Goal: Task Accomplishment & Management: Use online tool/utility

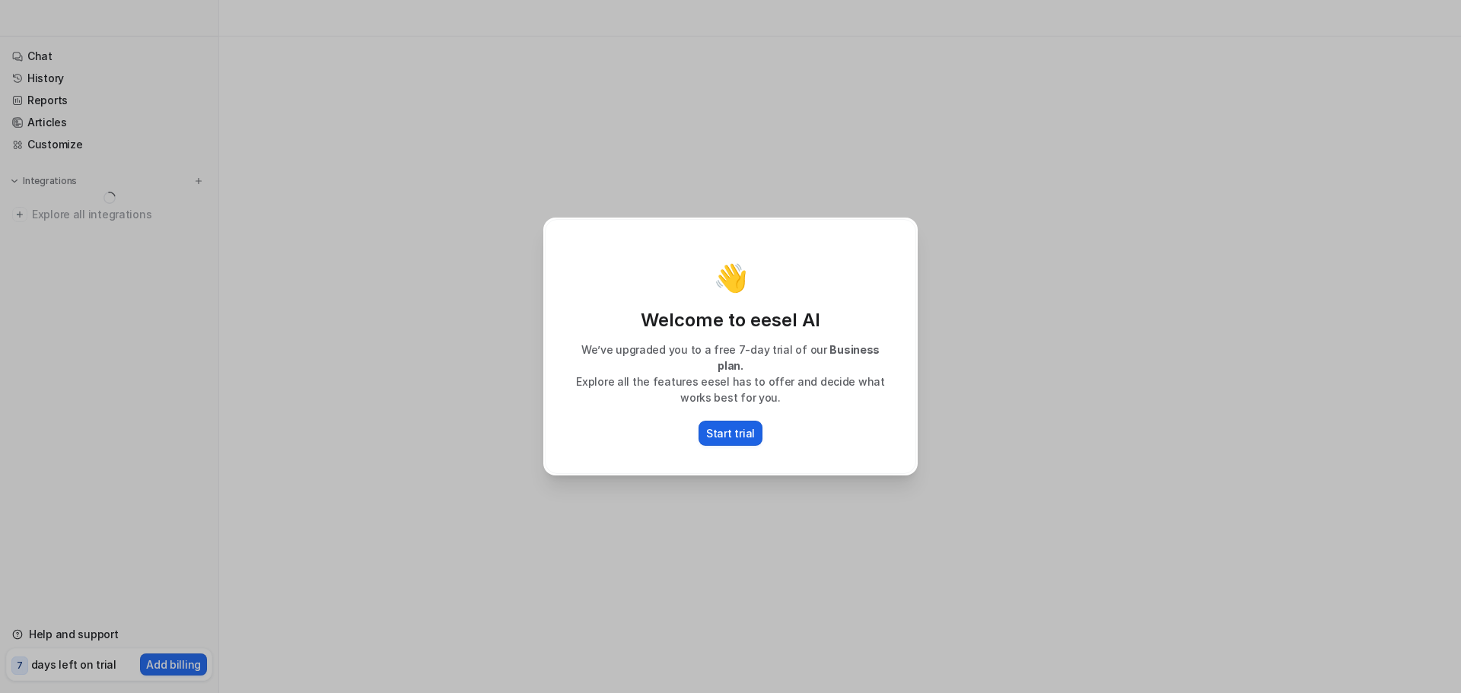
click at [732, 431] on p "Start trial" at bounding box center [730, 433] width 49 height 16
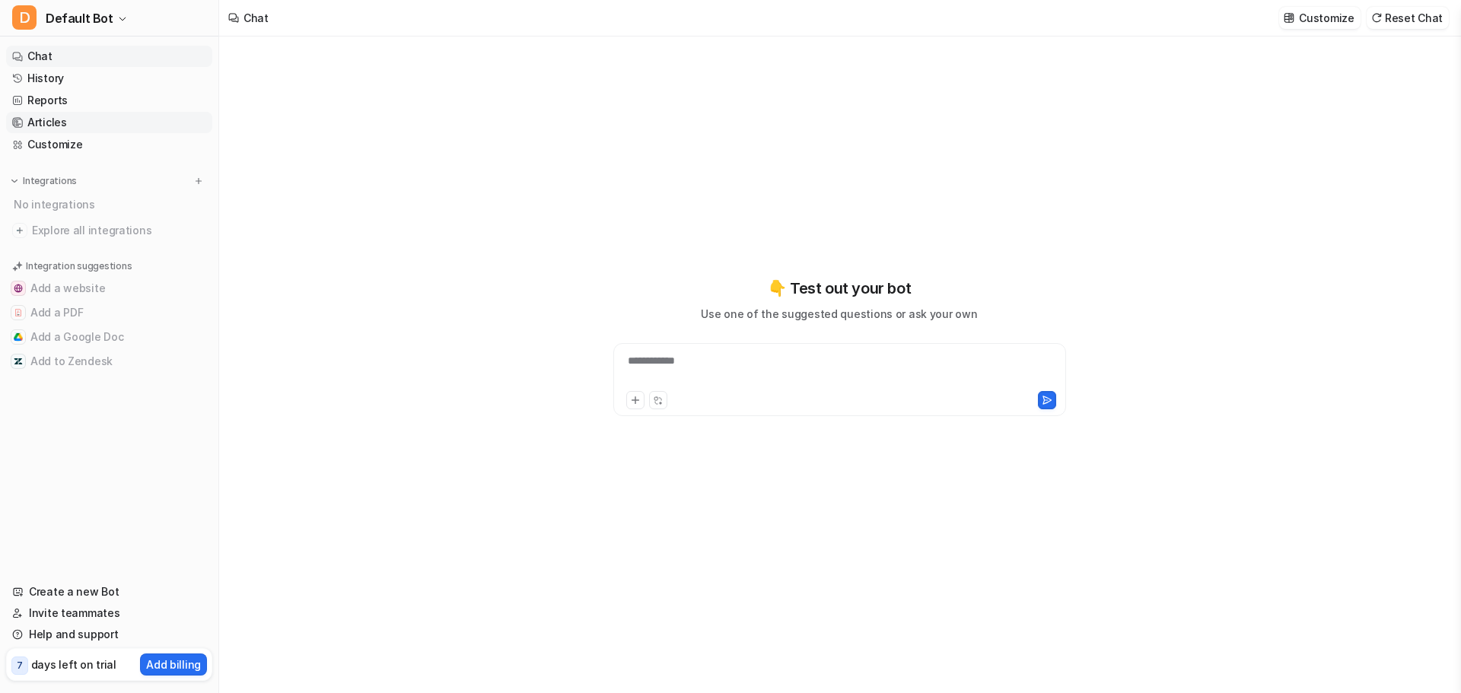
click at [56, 129] on link "Articles" at bounding box center [109, 122] width 206 height 21
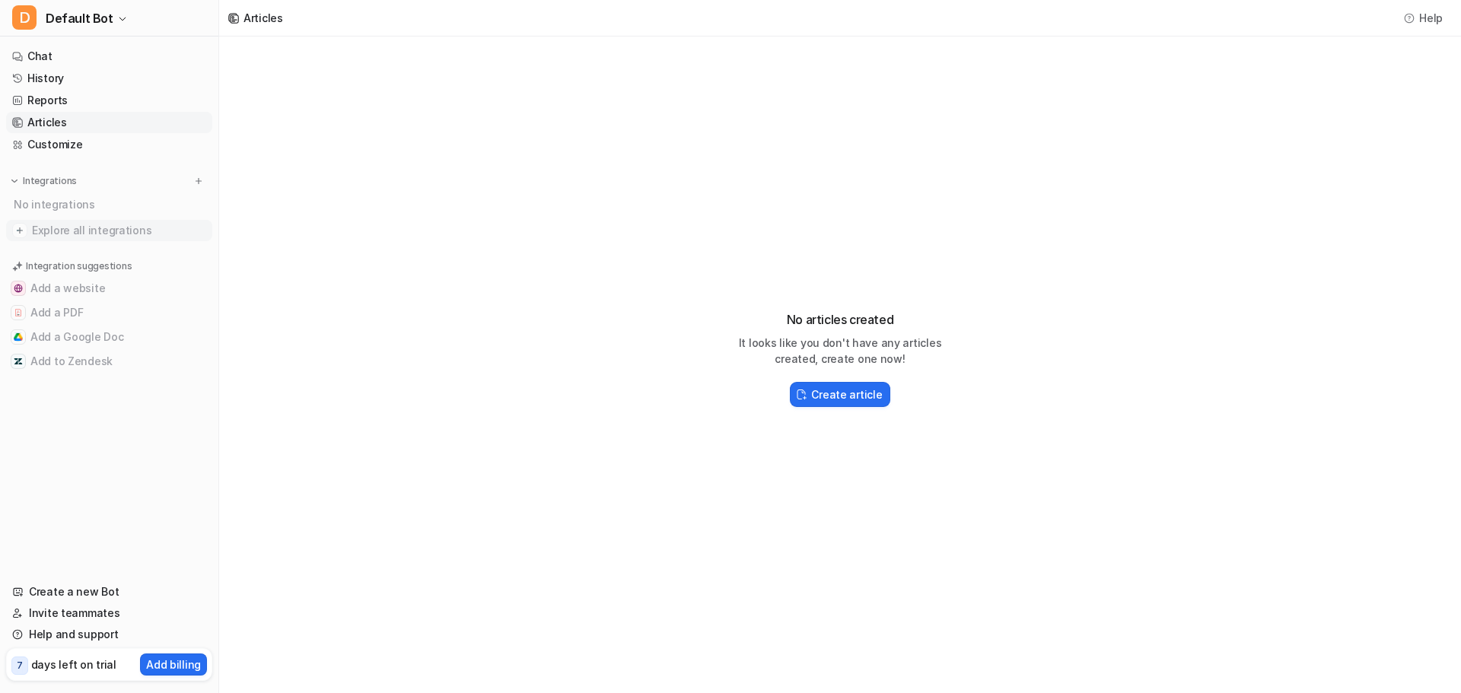
click at [94, 232] on span "Explore all integrations" at bounding box center [119, 230] width 174 height 24
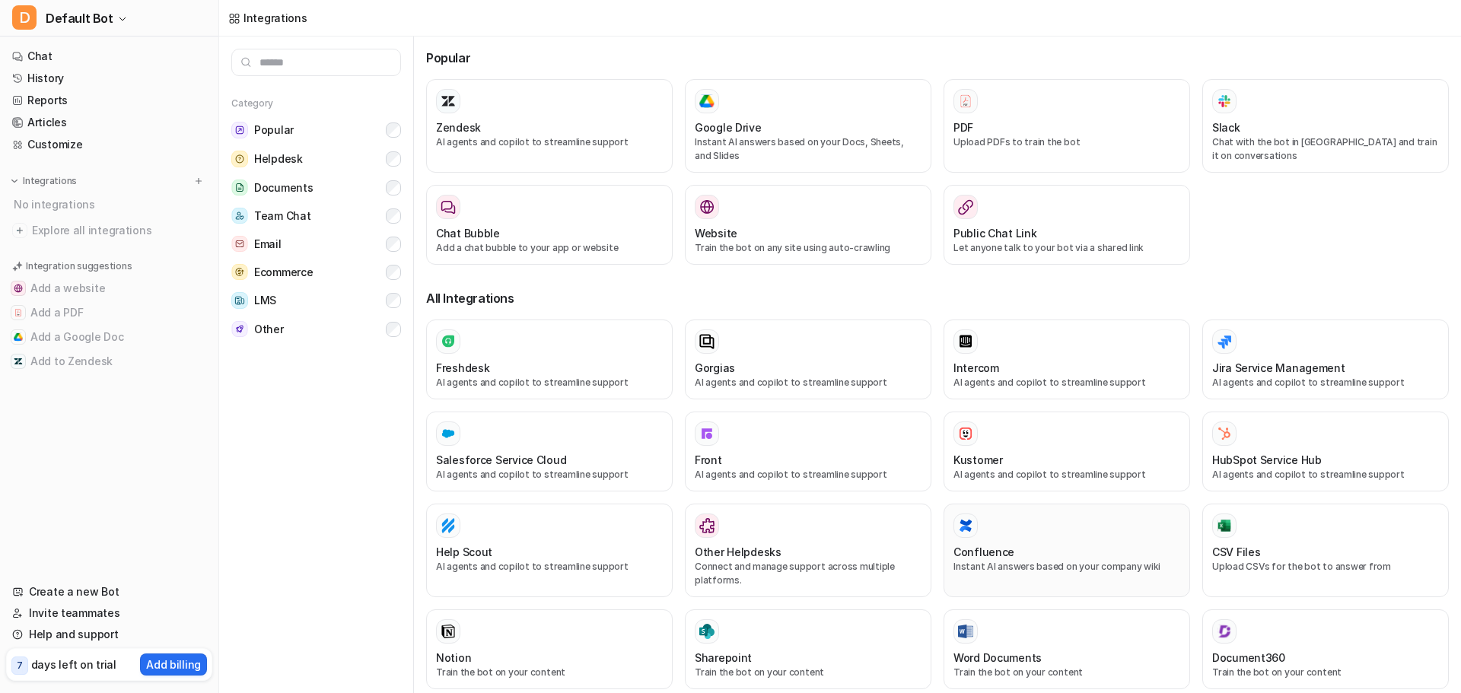
click at [1030, 548] on div "Confluence" at bounding box center [1066, 552] width 227 height 16
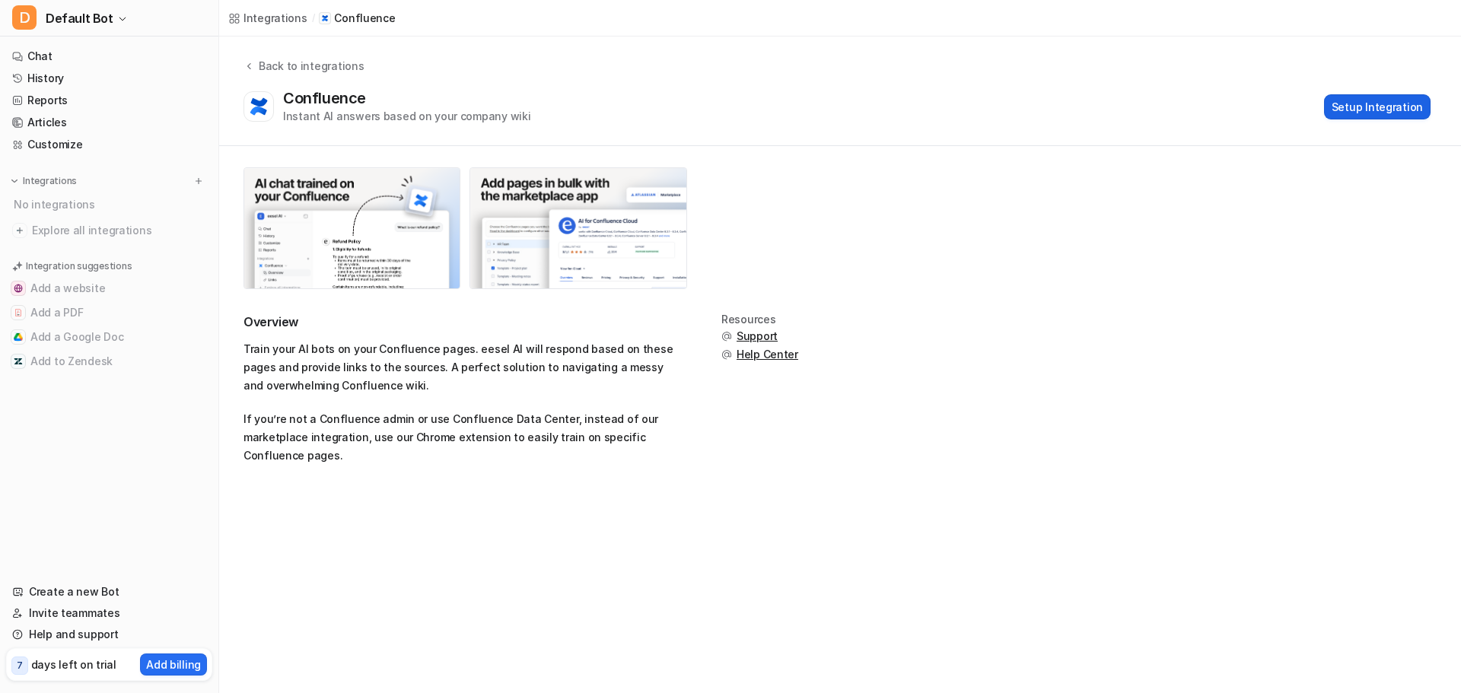
click at [1410, 107] on button "Setup Integration" at bounding box center [1377, 106] width 107 height 25
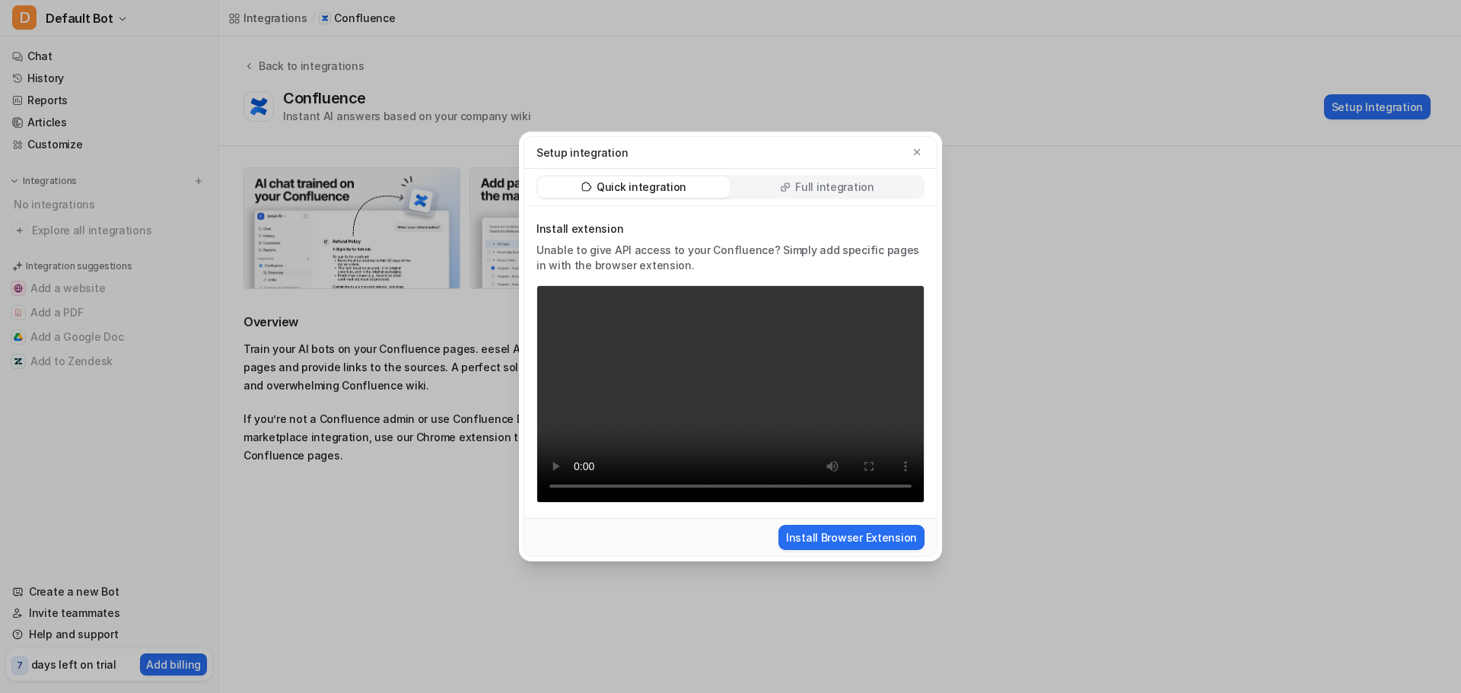
click at [860, 180] on p "Full integration" at bounding box center [834, 187] width 79 height 15
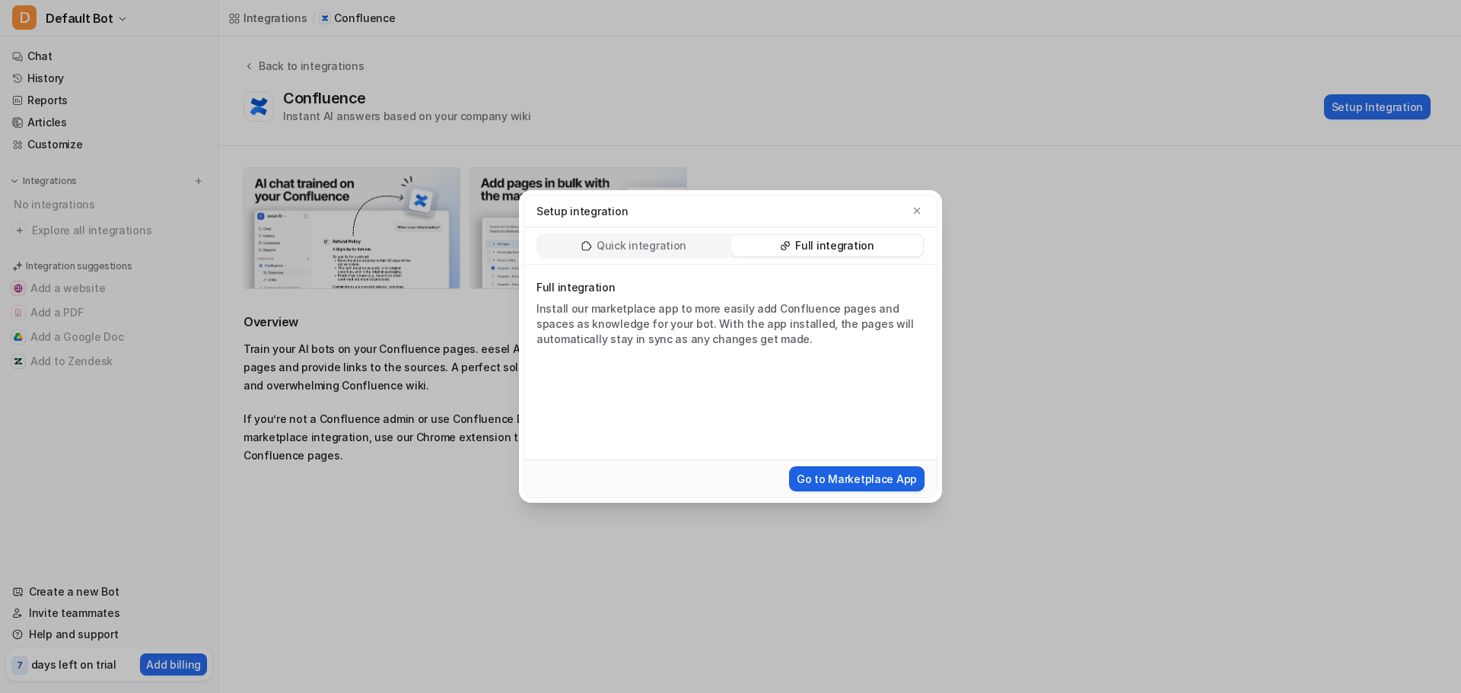
click at [827, 482] on button "Go to Marketplace App" at bounding box center [856, 478] width 135 height 25
click at [657, 233] on div "Quick integration Full integration" at bounding box center [730, 245] width 412 height 37
click at [657, 234] on div "Quick integration Full integration" at bounding box center [730, 246] width 388 height 24
click at [656, 236] on div "Quick integration" at bounding box center [634, 245] width 192 height 21
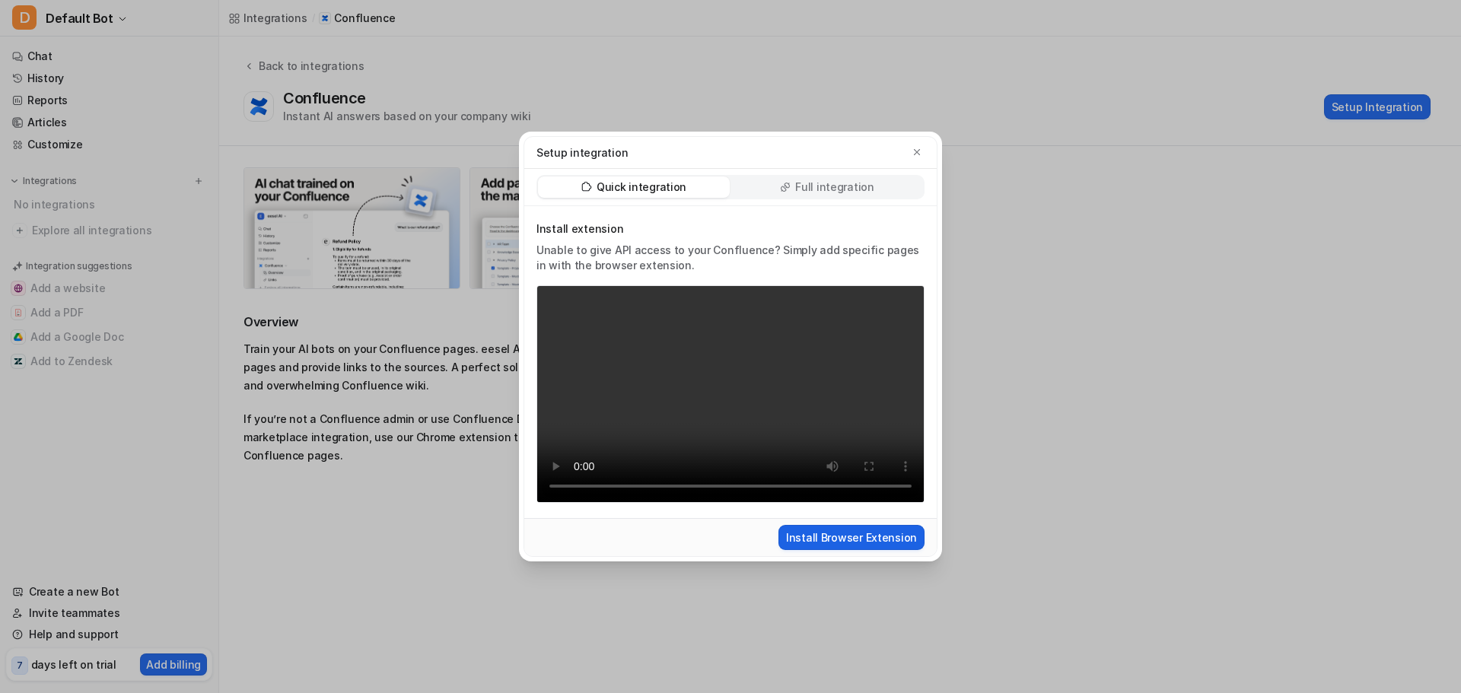
click at [809, 533] on button "Install Browser Extension" at bounding box center [851, 537] width 146 height 25
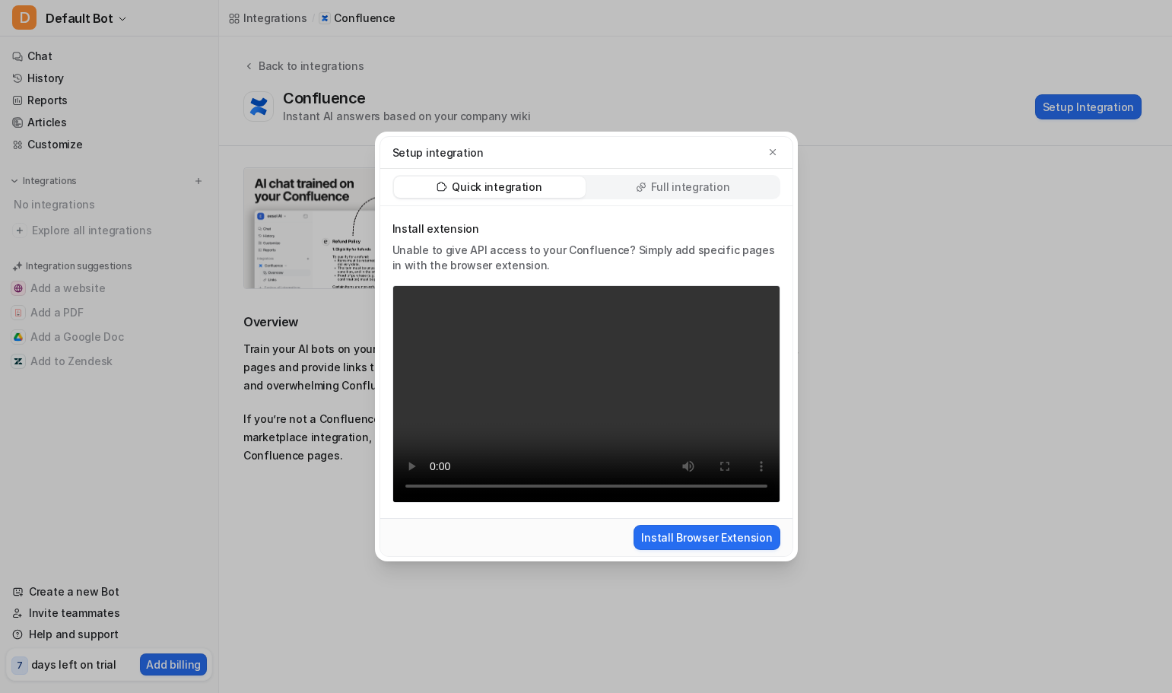
click at [698, 195] on div "Full integration" at bounding box center [683, 186] width 192 height 21
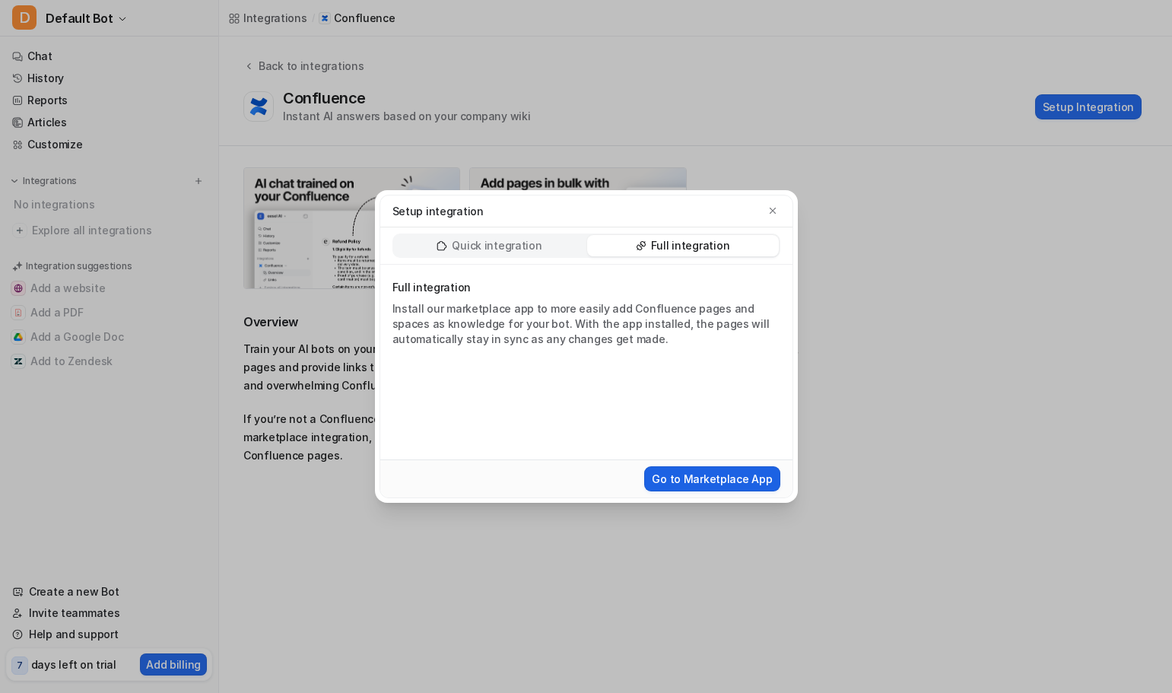
click at [724, 479] on button "Go to Marketplace App" at bounding box center [711, 478] width 135 height 25
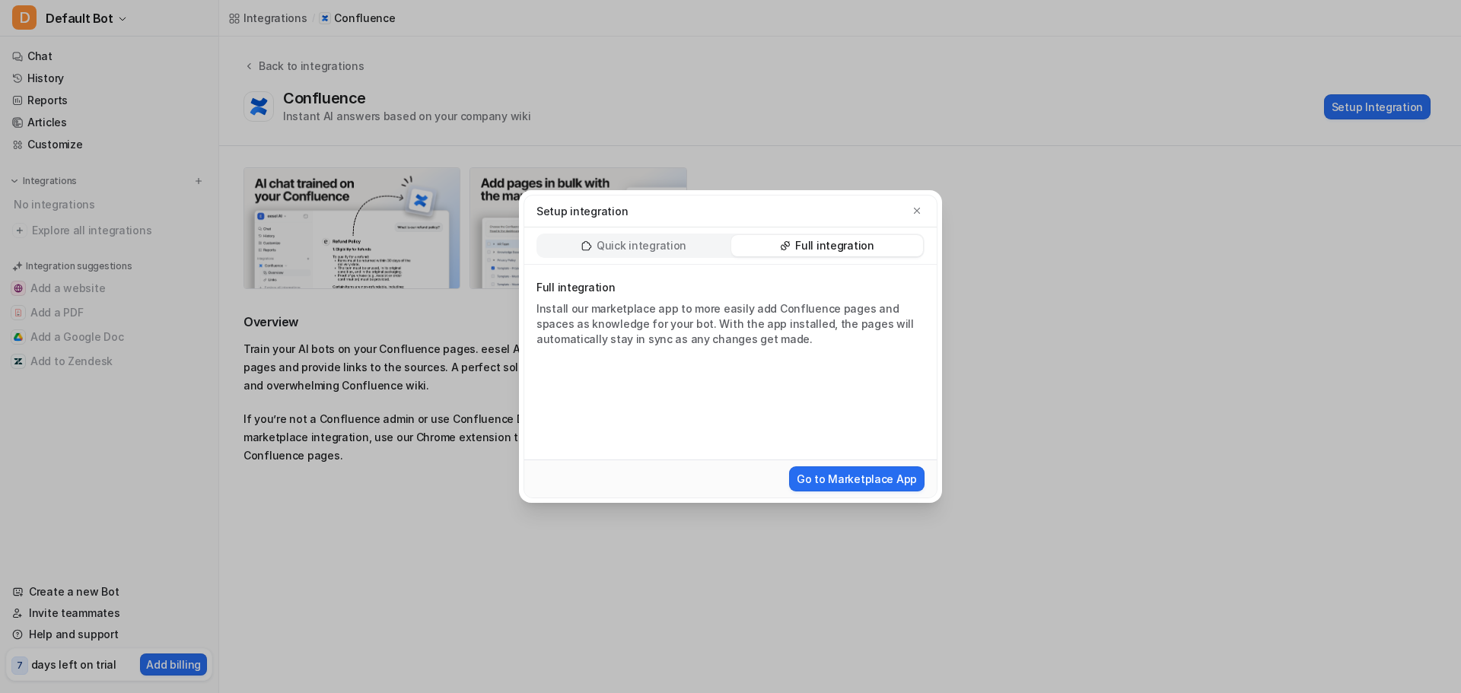
click at [647, 245] on p "Quick integration" at bounding box center [641, 245] width 90 height 15
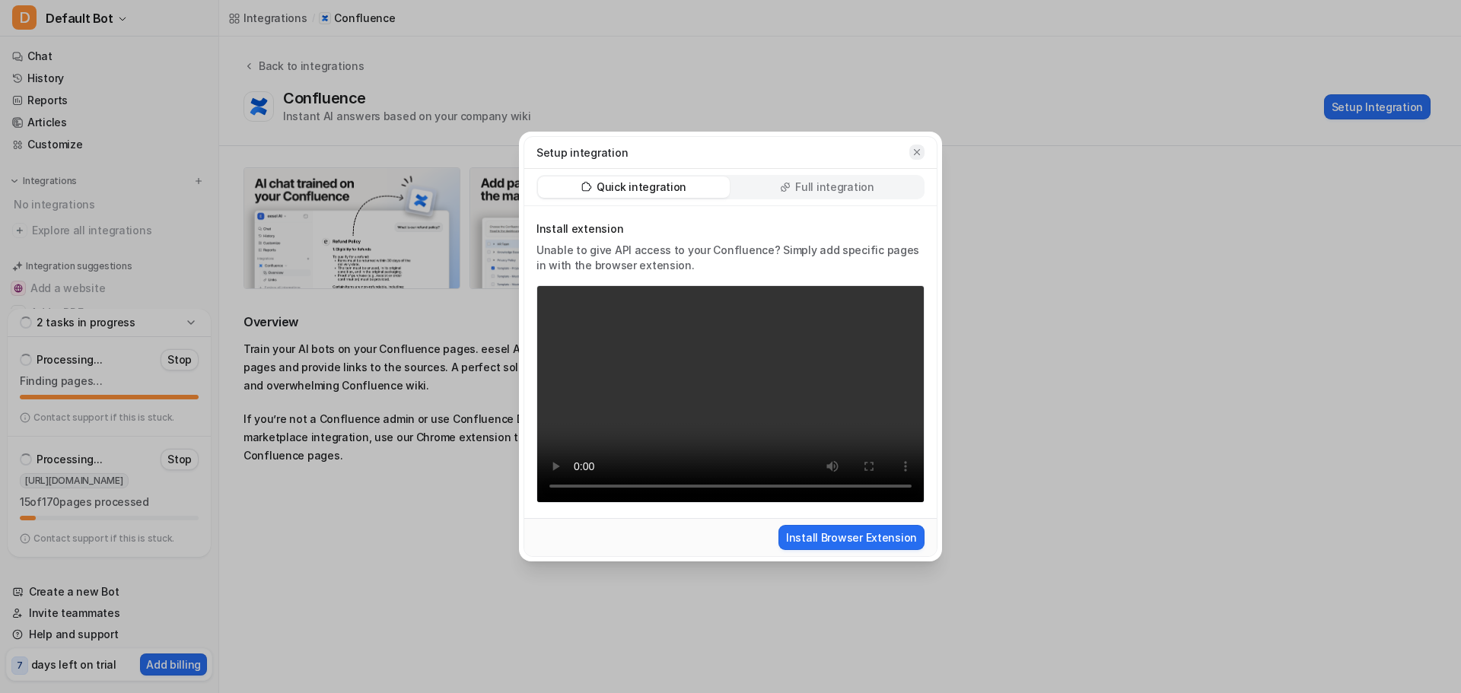
click at [914, 153] on icon "button" at bounding box center [916, 152] width 11 height 11
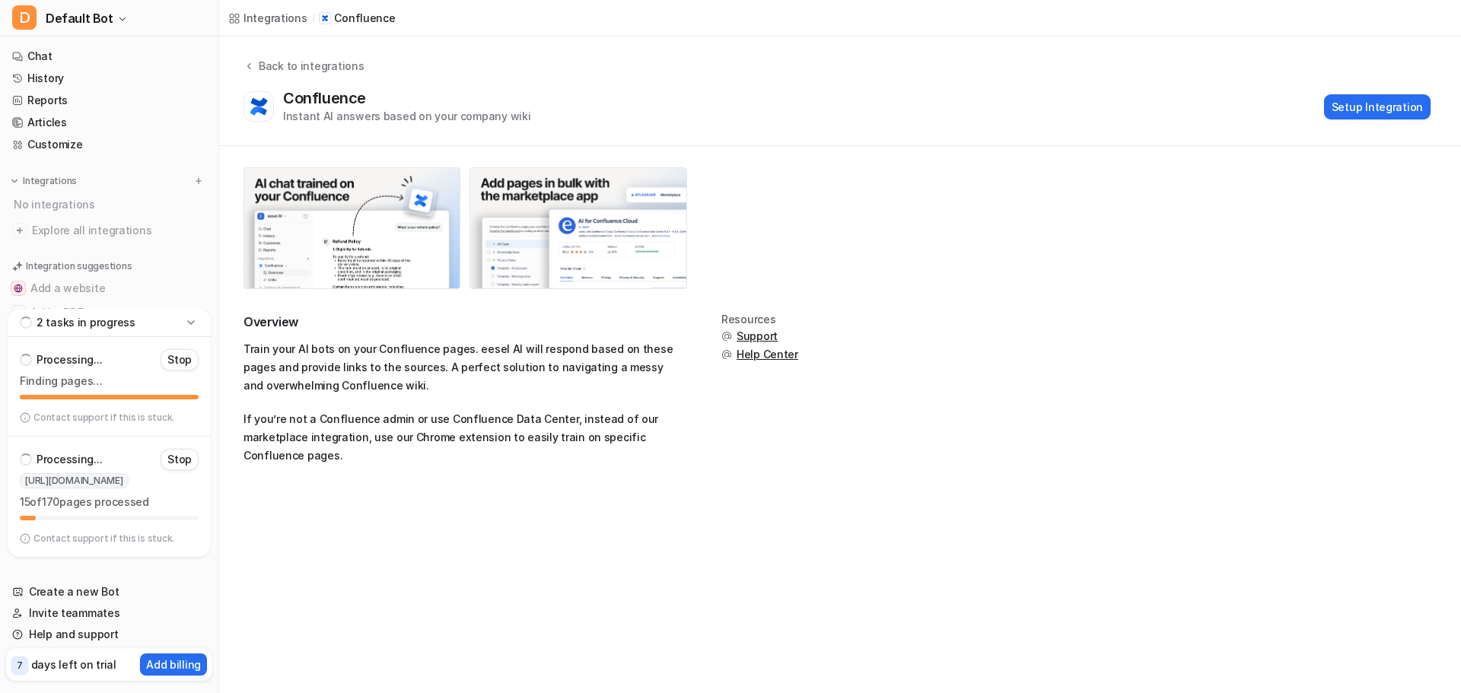
click at [58, 467] on div "Processing... Stop" at bounding box center [109, 459] width 179 height 21
click at [44, 126] on link "Articles" at bounding box center [109, 122] width 206 height 21
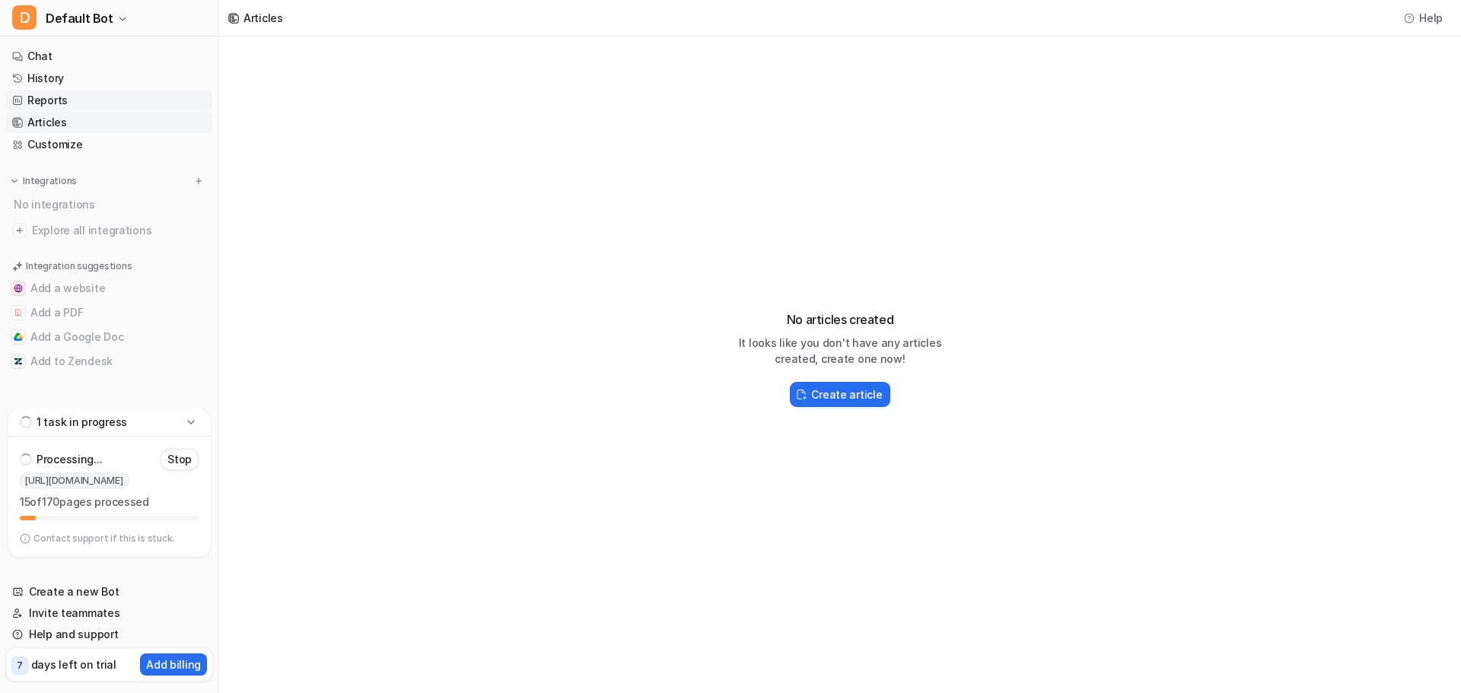
click at [46, 95] on link "Reports" at bounding box center [109, 100] width 206 height 21
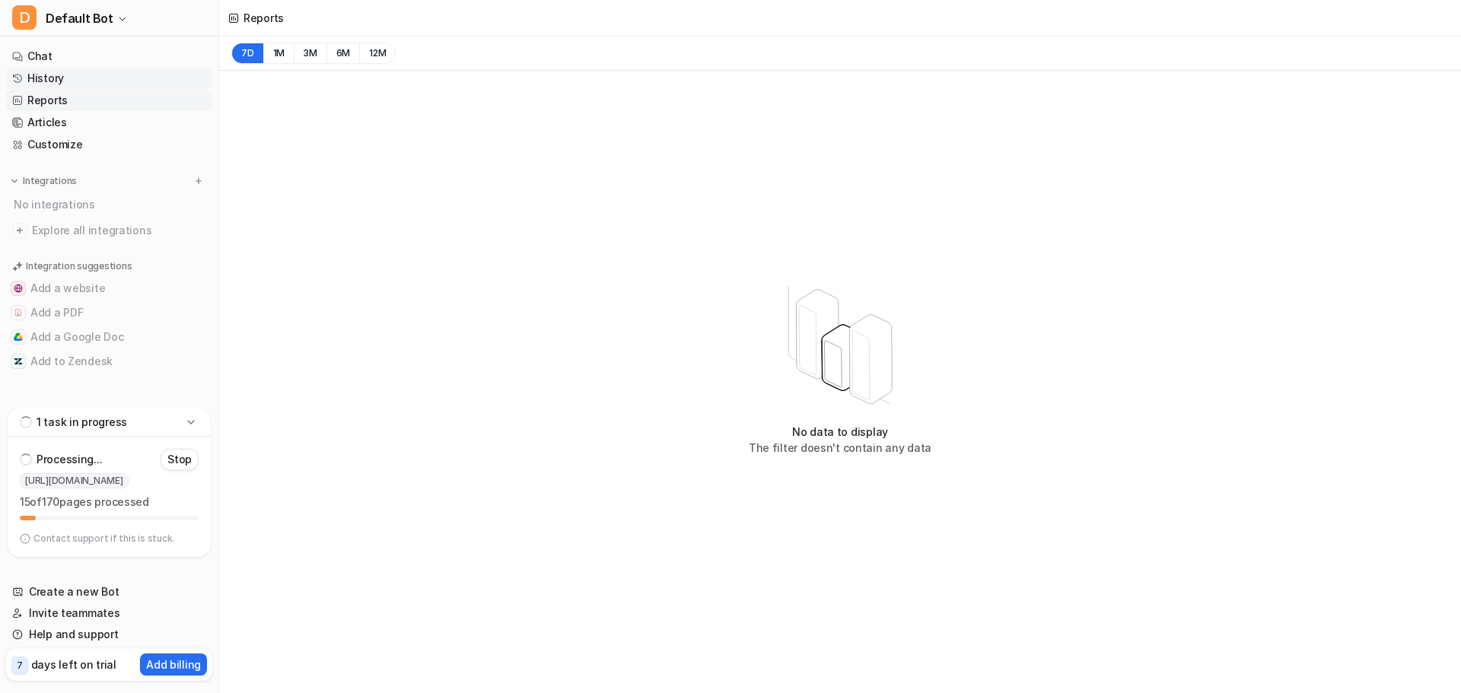
click at [47, 76] on link "History" at bounding box center [109, 78] width 206 height 21
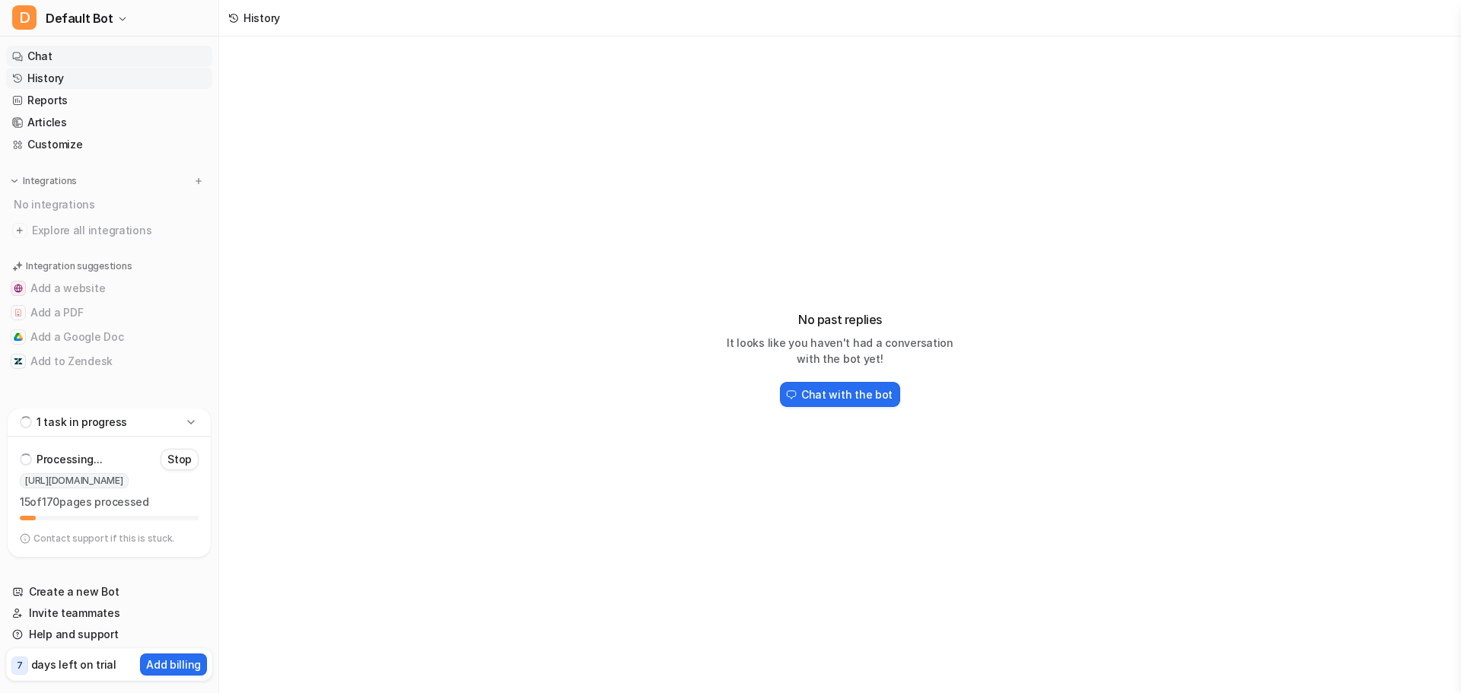
click at [46, 59] on link "Chat" at bounding box center [109, 56] width 206 height 21
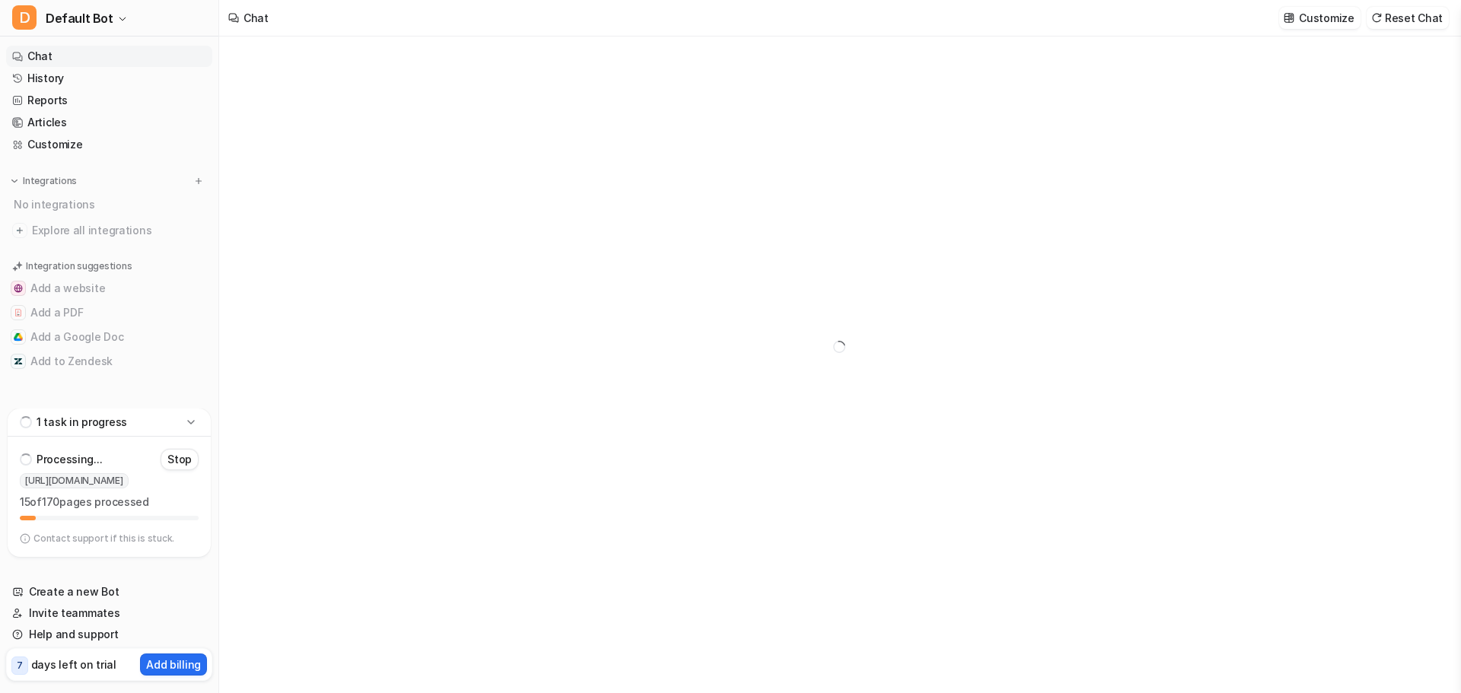
type textarea "**********"
click at [64, 138] on link "Customize" at bounding box center [109, 144] width 206 height 21
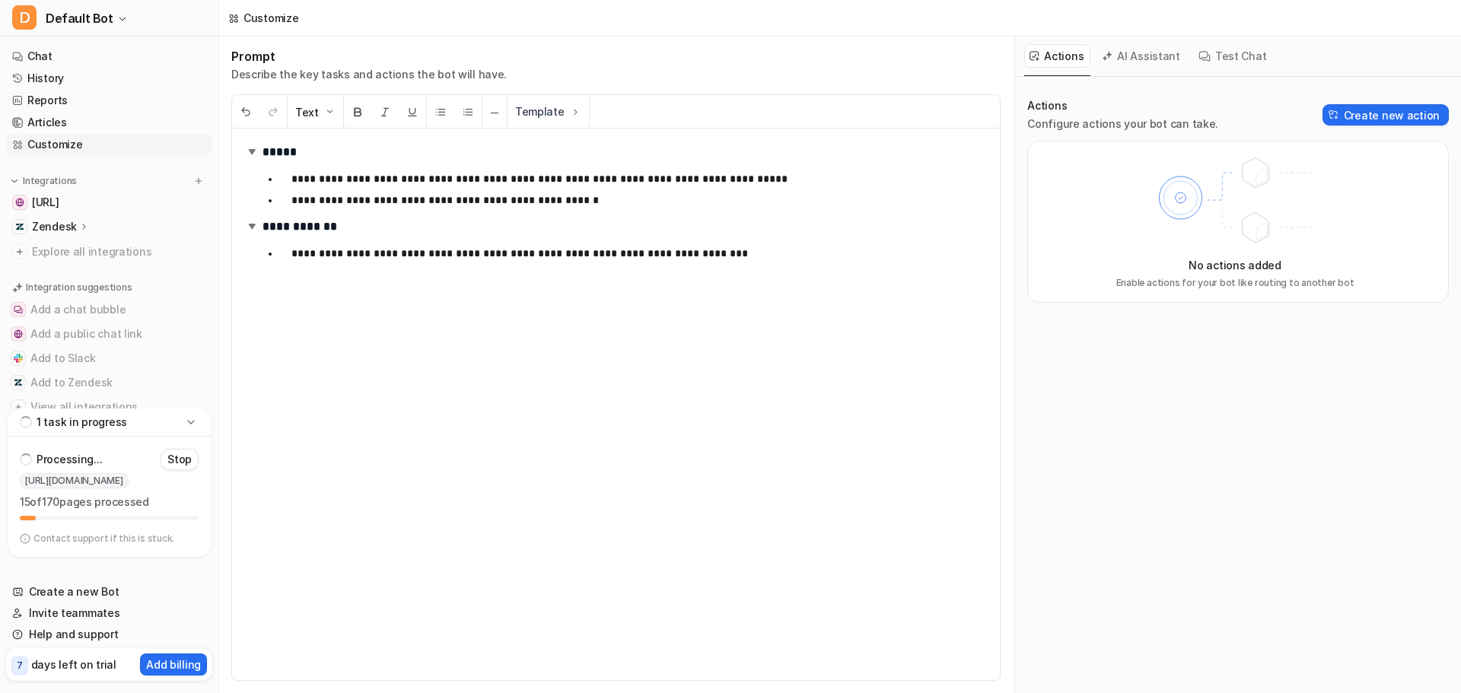
click at [62, 232] on p "Zendesk" at bounding box center [54, 226] width 45 height 15
click at [68, 250] on p "Overview" at bounding box center [67, 248] width 49 height 15
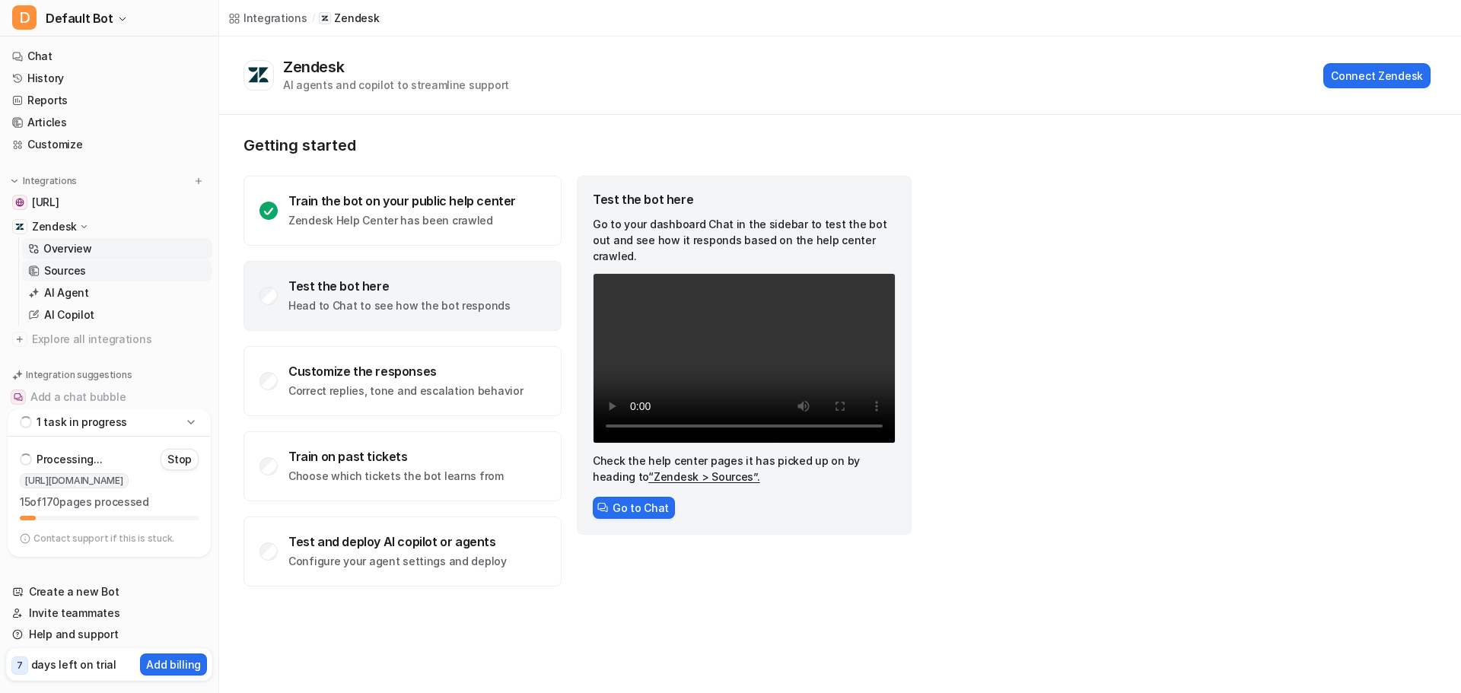
click at [79, 274] on p "Sources" at bounding box center [65, 270] width 42 height 15
click at [73, 295] on p "AI Agent" at bounding box center [66, 292] width 45 height 15
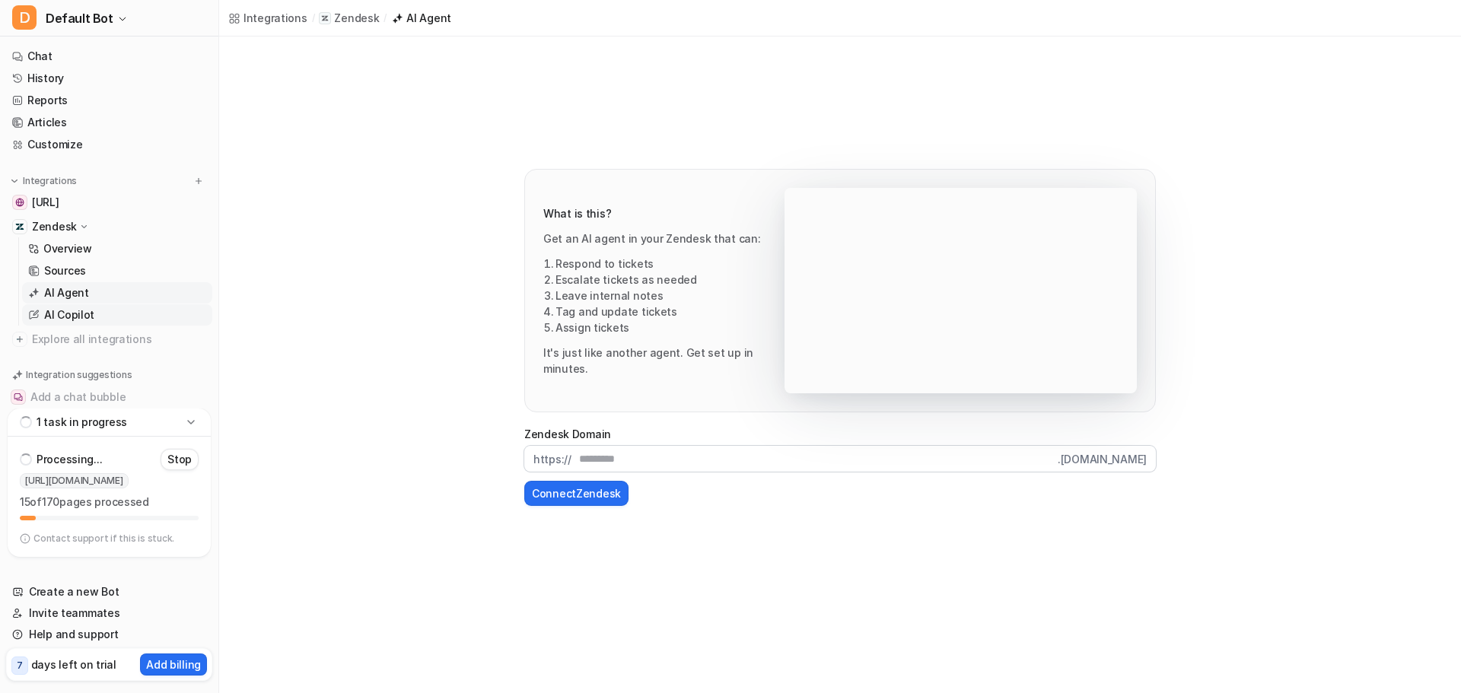
click at [65, 310] on p "AI Copilot" at bounding box center [69, 314] width 50 height 15
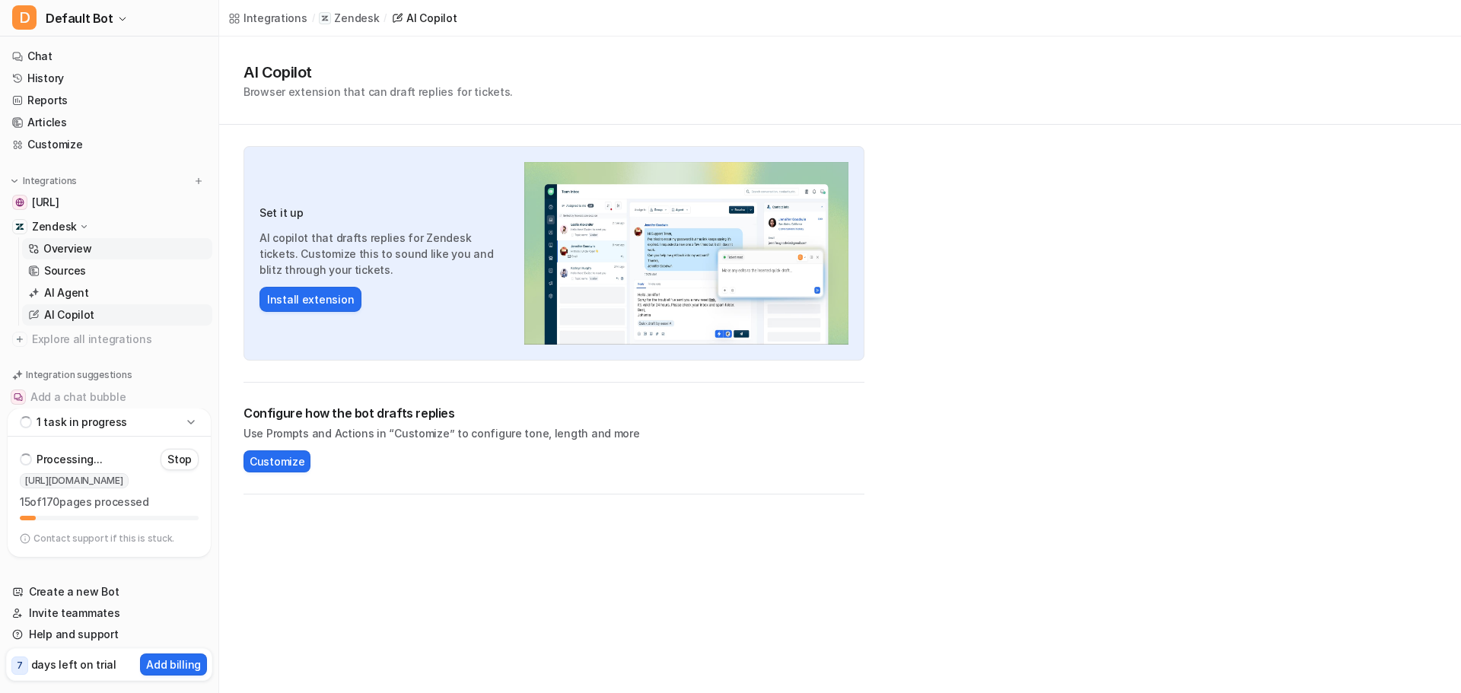
click at [56, 253] on p "Overview" at bounding box center [67, 248] width 49 height 15
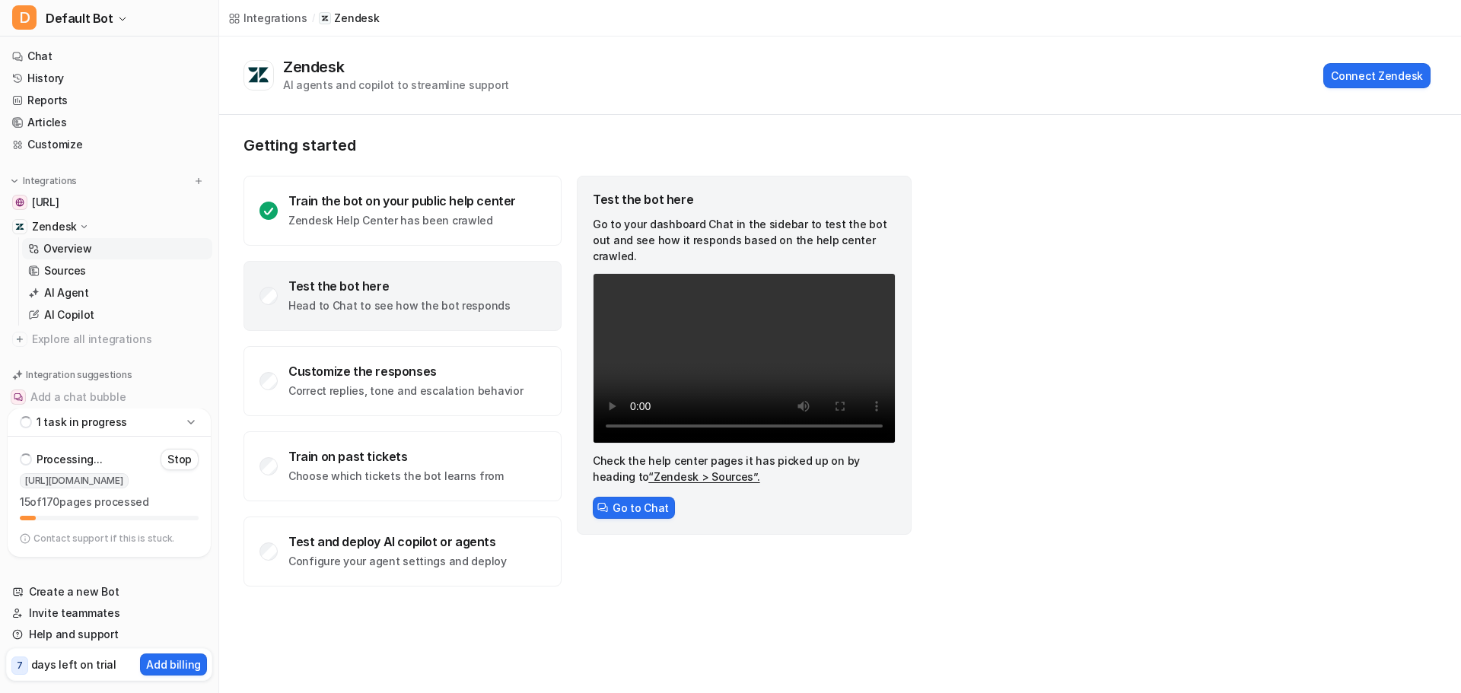
click at [366, 291] on div "Test the bot here" at bounding box center [399, 285] width 222 height 15
click at [56, 268] on p "Sources" at bounding box center [65, 270] width 42 height 15
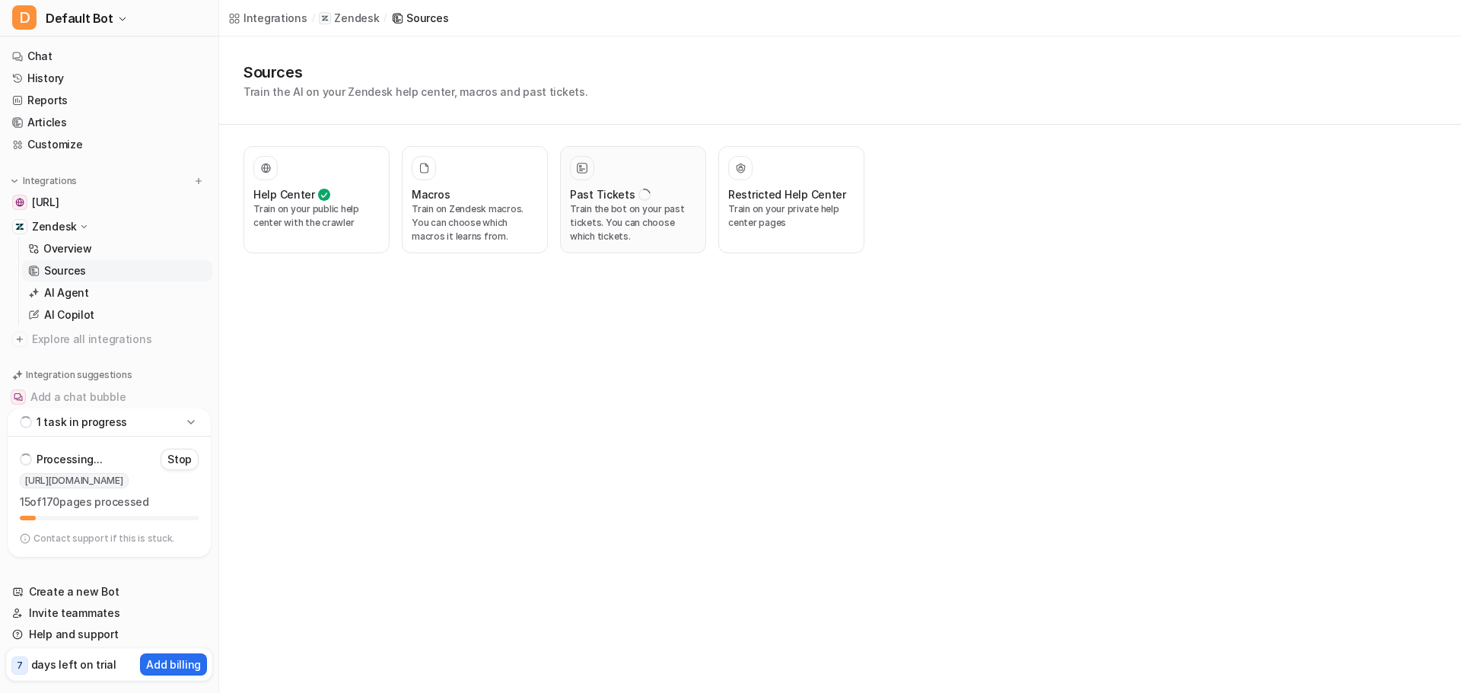
click at [634, 218] on p "Train the bot on your past tickets. You can choose which tickets." at bounding box center [633, 222] width 126 height 41
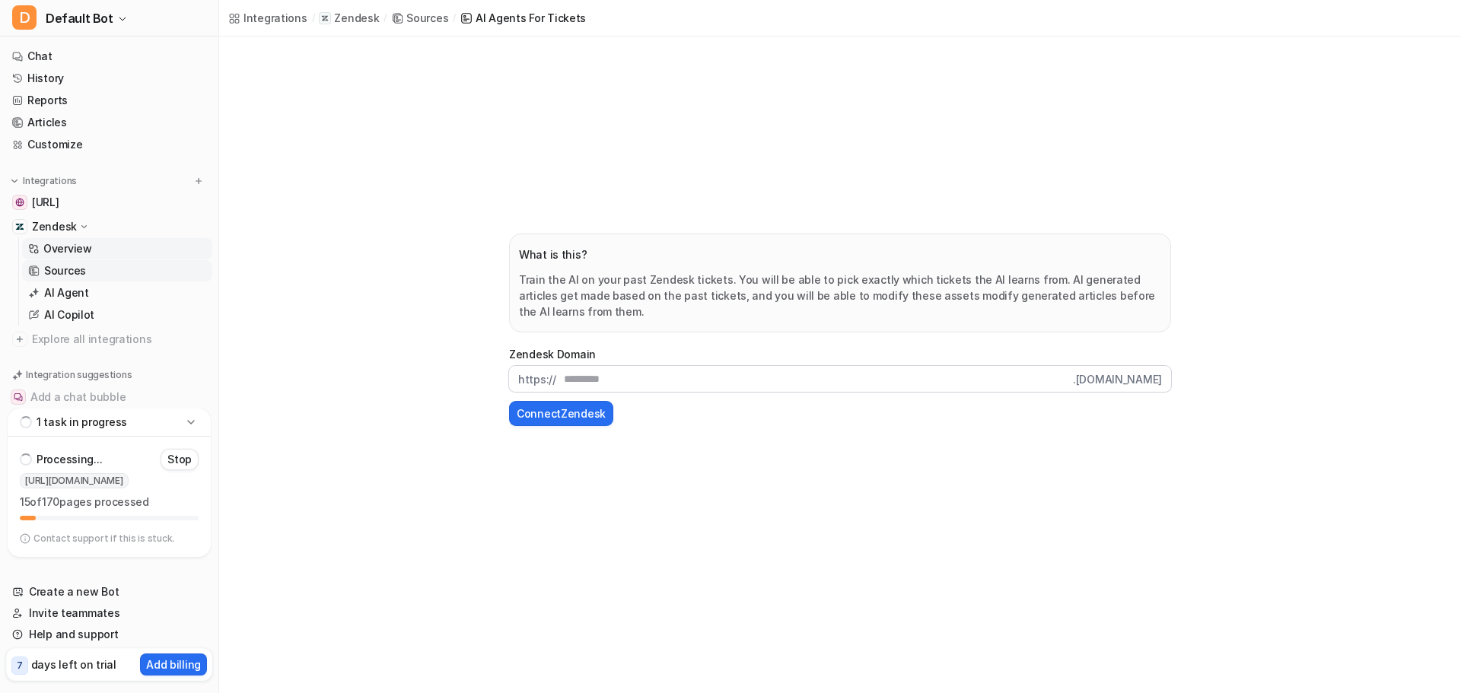
click at [99, 255] on link "Overview" at bounding box center [117, 248] width 190 height 21
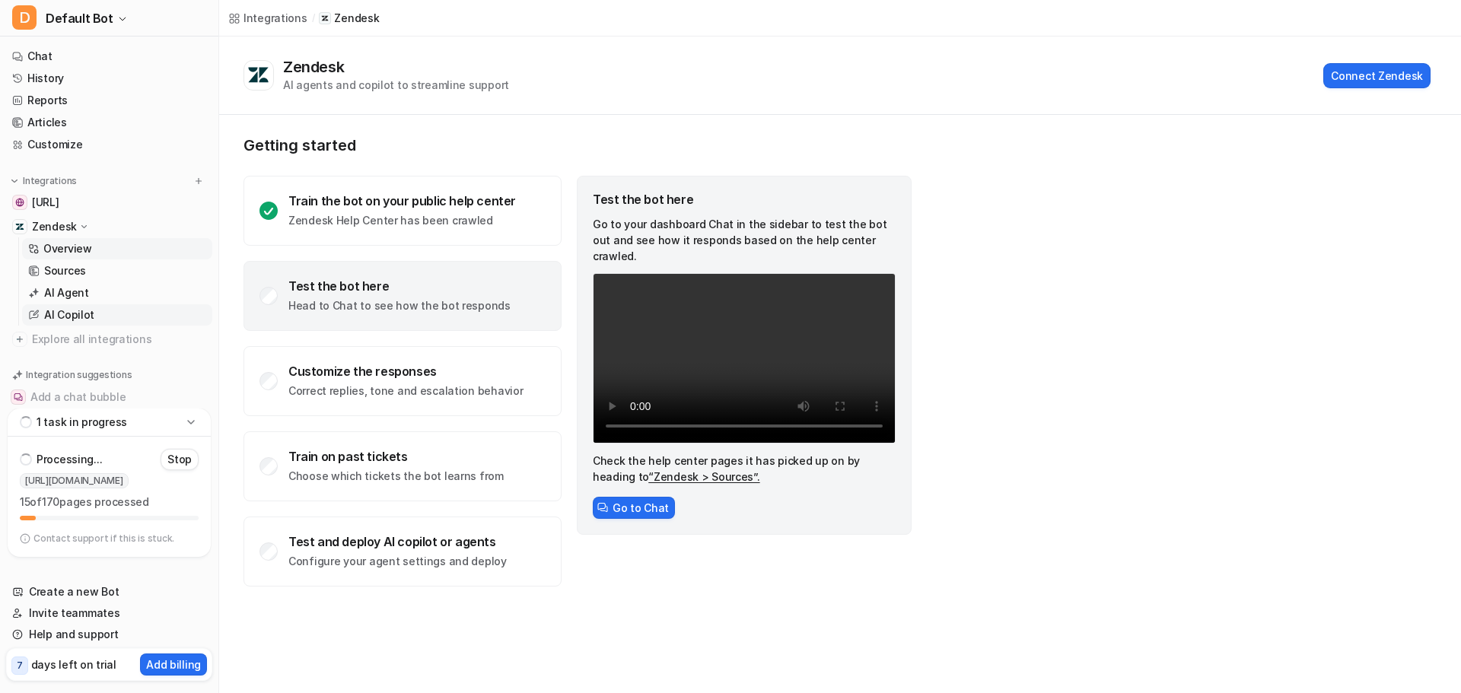
click at [68, 317] on p "AI Copilot" at bounding box center [69, 314] width 50 height 15
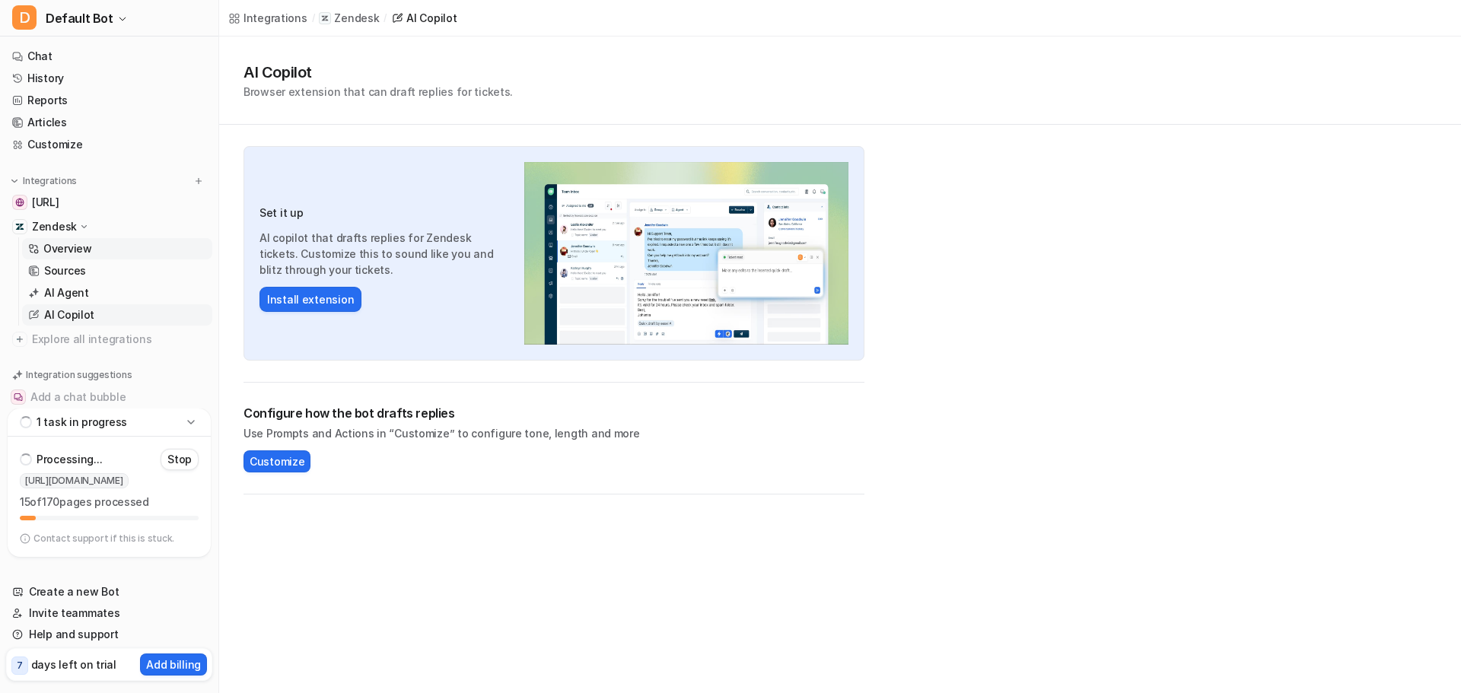
click at [88, 241] on p "Overview" at bounding box center [67, 248] width 49 height 15
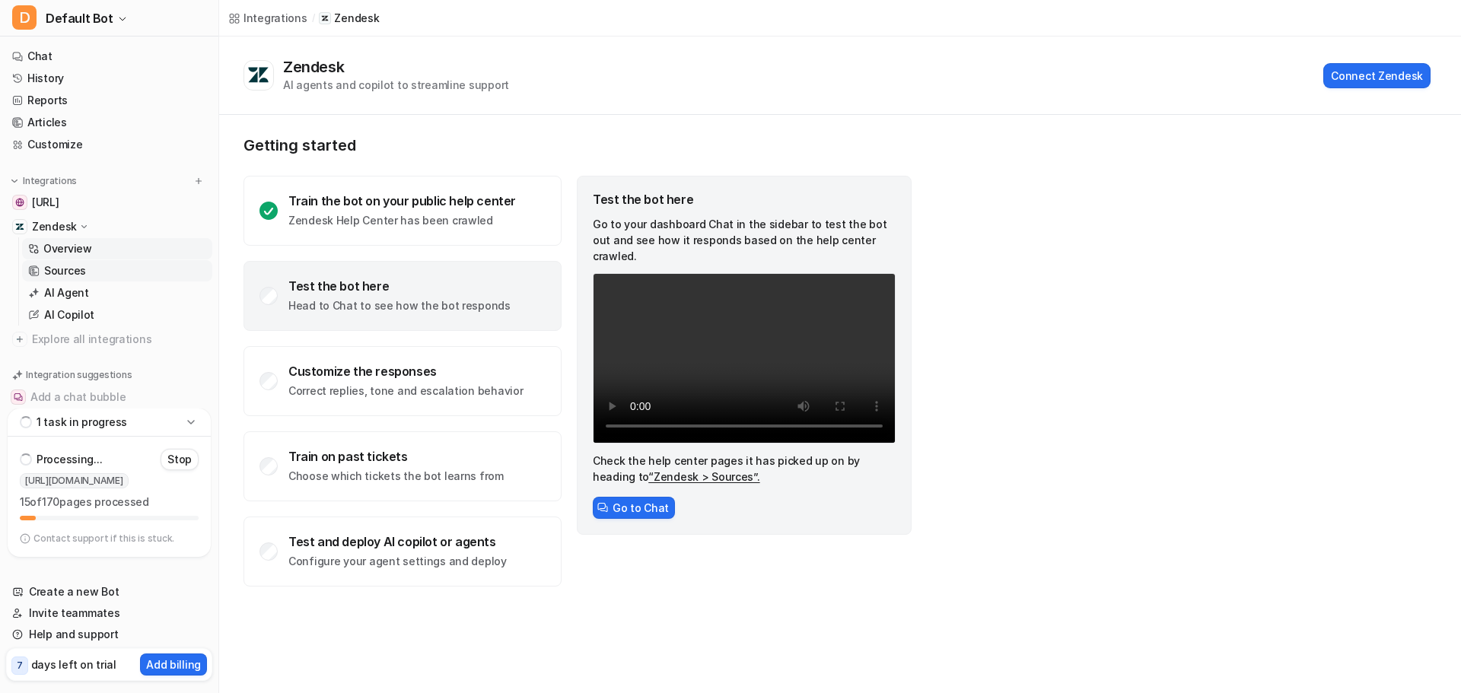
click at [72, 266] on p "Sources" at bounding box center [65, 270] width 42 height 15
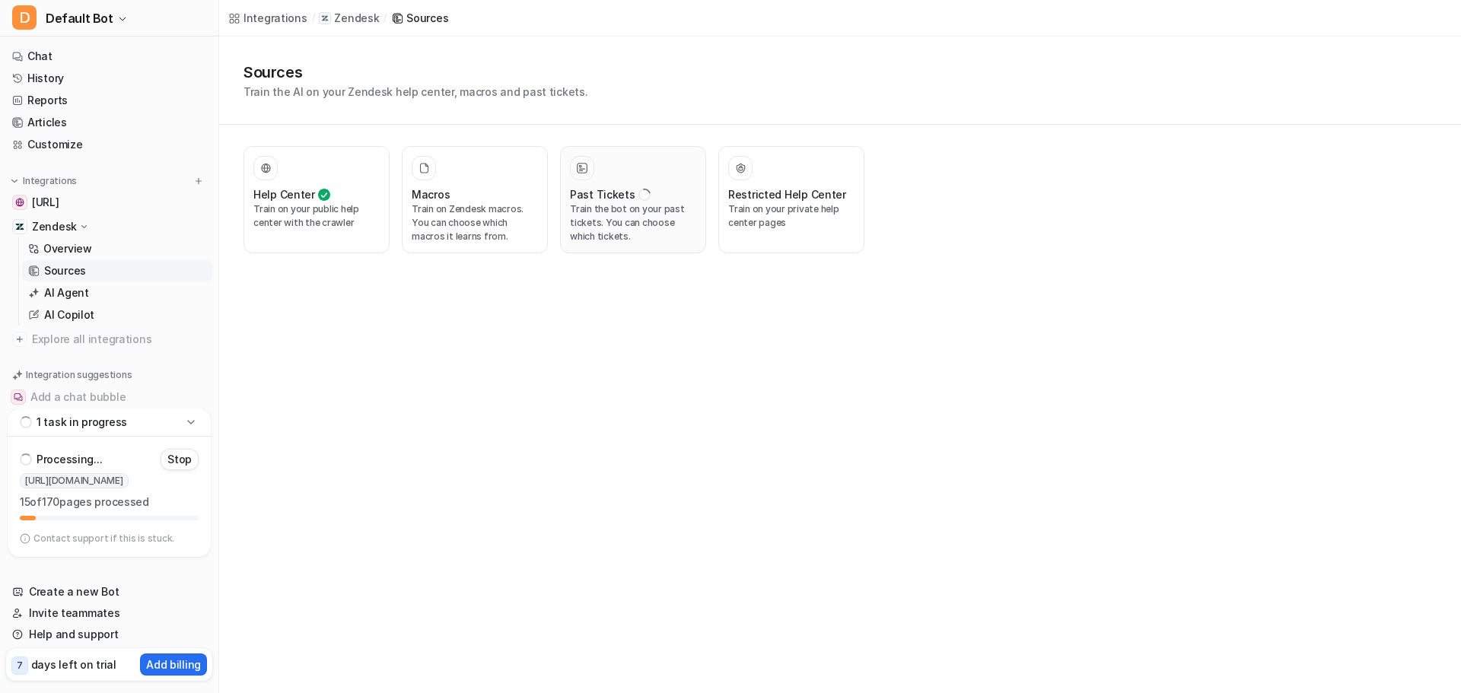
click at [616, 246] on button "Past Tickets Train the bot on your past tickets. You can choose which tickets." at bounding box center [633, 199] width 146 height 107
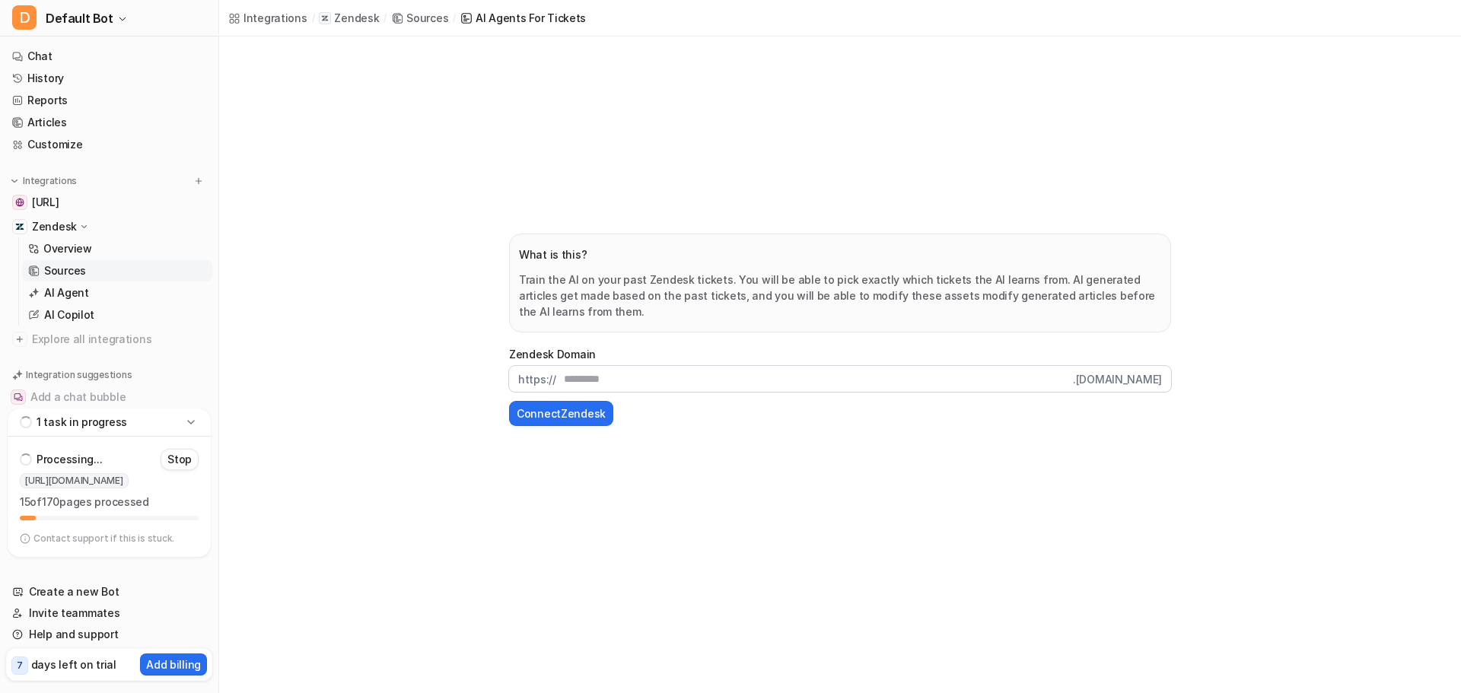
click at [609, 377] on input "text" at bounding box center [814, 379] width 517 height 26
paste input "**********"
type input "**********"
click at [633, 377] on input "**********" at bounding box center [814, 379] width 517 height 26
type input "******"
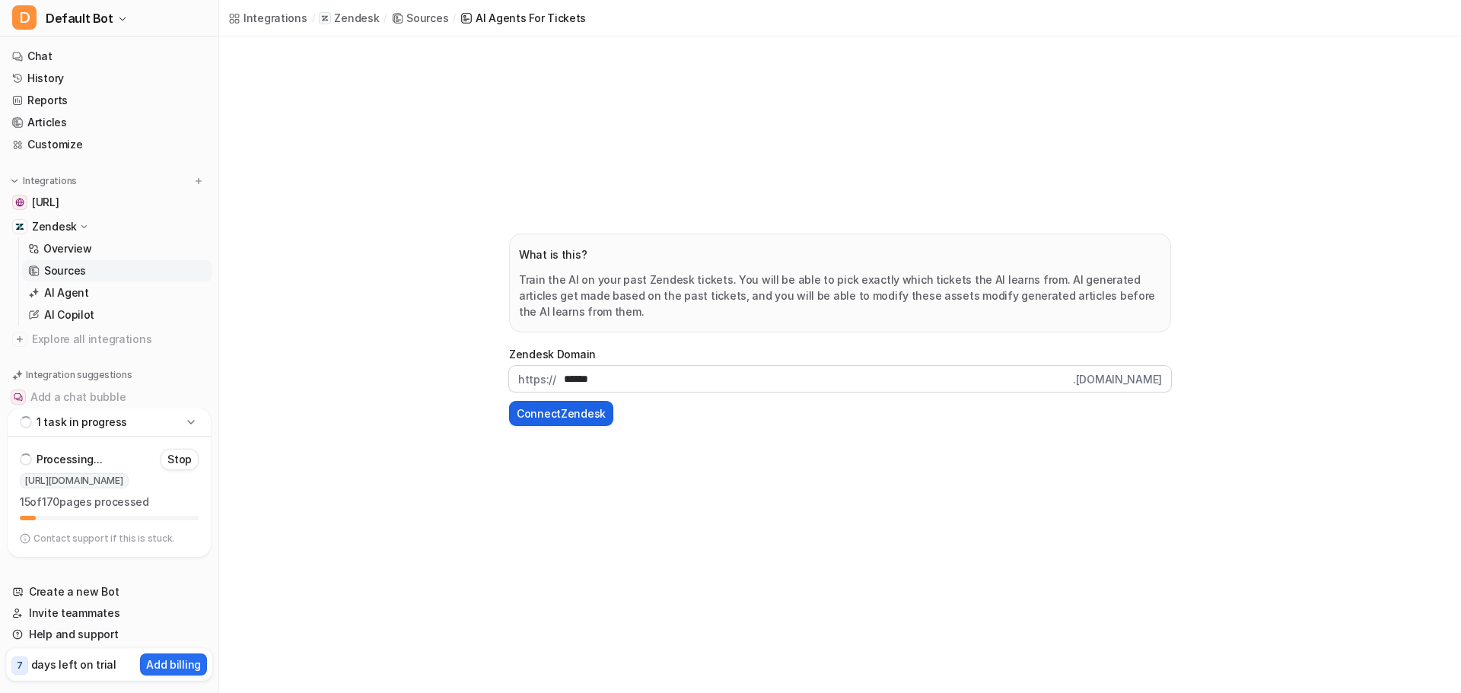
click at [590, 418] on button "Connect Zendesk" at bounding box center [561, 413] width 104 height 25
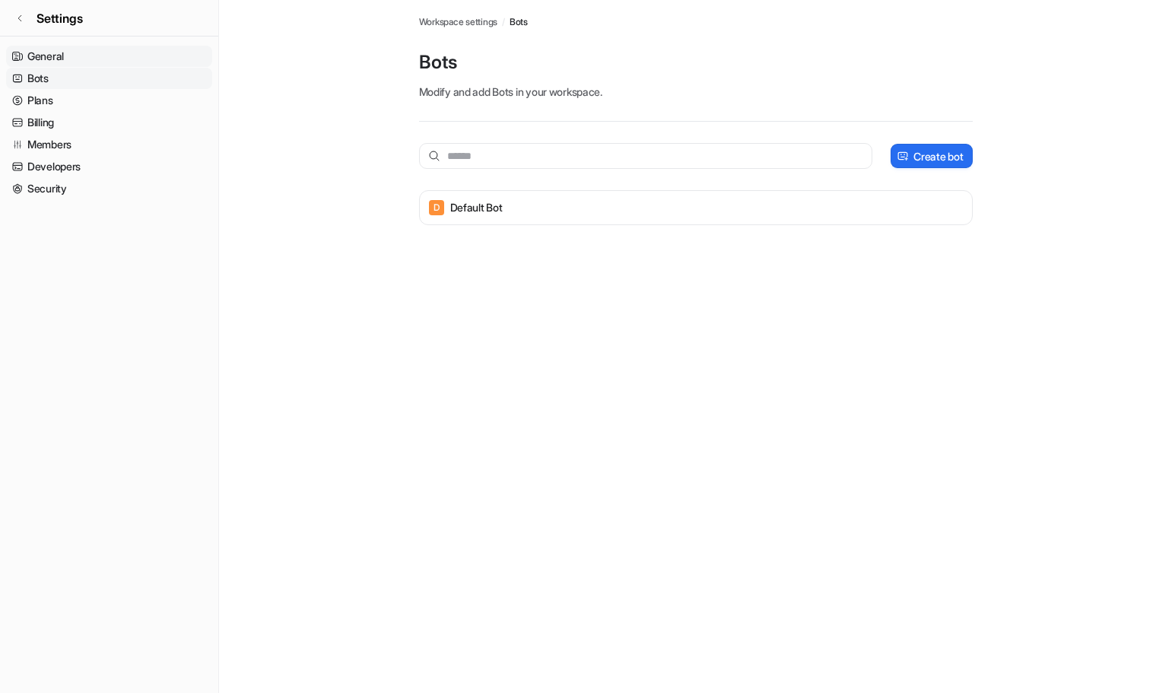
click at [56, 59] on link "General" at bounding box center [109, 56] width 206 height 21
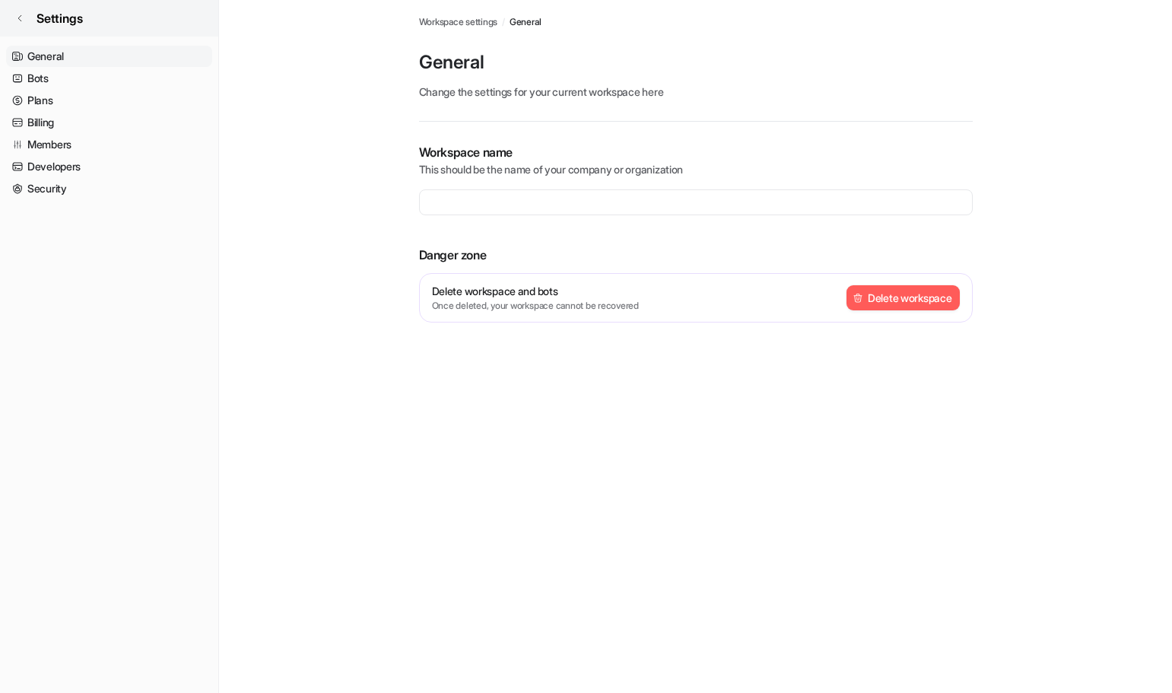
type input "**********"
click at [19, 18] on icon at bounding box center [19, 18] width 9 height 9
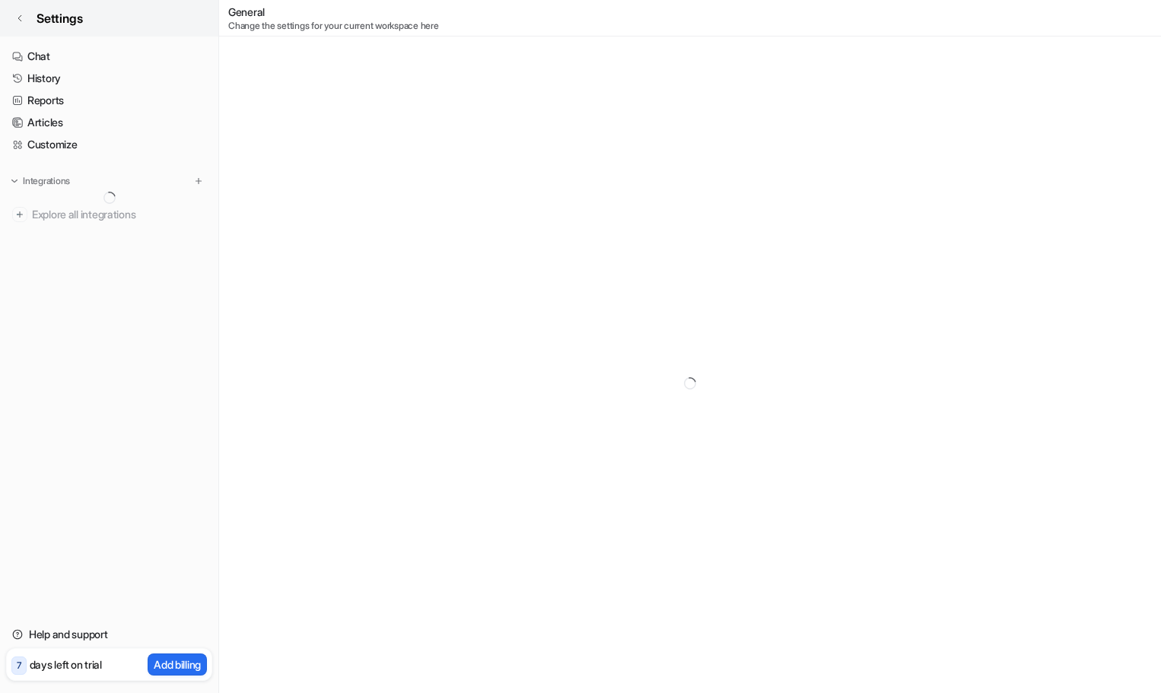
click at [19, 18] on icon at bounding box center [19, 18] width 9 height 9
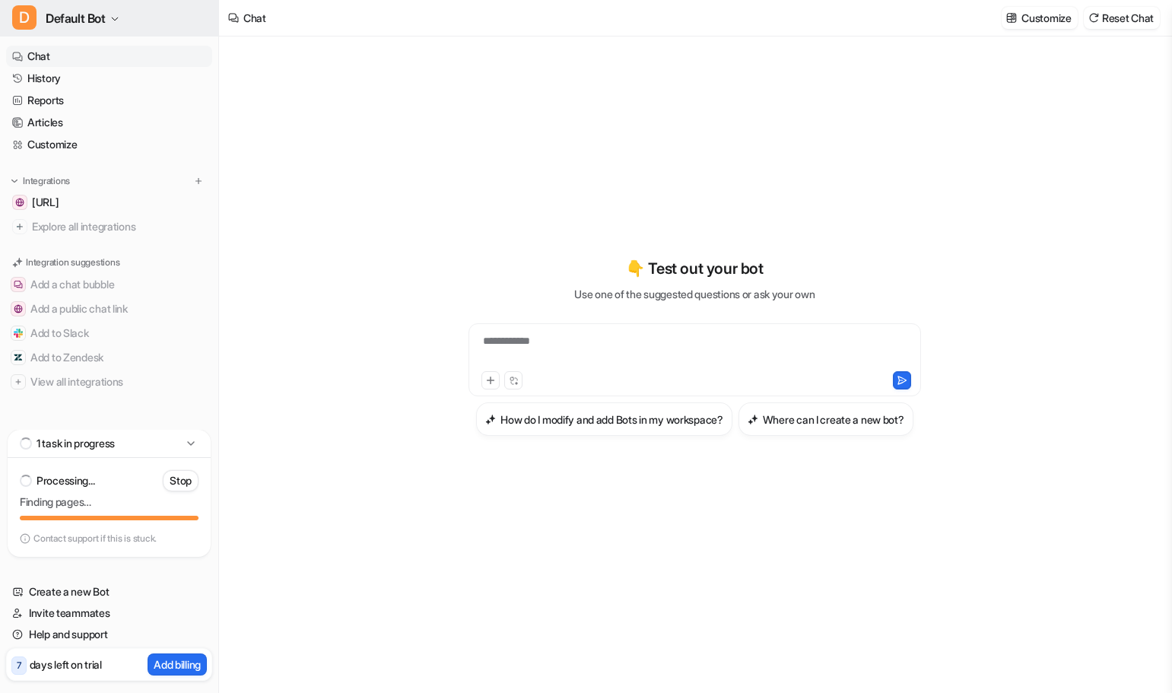
click at [68, 22] on span "Default Bot" at bounding box center [76, 18] width 60 height 21
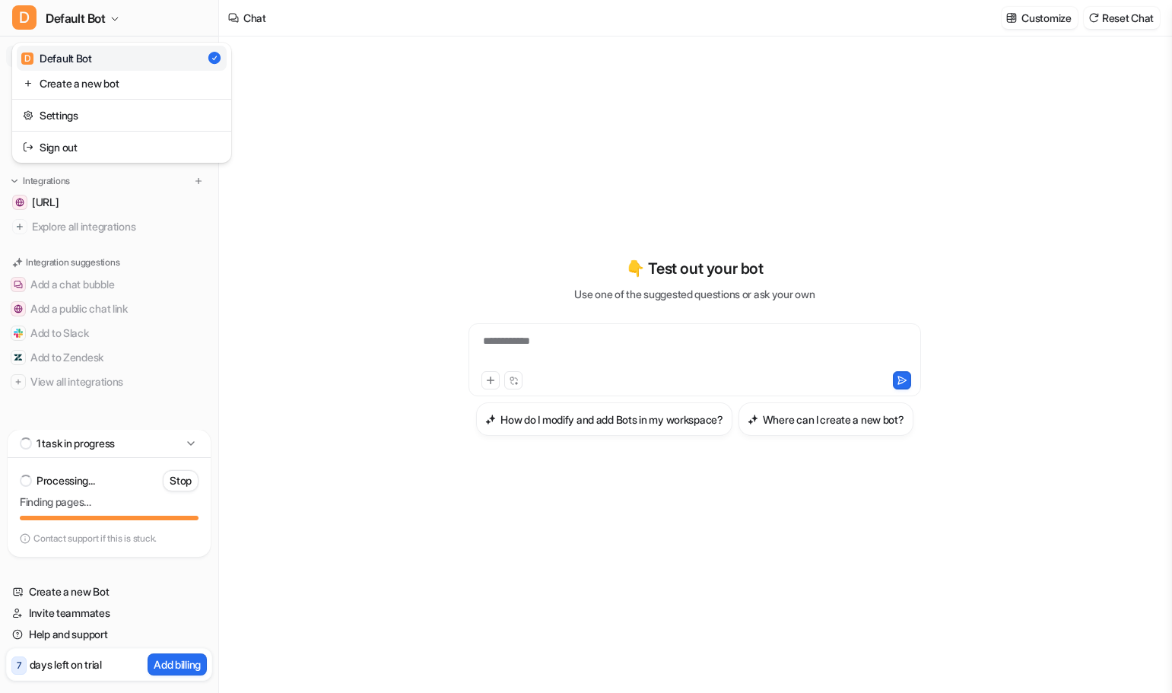
click at [345, 173] on div "**********" at bounding box center [586, 346] width 1172 height 693
click at [50, 123] on link "Articles" at bounding box center [109, 122] width 206 height 21
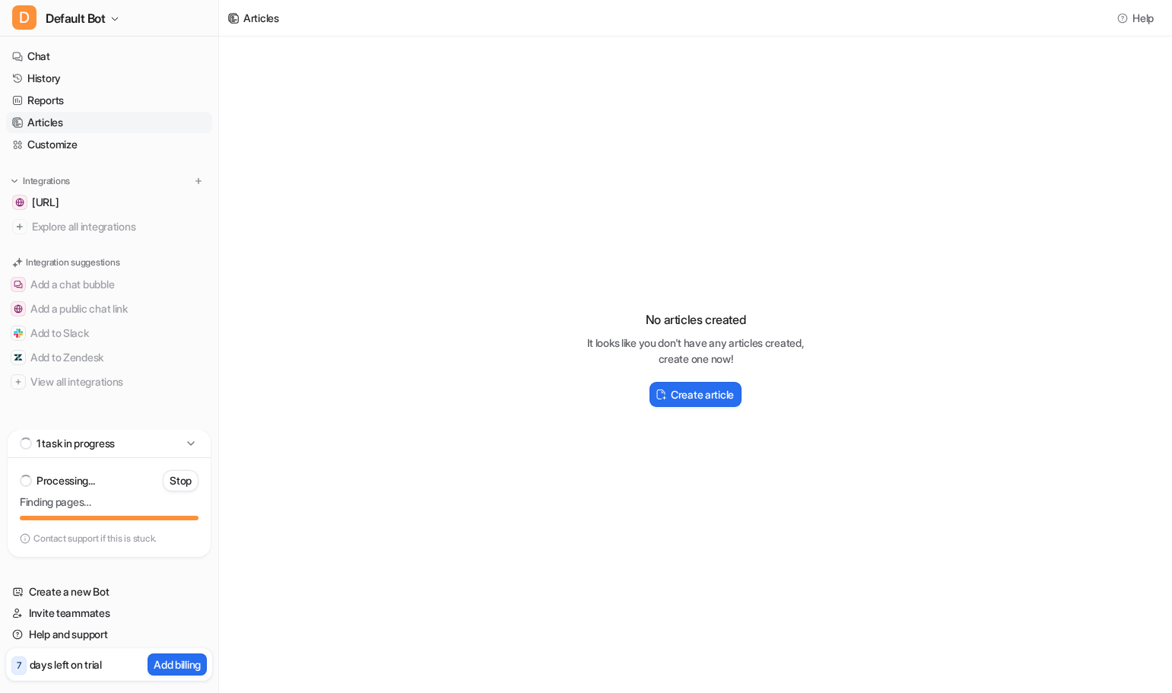
click at [202, 448] on div "1 task in progress" at bounding box center [109, 444] width 203 height 28
click at [196, 549] on icon at bounding box center [190, 542] width 15 height 15
click at [59, 200] on span "[URL]" at bounding box center [45, 202] width 27 height 15
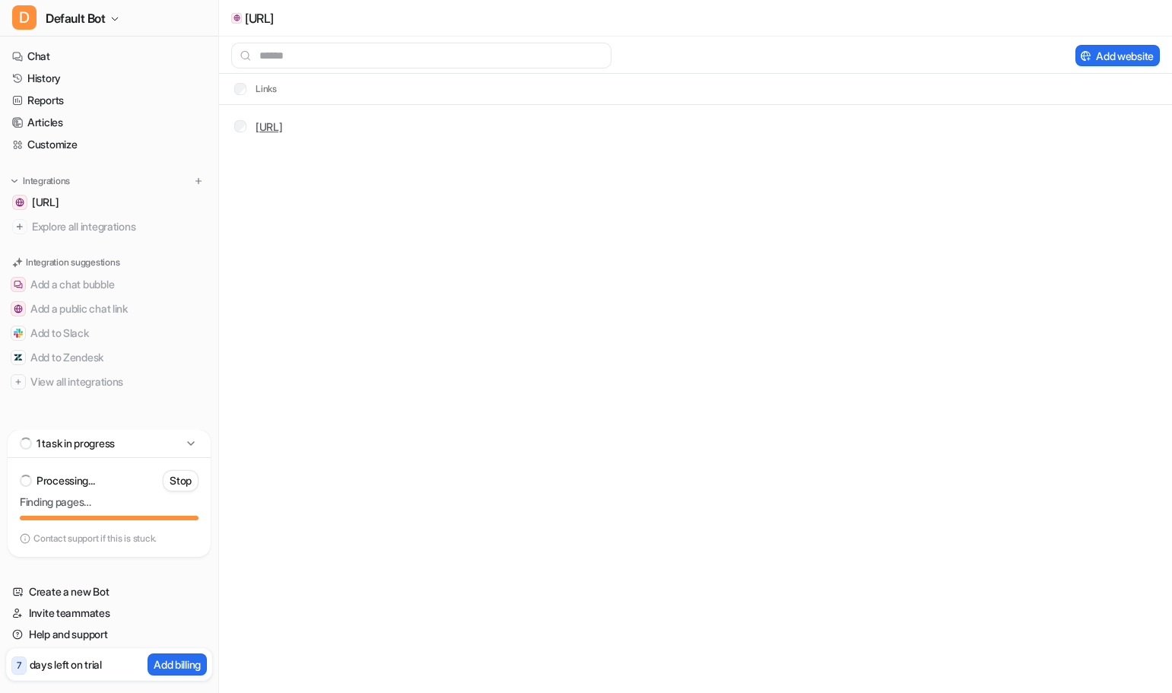
click at [279, 125] on link "https://dashboard.eesel.ai/v2/settings/bots" at bounding box center [269, 126] width 27 height 13
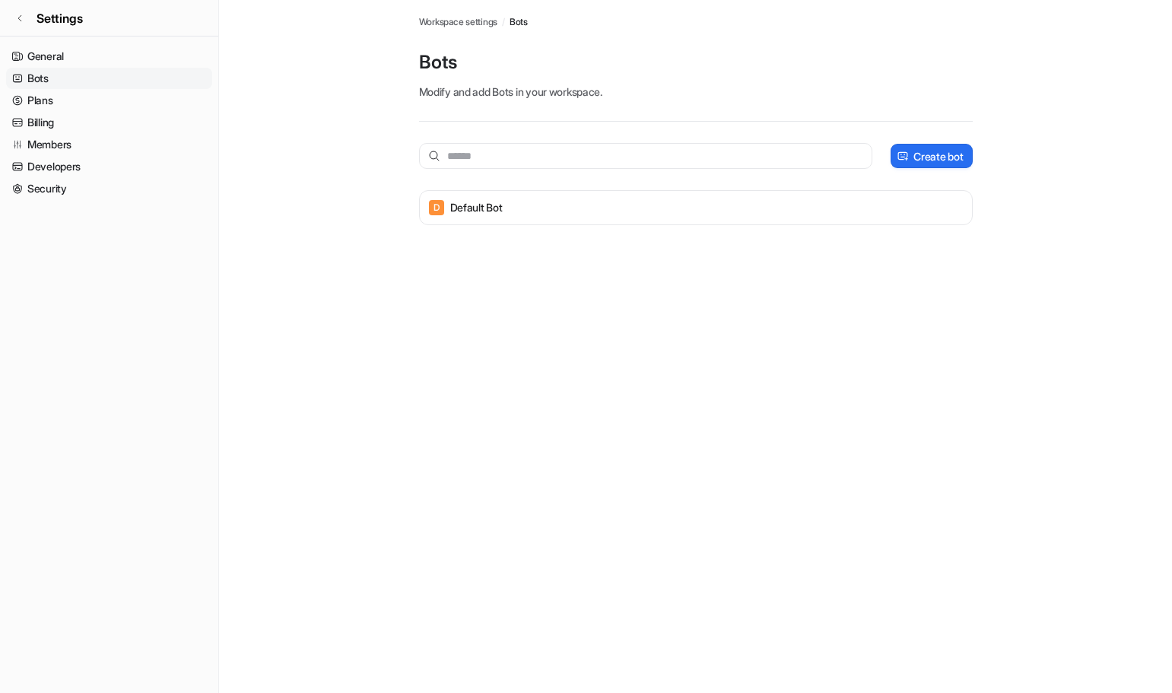
click at [62, 76] on link "Bots" at bounding box center [109, 78] width 206 height 21
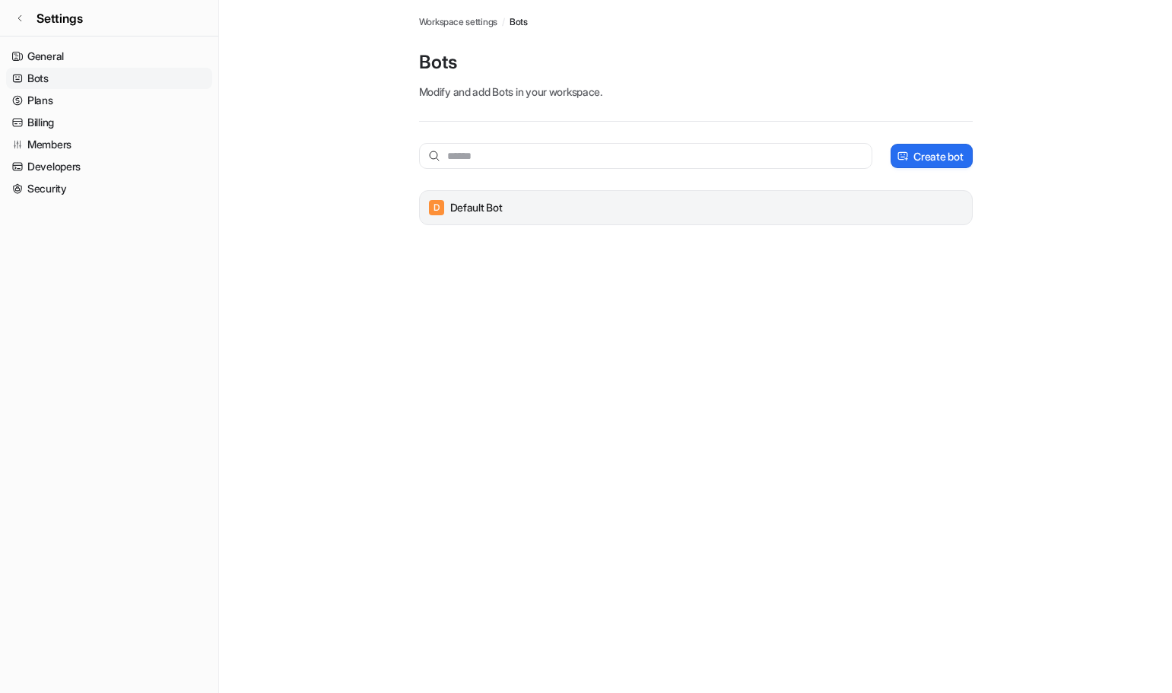
click at [503, 206] on p "Default Bot" at bounding box center [476, 207] width 52 height 15
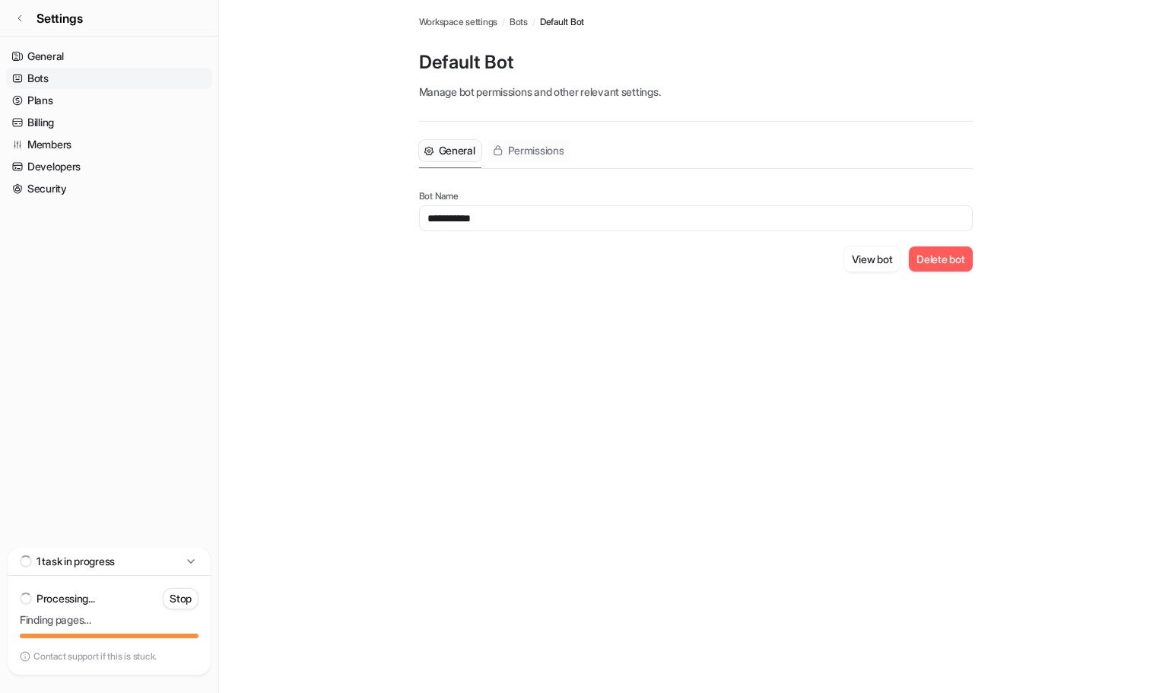
click at [526, 150] on span "Permissions" at bounding box center [536, 150] width 56 height 15
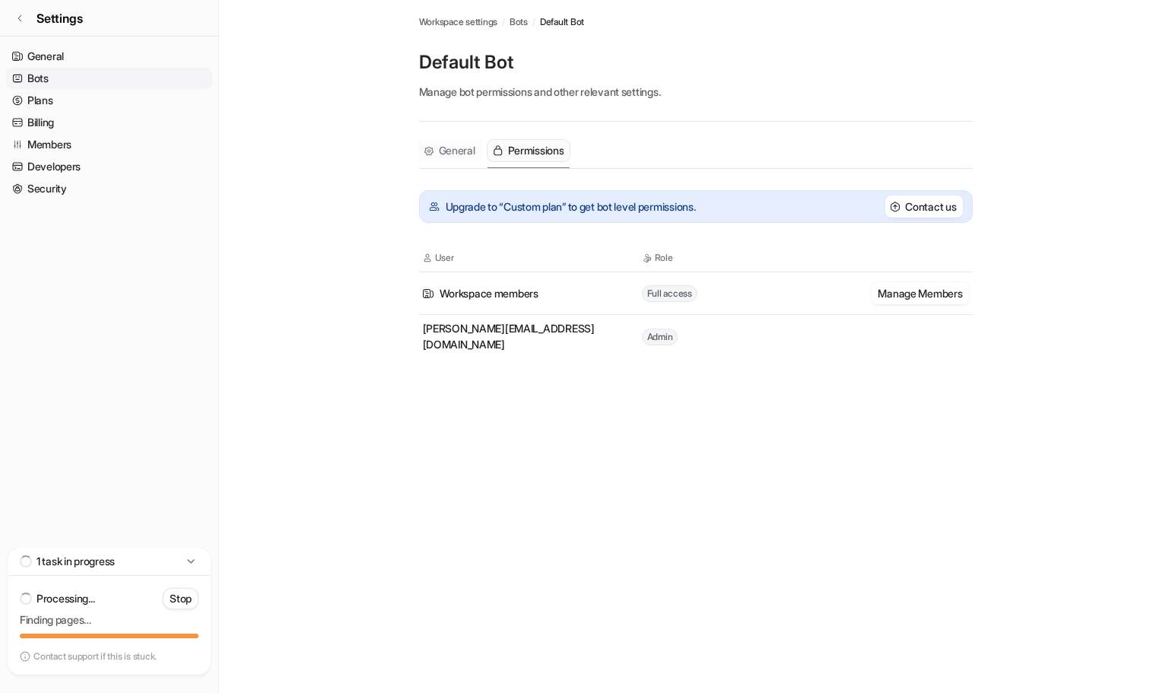
click at [464, 154] on span "General" at bounding box center [457, 150] width 37 height 15
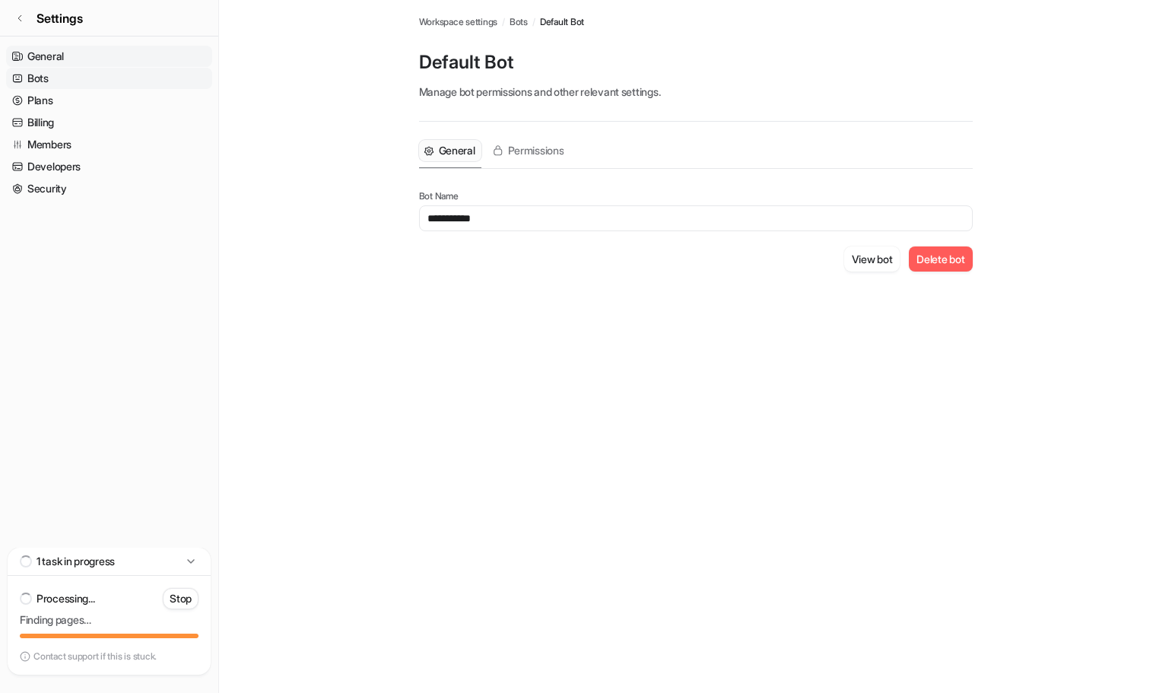
click at [51, 57] on link "General" at bounding box center [109, 56] width 206 height 21
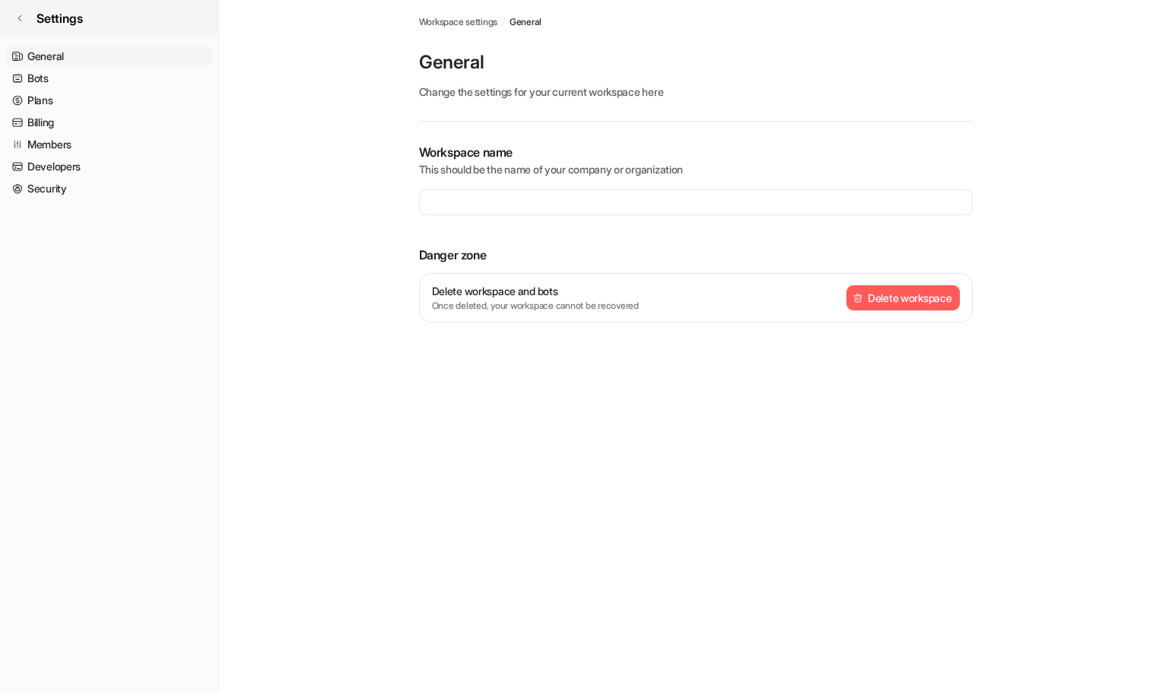
type input "**********"
click at [30, 21] on link "Settings" at bounding box center [109, 18] width 218 height 37
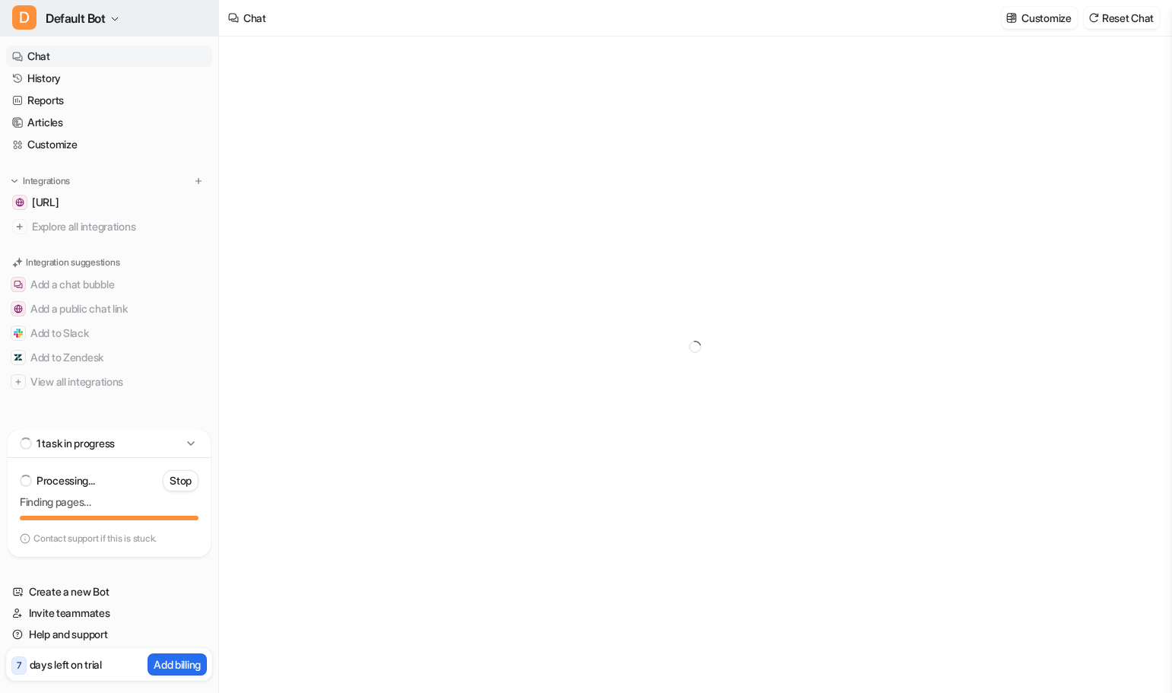
type textarea "**********"
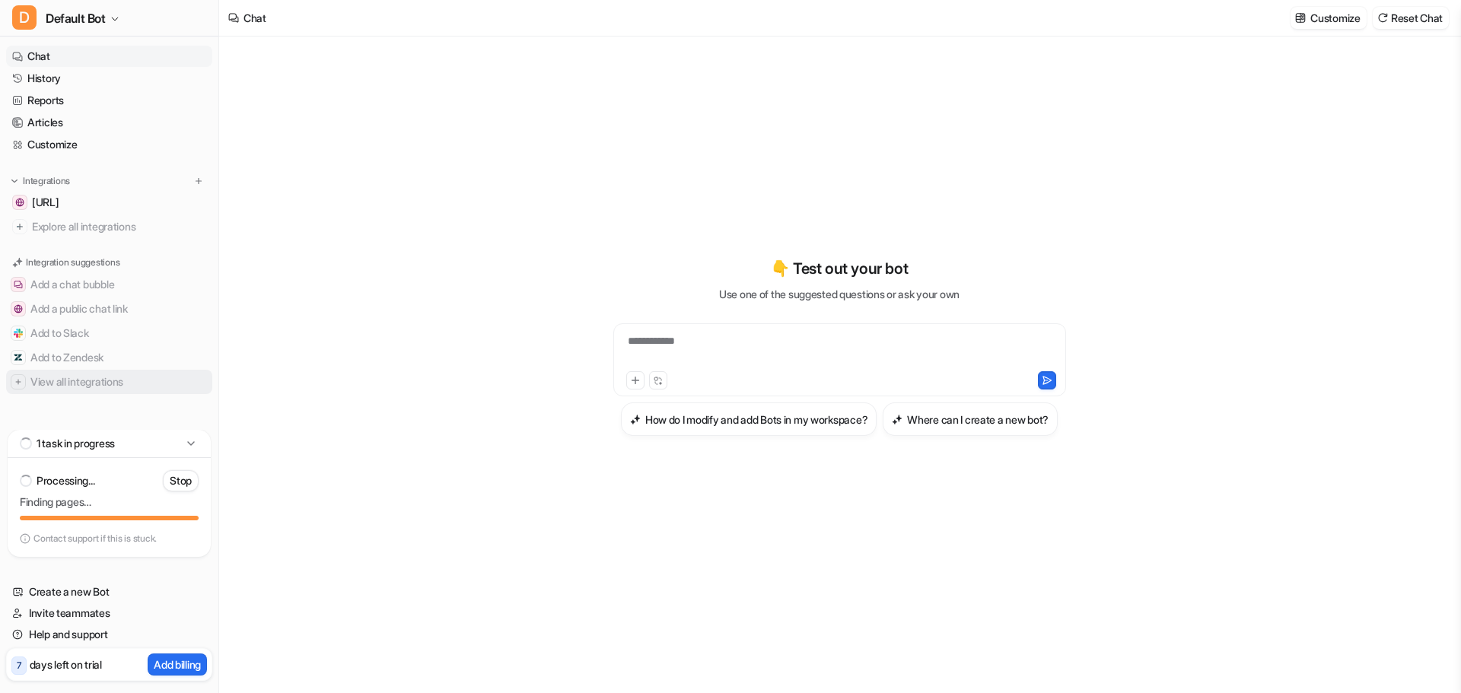
click at [17, 378] on img at bounding box center [18, 381] width 9 height 9
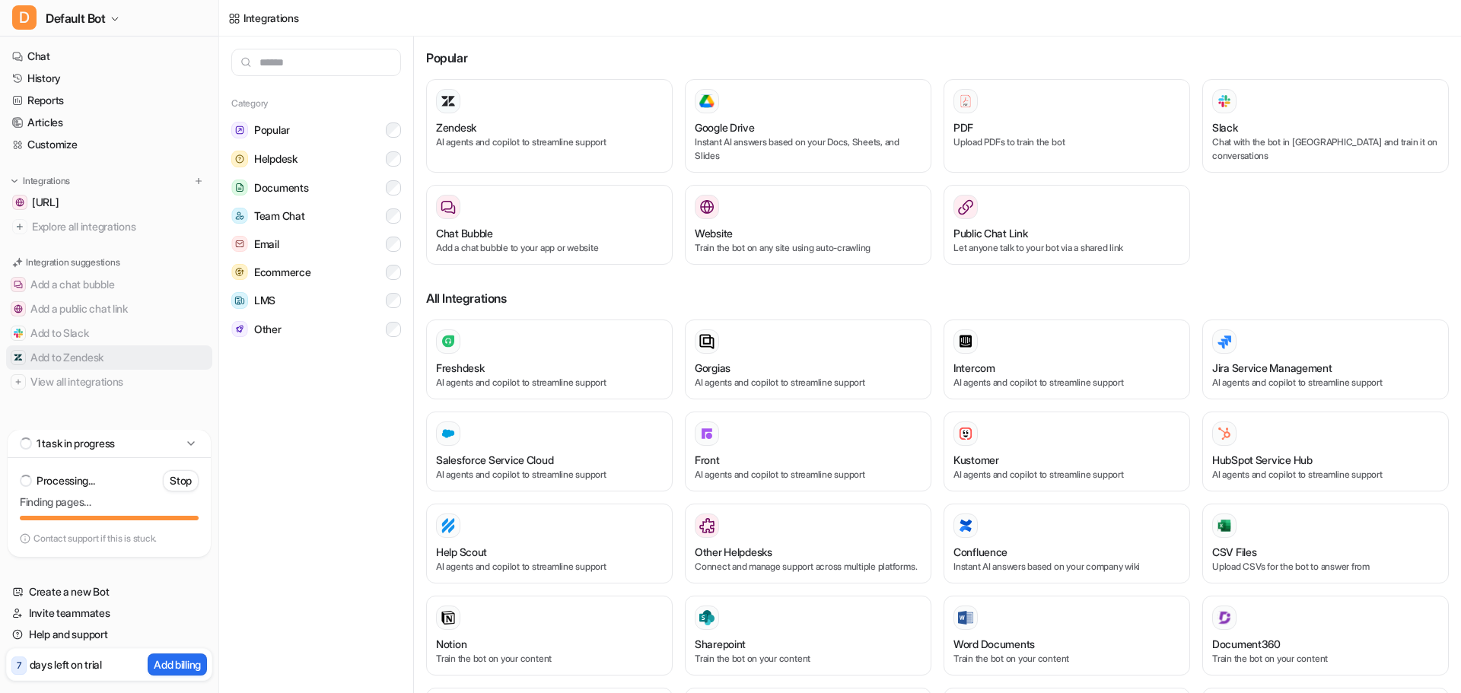
click at [44, 360] on button "Add to Zendesk" at bounding box center [109, 357] width 206 height 24
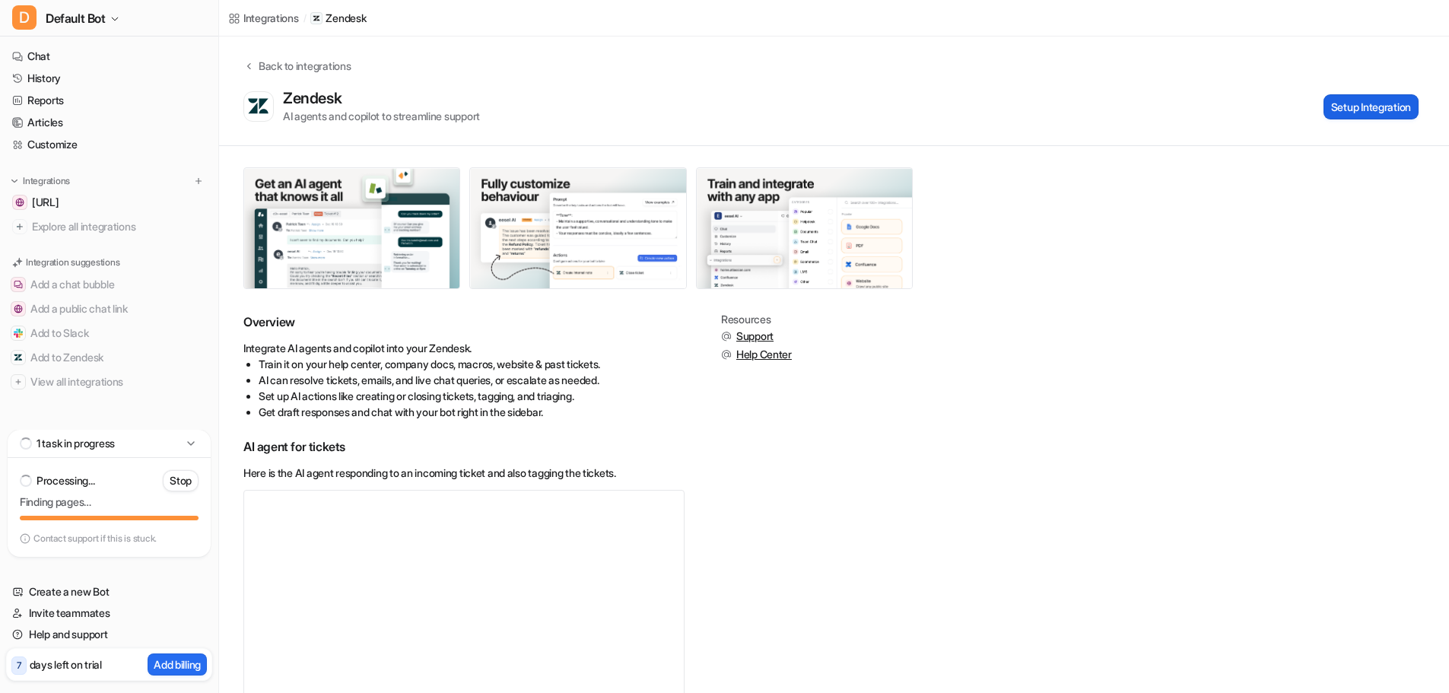
click at [1172, 105] on button "Setup Integration" at bounding box center [1371, 106] width 95 height 25
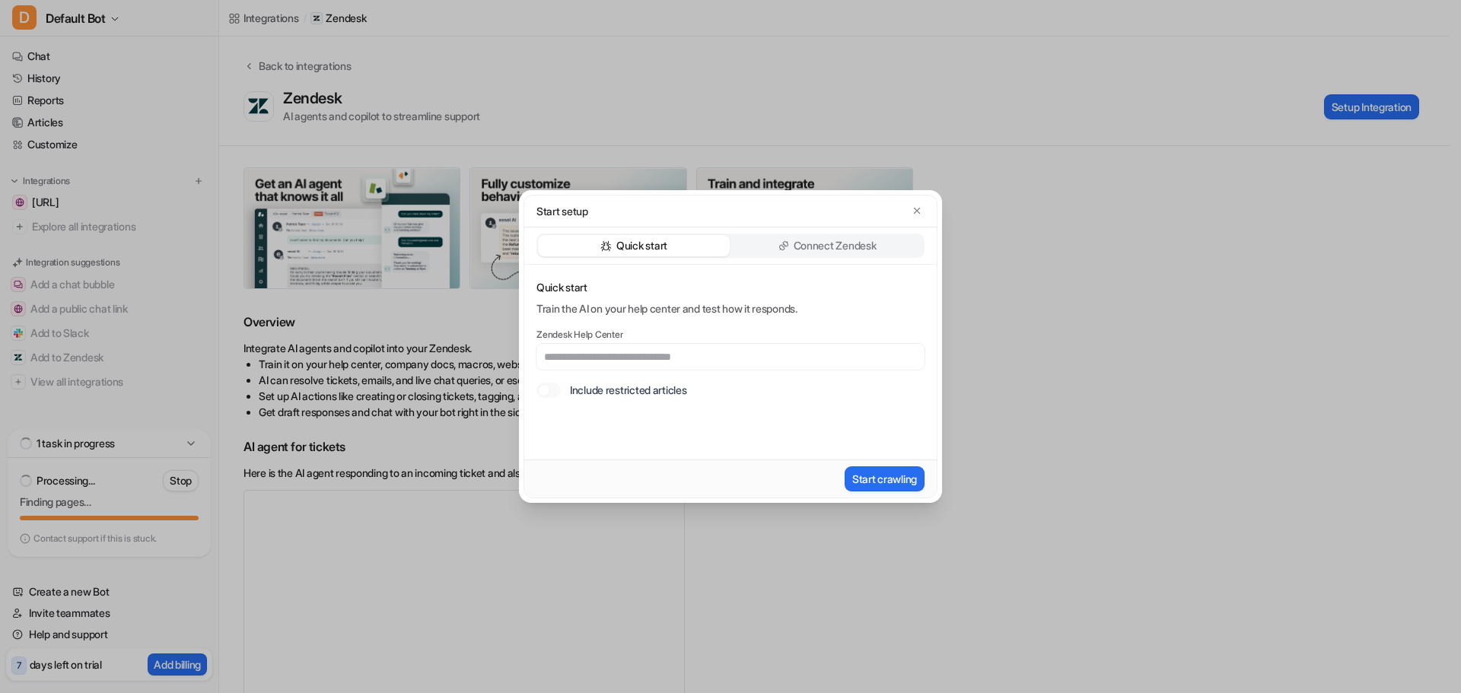
click at [657, 355] on input "text" at bounding box center [730, 357] width 388 height 26
paste input "**********"
type input "**********"
click at [739, 434] on div "**********" at bounding box center [730, 362] width 412 height 195
click at [868, 474] on button "Start crawling" at bounding box center [884, 478] width 80 height 25
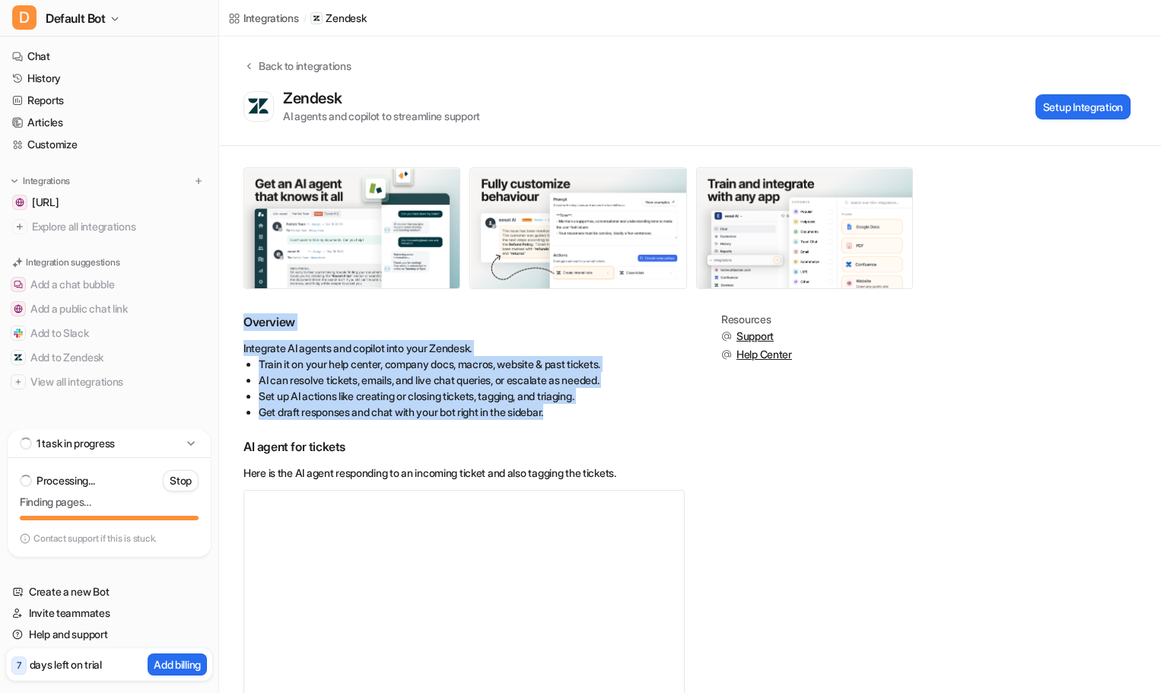
drag, startPoint x: 622, startPoint y: 414, endPoint x: 237, endPoint y: 320, distance: 396.2
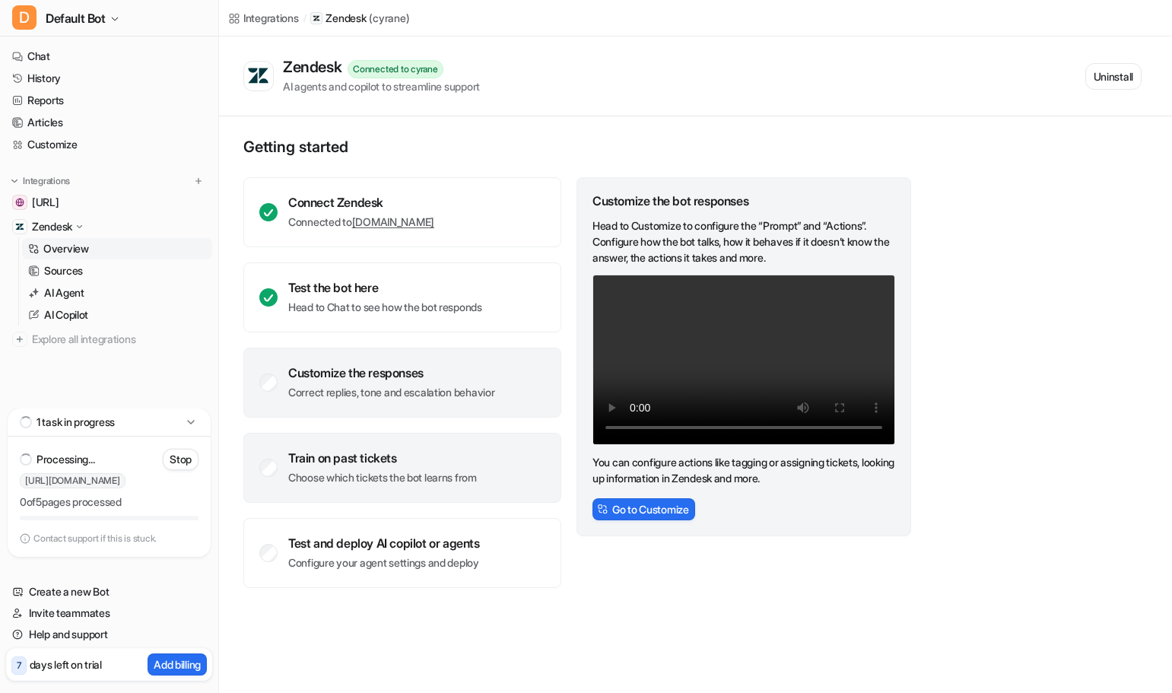
click at [378, 473] on p "Choose which tickets the bot learns from" at bounding box center [382, 477] width 189 height 15
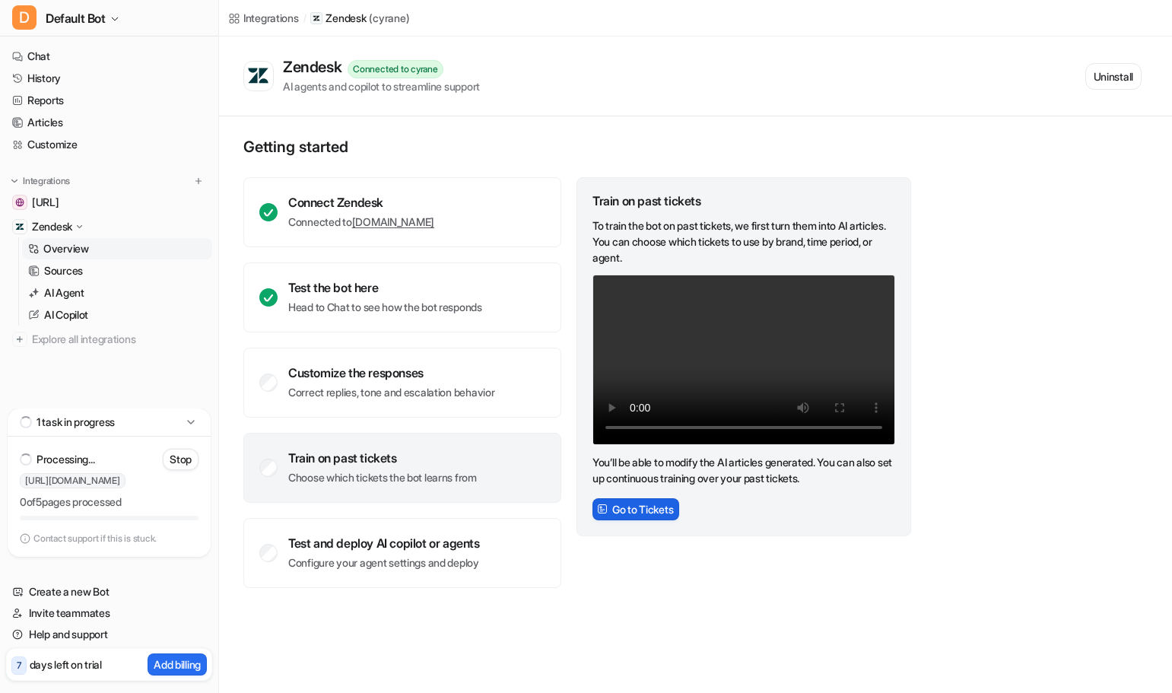
click at [625, 505] on button "Go to Tickets" at bounding box center [636, 509] width 87 height 22
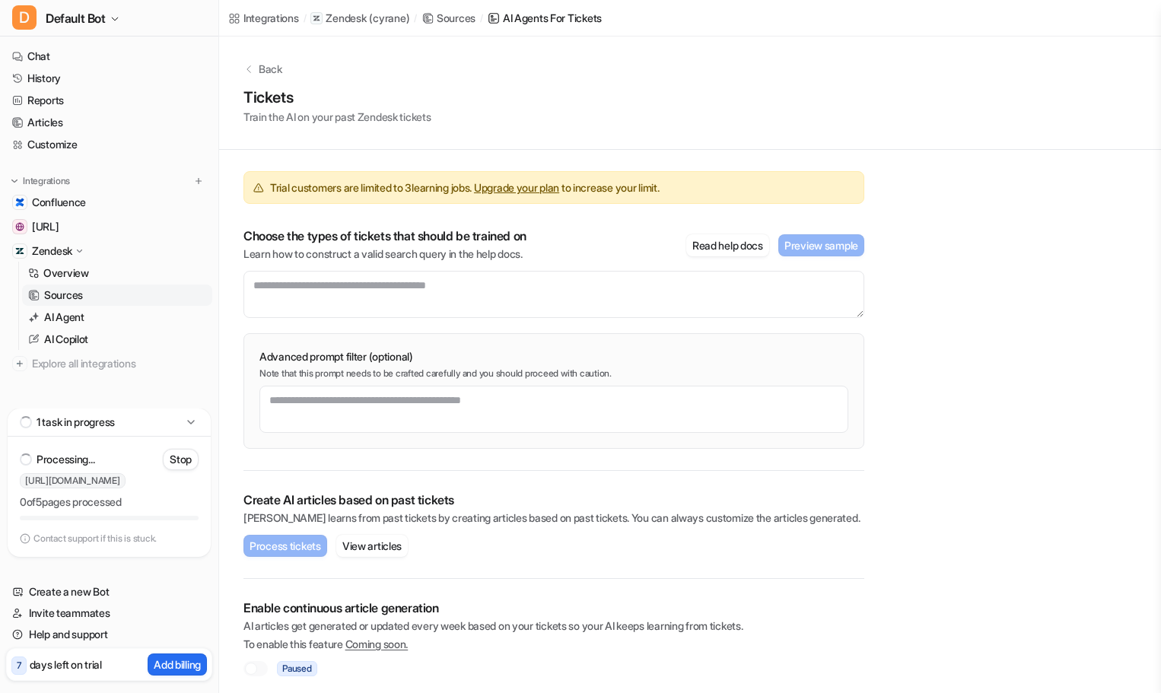
click at [260, 65] on p "Back" at bounding box center [271, 69] width 24 height 16
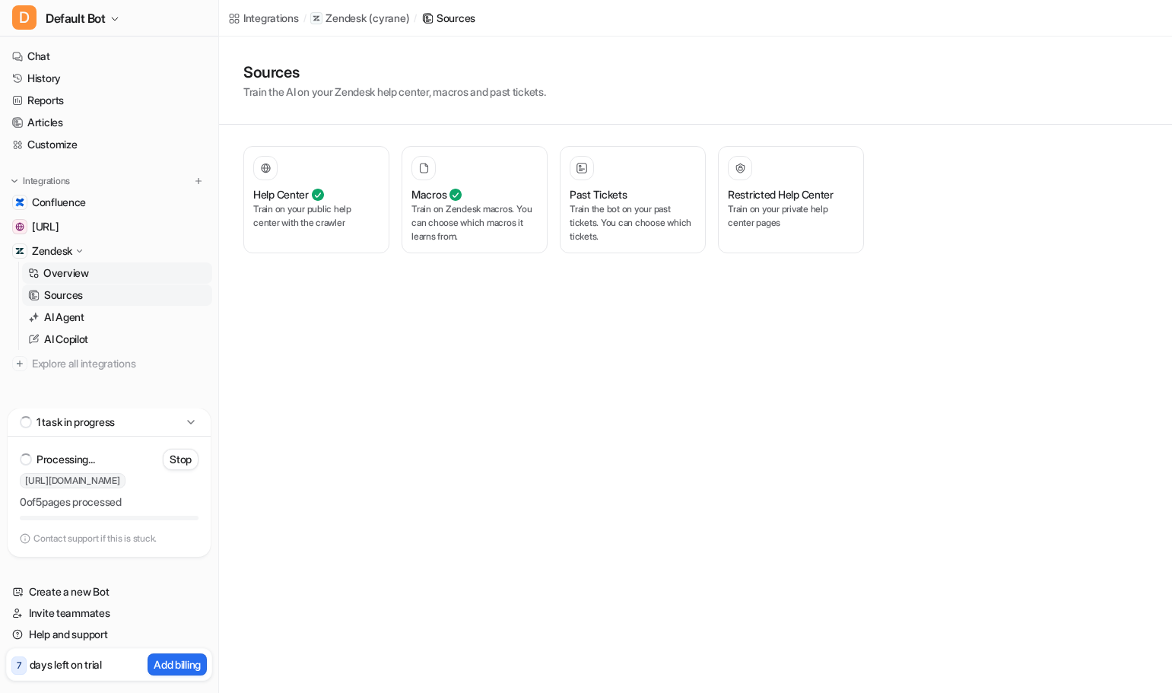
click at [83, 274] on p "Overview" at bounding box center [66, 273] width 46 height 15
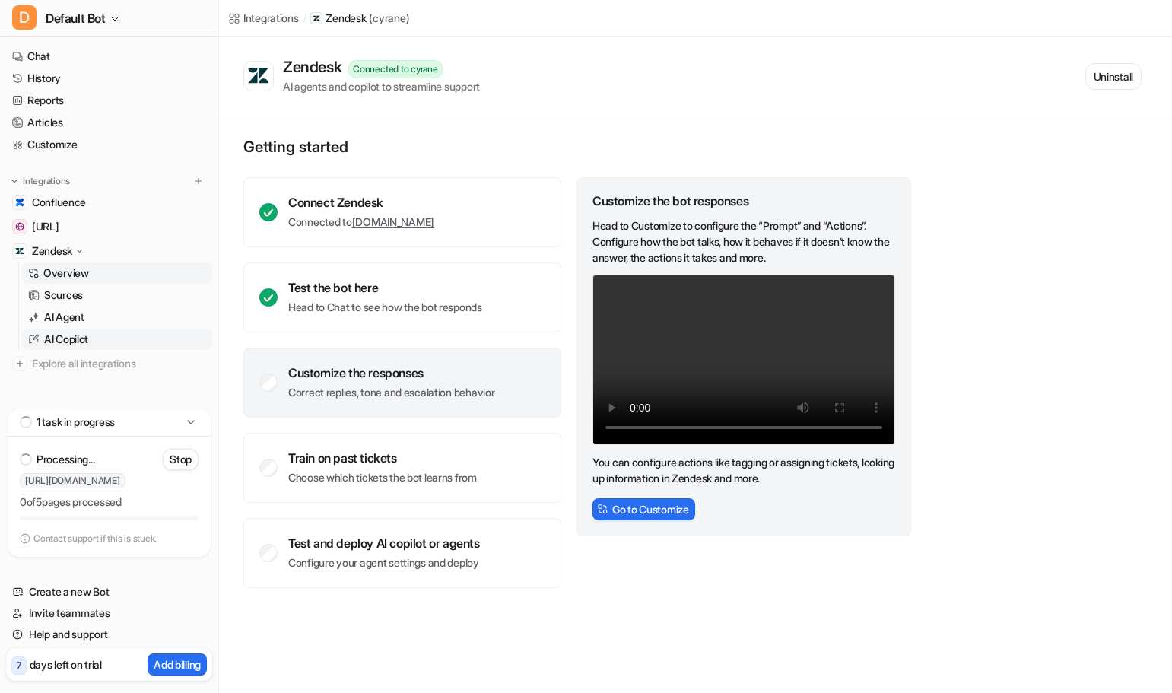
click at [73, 339] on p "AI Copilot" at bounding box center [66, 339] width 44 height 15
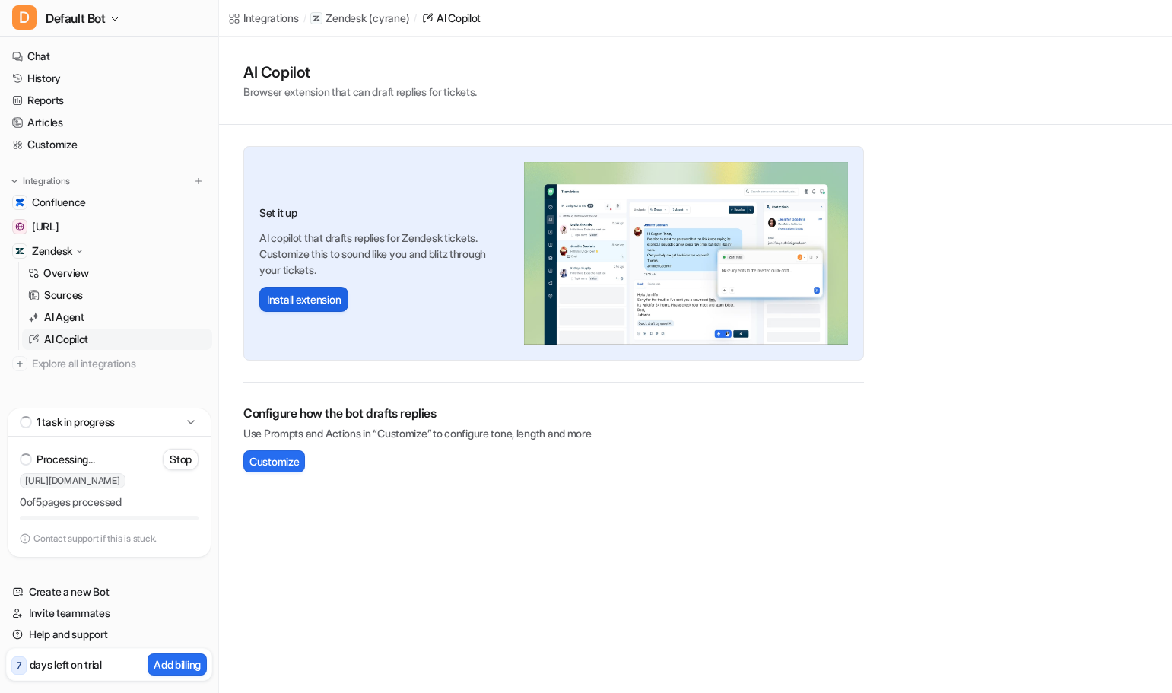
click at [332, 303] on button "Install extension" at bounding box center [303, 299] width 89 height 25
click at [57, 301] on p "Sources" at bounding box center [63, 295] width 39 height 15
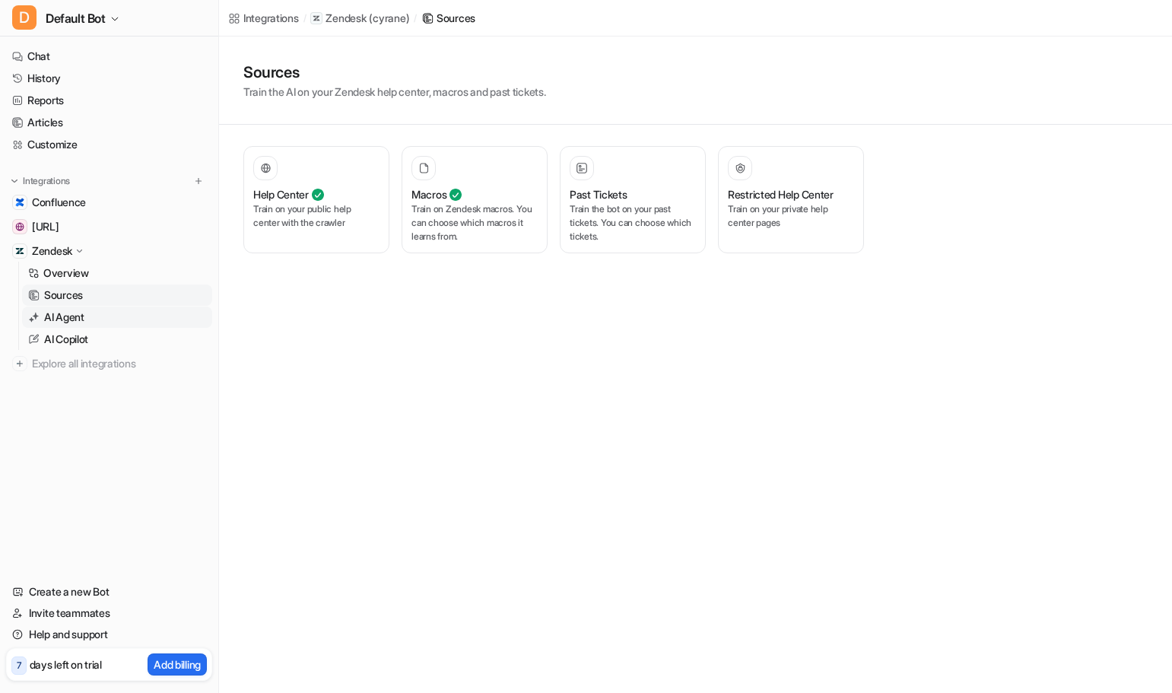
click at [59, 315] on p "AI Agent" at bounding box center [64, 317] width 40 height 15
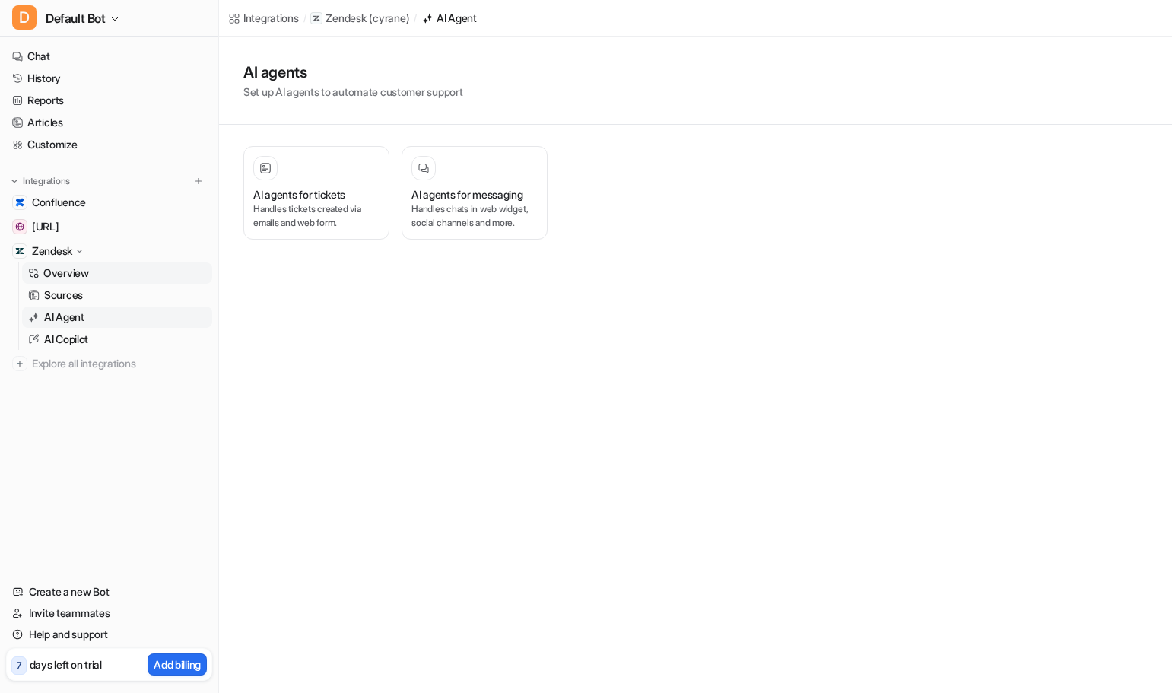
click at [59, 281] on link "Overview" at bounding box center [117, 272] width 190 height 21
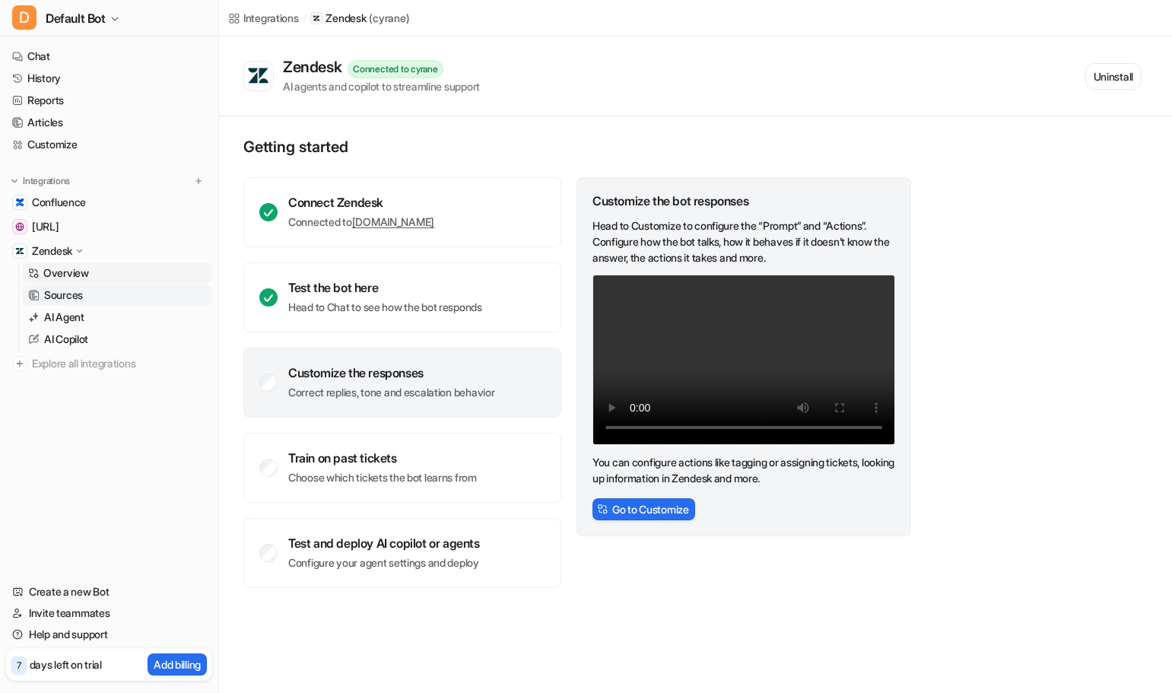
click at [58, 289] on p "Sources" at bounding box center [63, 295] width 39 height 15
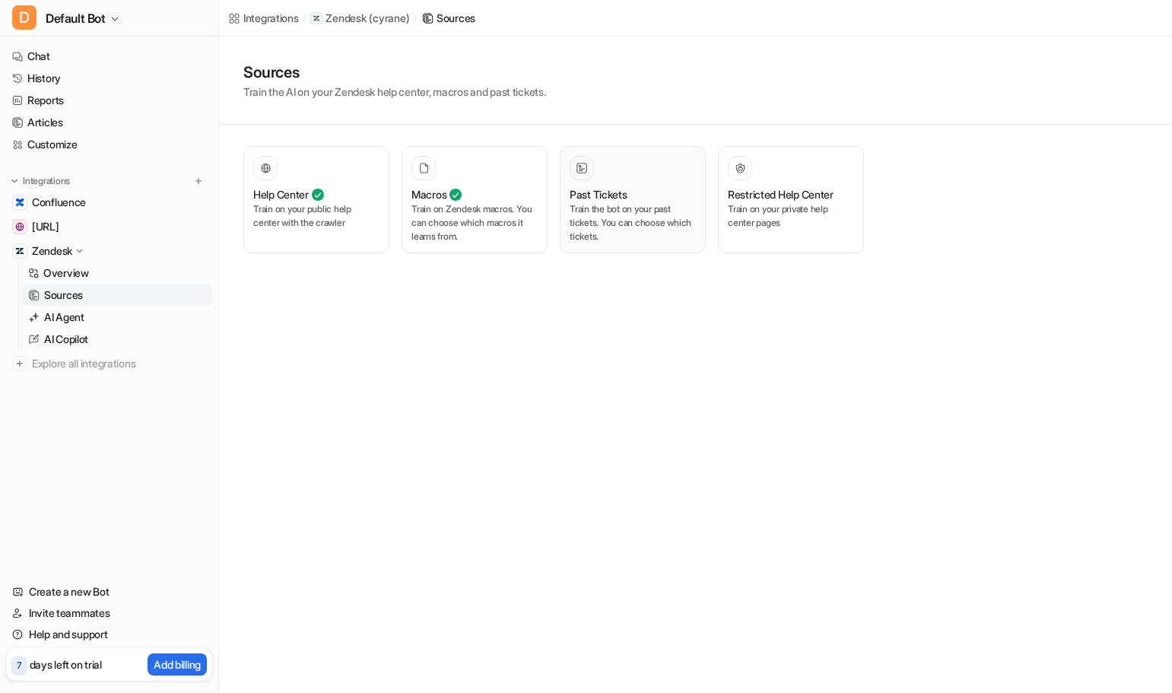
click at [639, 203] on p "Train the bot on your past tickets. You can choose which tickets." at bounding box center [633, 222] width 126 height 41
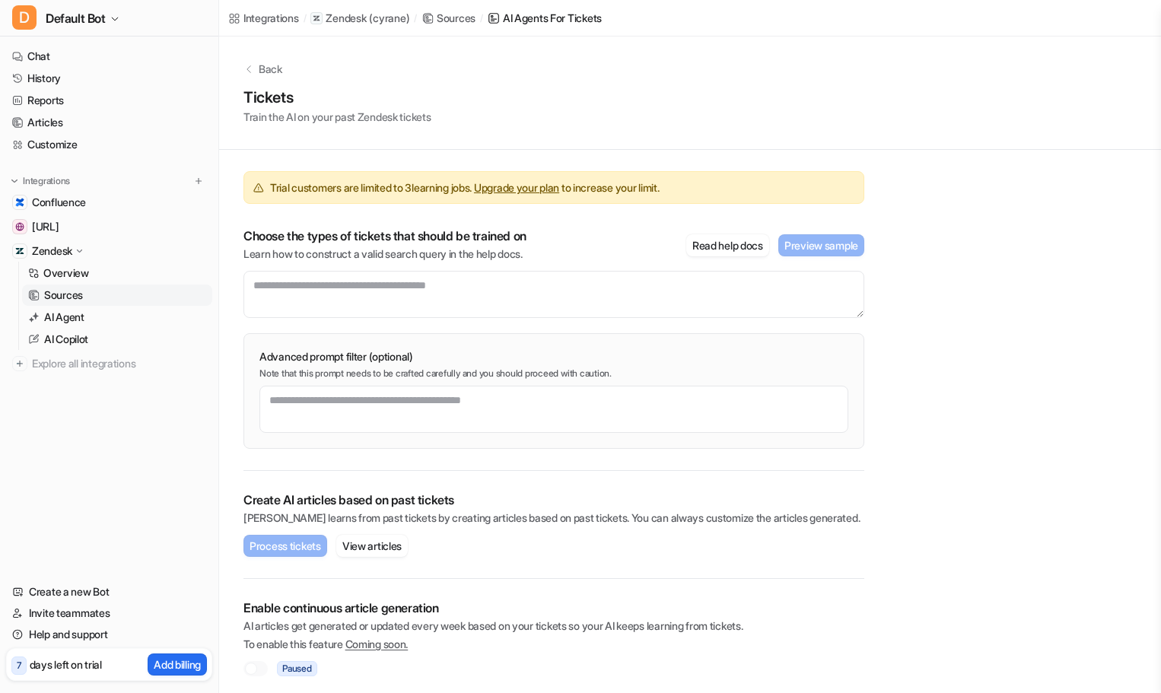
click at [534, 189] on link "Upgrade your plan" at bounding box center [516, 187] width 85 height 13
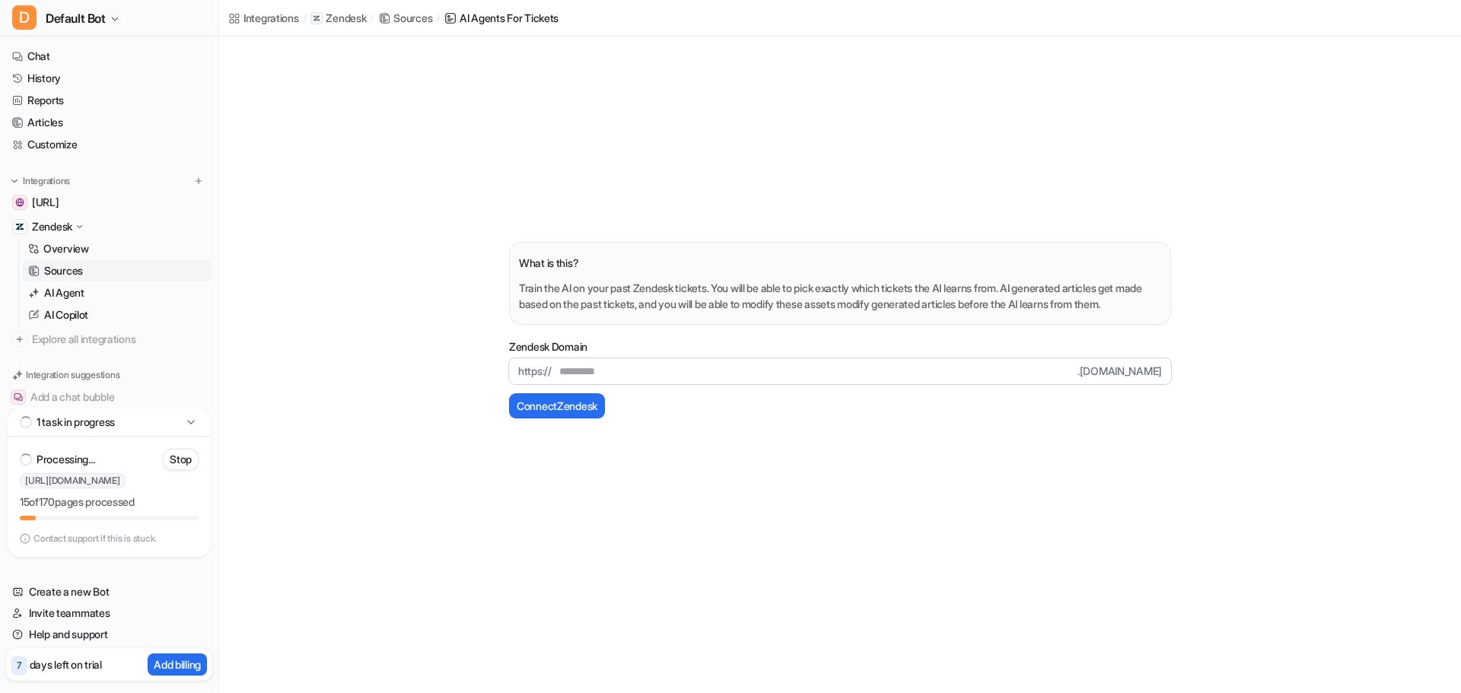
click at [74, 271] on p "Sources" at bounding box center [63, 270] width 39 height 15
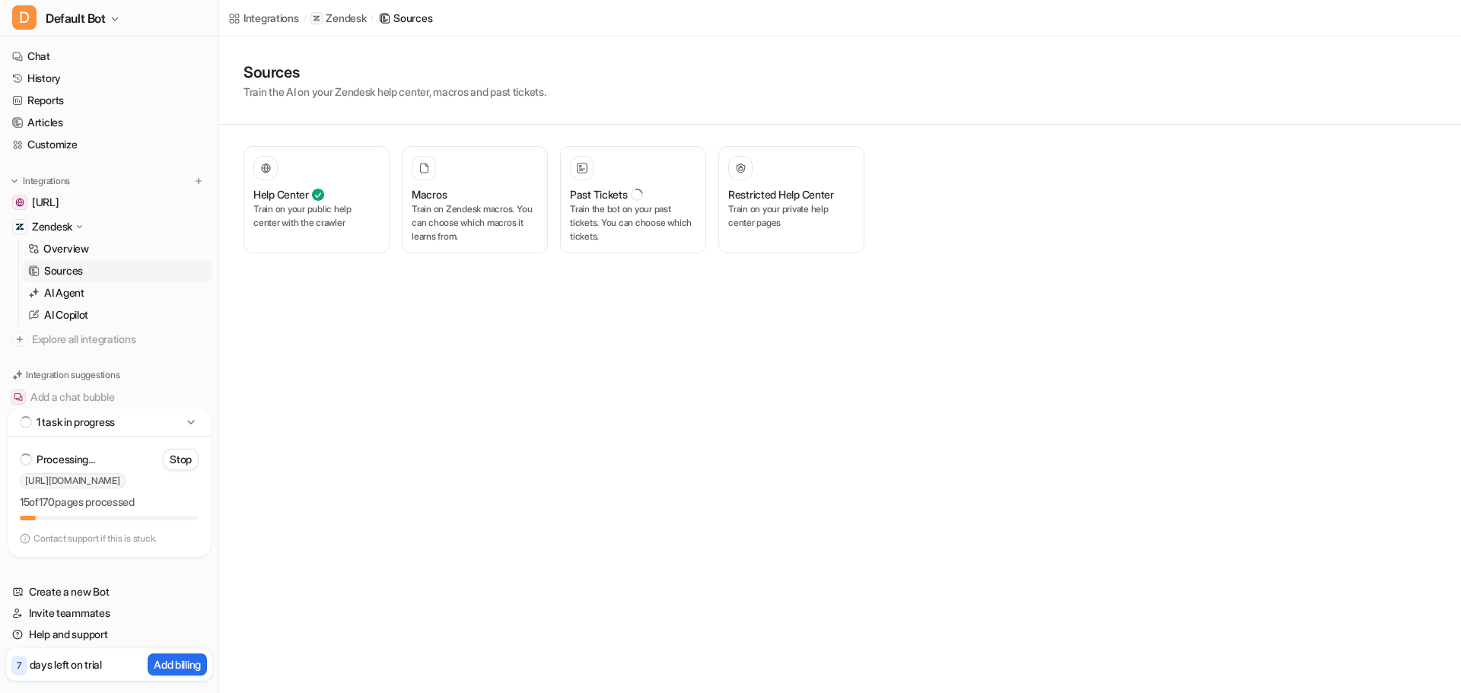
click at [356, 19] on p "Zendesk" at bounding box center [346, 18] width 40 height 15
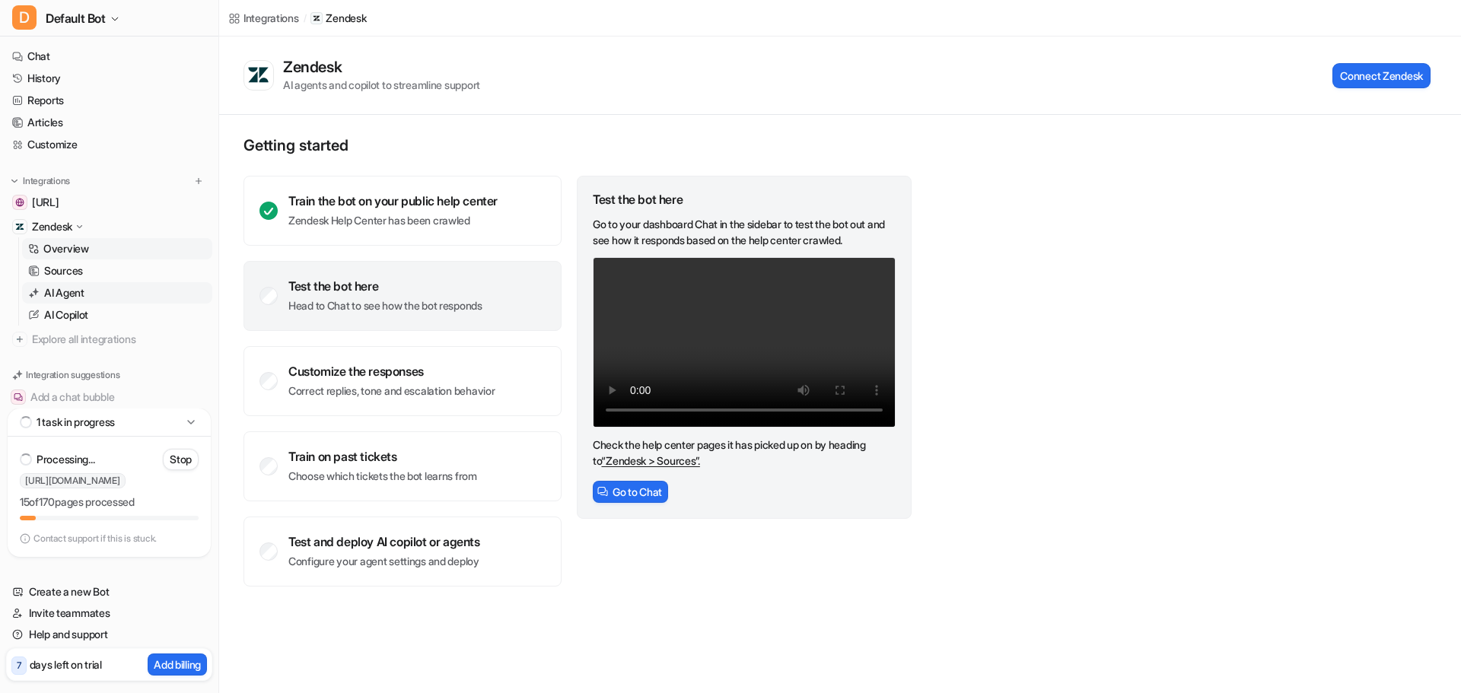
click at [70, 293] on p "AI Agent" at bounding box center [64, 292] width 40 height 15
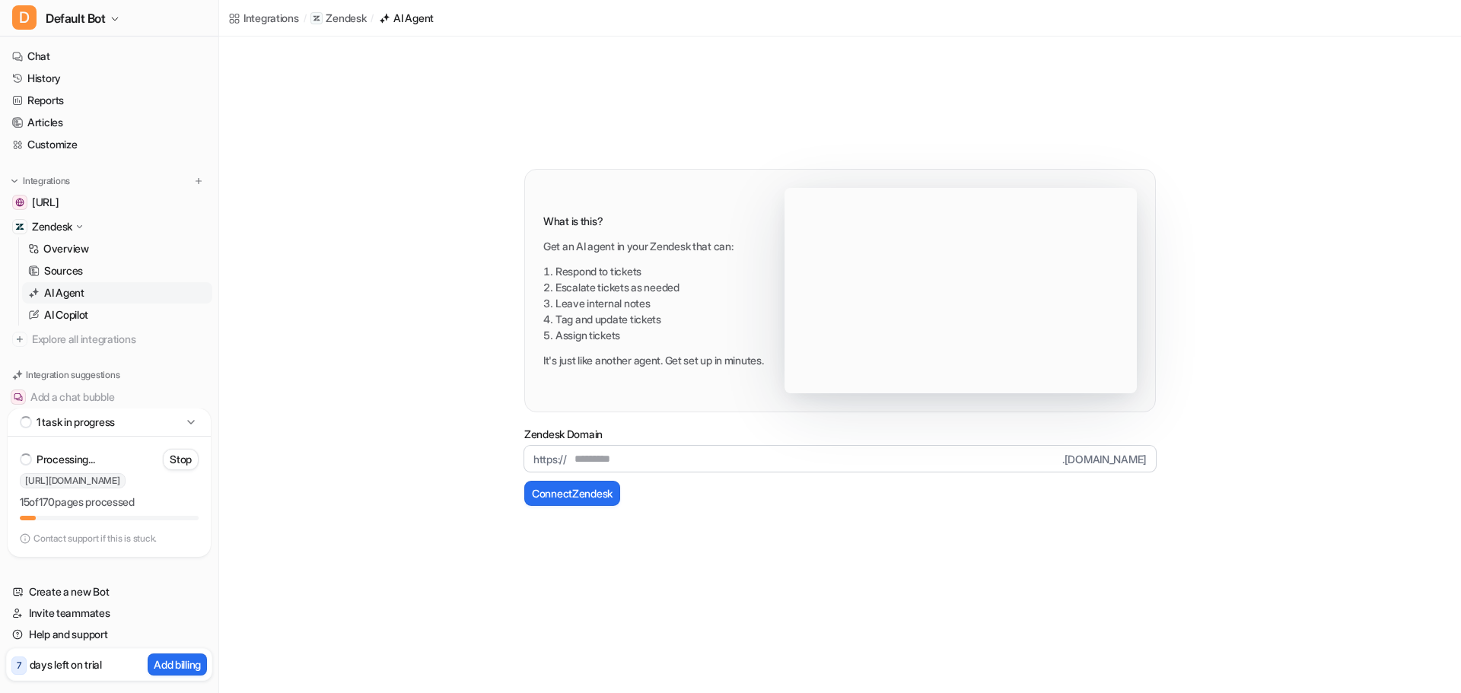
click at [1100, 313] on video "Your browser does not support the video tag." at bounding box center [960, 290] width 352 height 205
click at [68, 297] on p "AI Agent" at bounding box center [64, 292] width 40 height 15
click at [68, 316] on p "AI Copilot" at bounding box center [66, 314] width 44 height 15
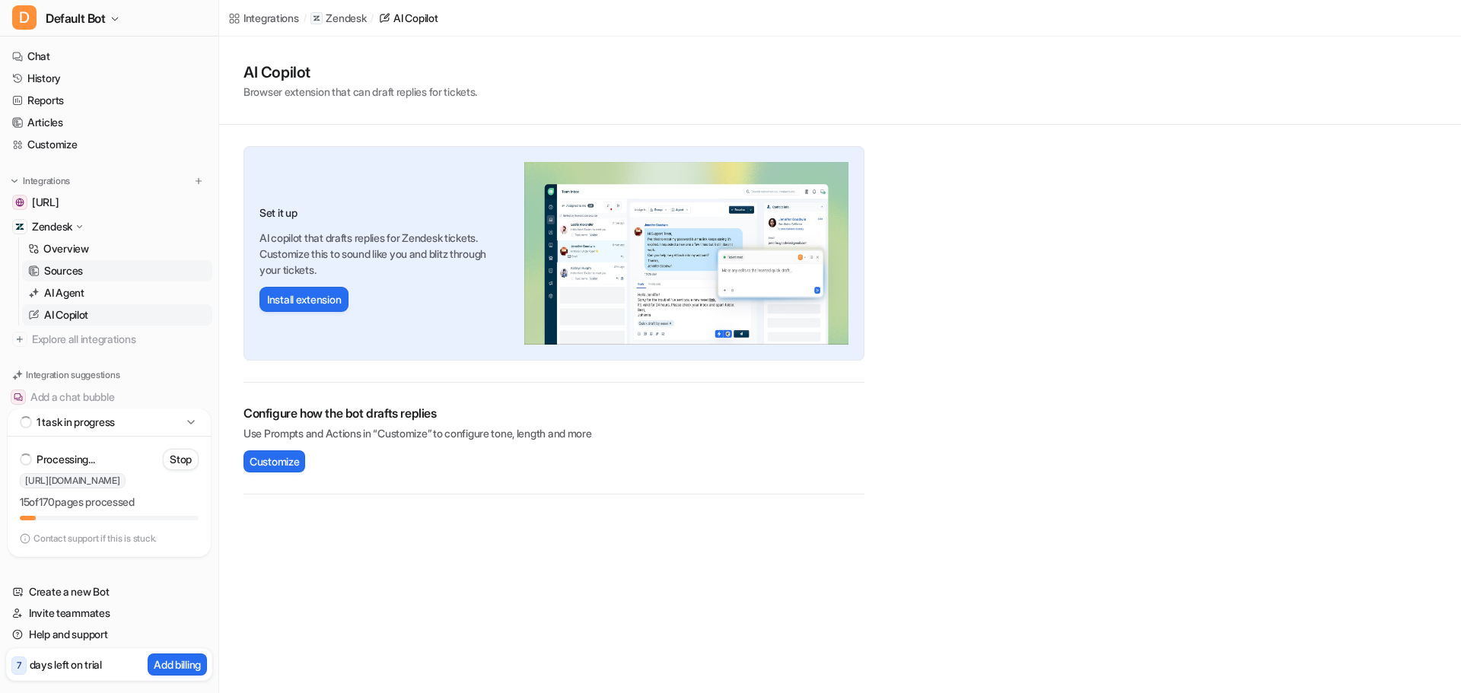
click at [68, 265] on p "Sources" at bounding box center [63, 270] width 39 height 15
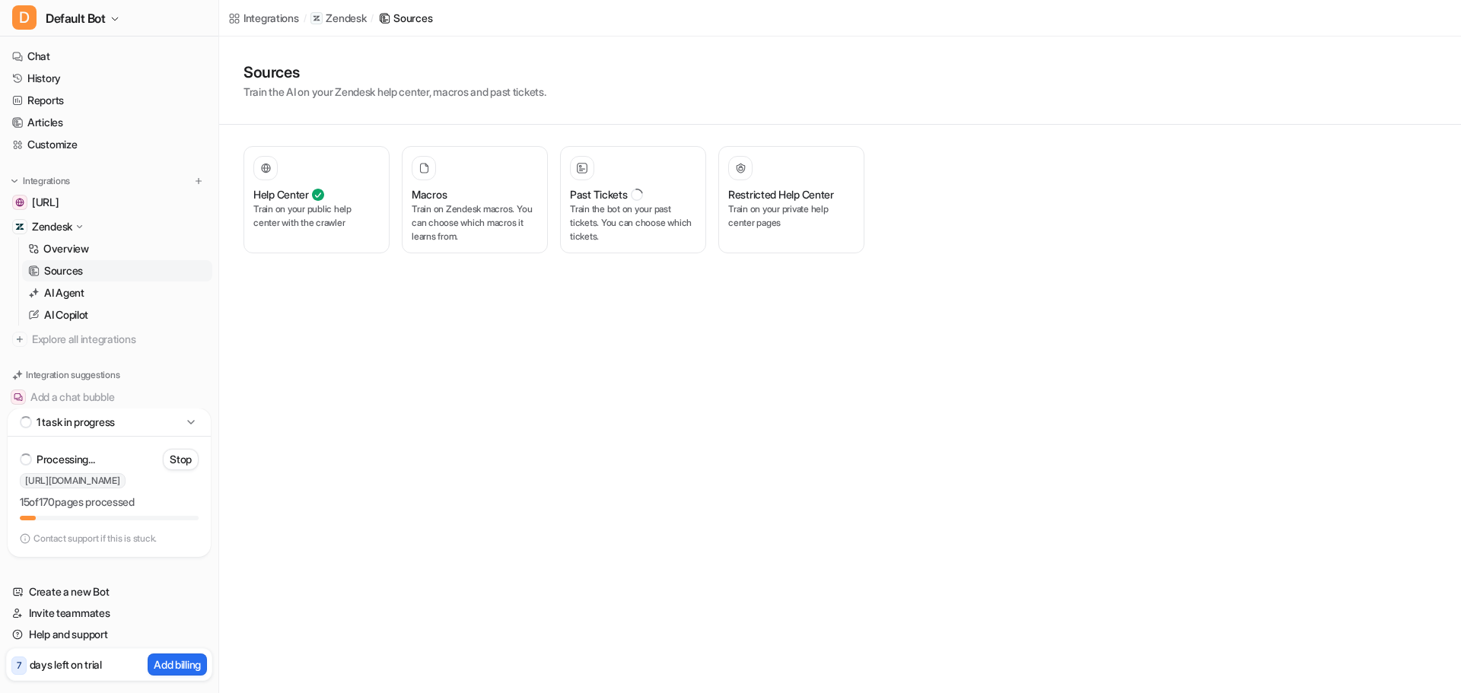
click at [116, 538] on p "Contact support if this is stuck." at bounding box center [94, 539] width 123 height 12
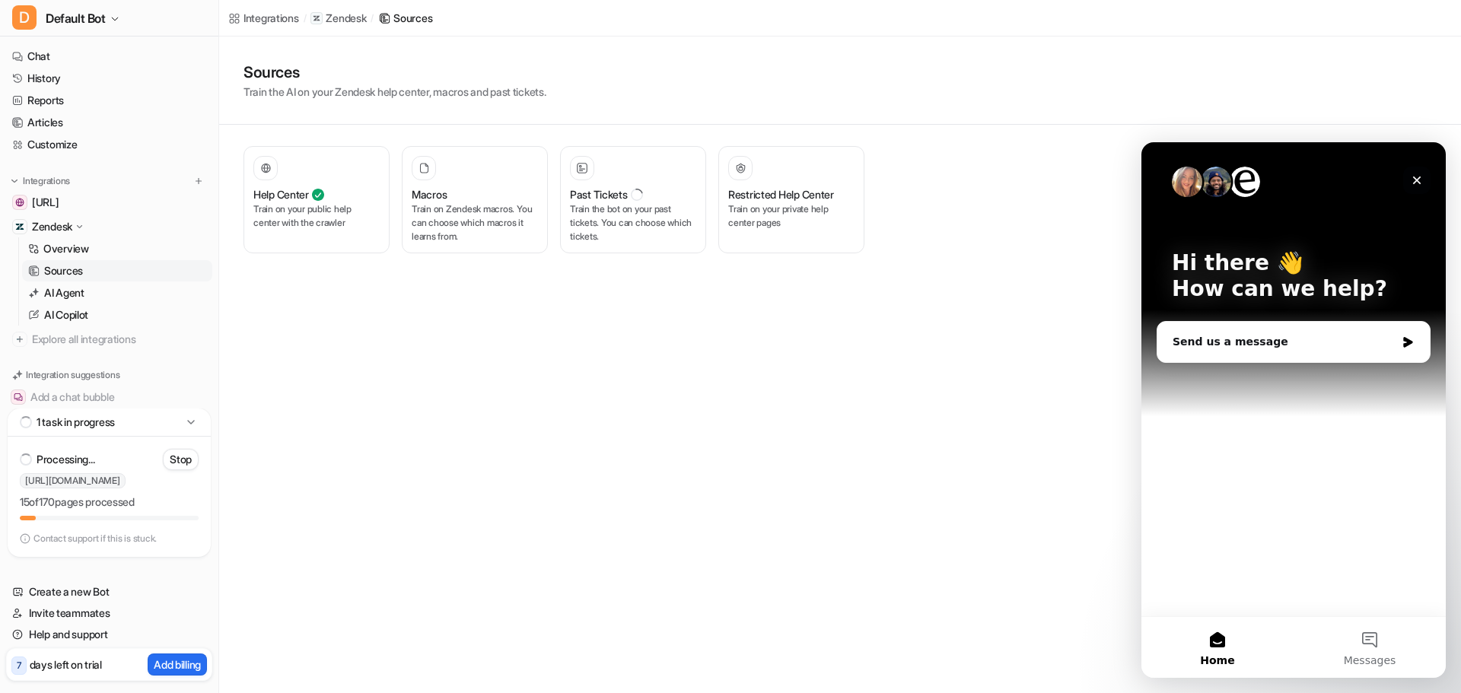
click at [1415, 173] on div "Close" at bounding box center [1416, 180] width 27 height 27
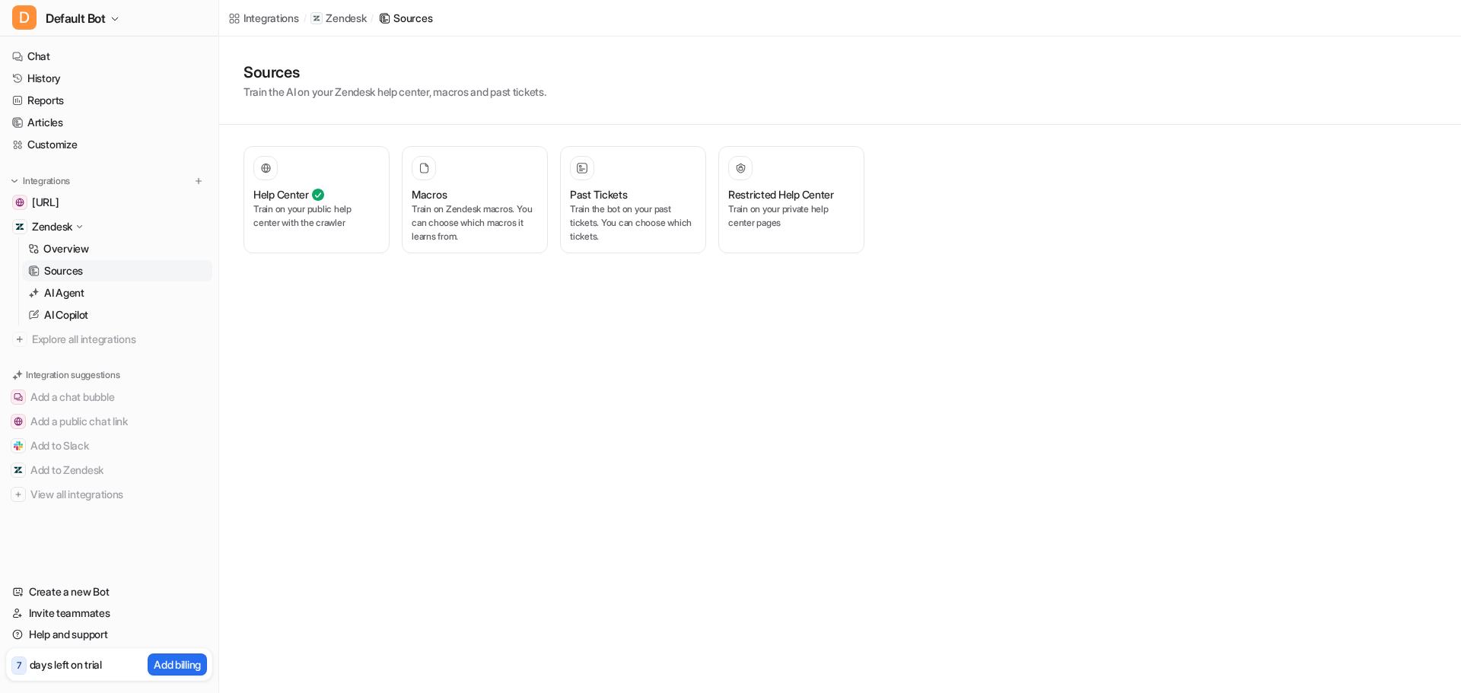
click at [831, 439] on div "Integrations / Zendesk / Sources Sources Train the AI on your Zendesk help cent…" at bounding box center [730, 346] width 1461 height 693
click at [768, 235] on div "Restricted Help Center Train on your private help center pages" at bounding box center [791, 199] width 126 height 87
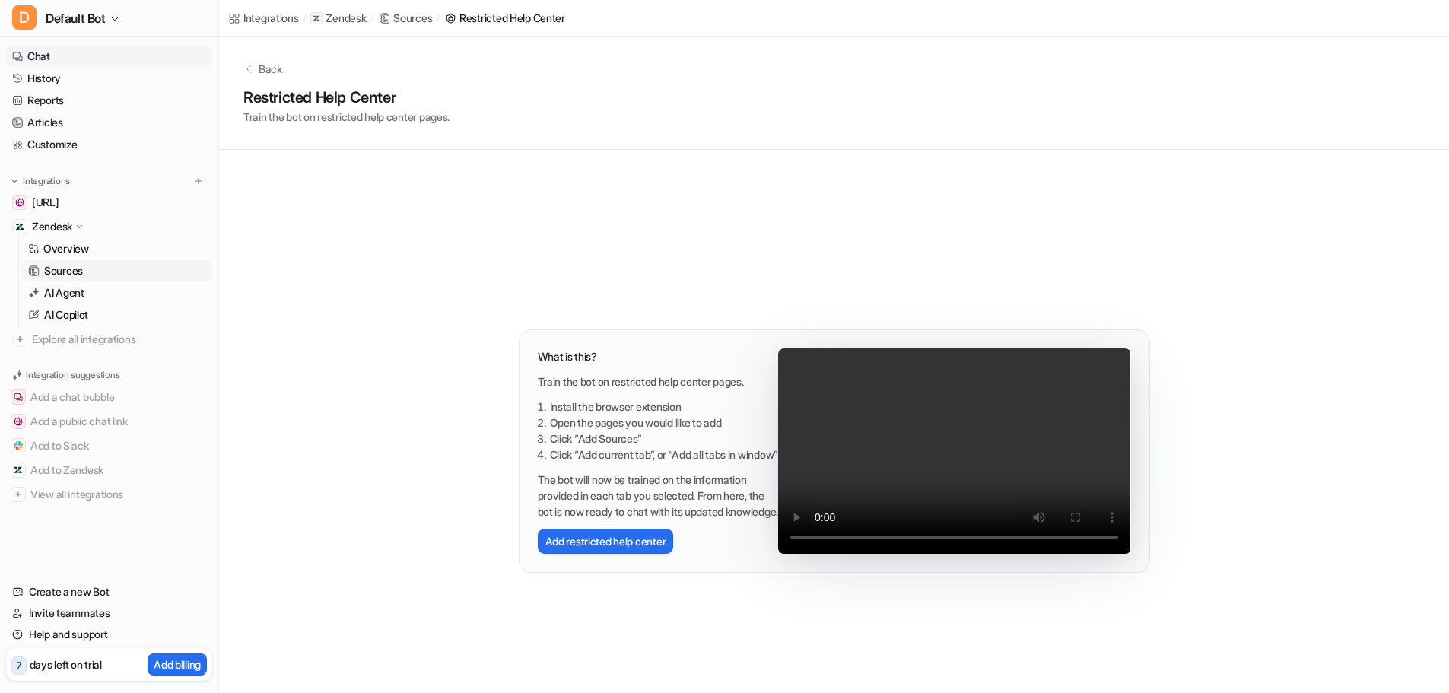
click at [38, 62] on link "Chat" at bounding box center [109, 56] width 206 height 21
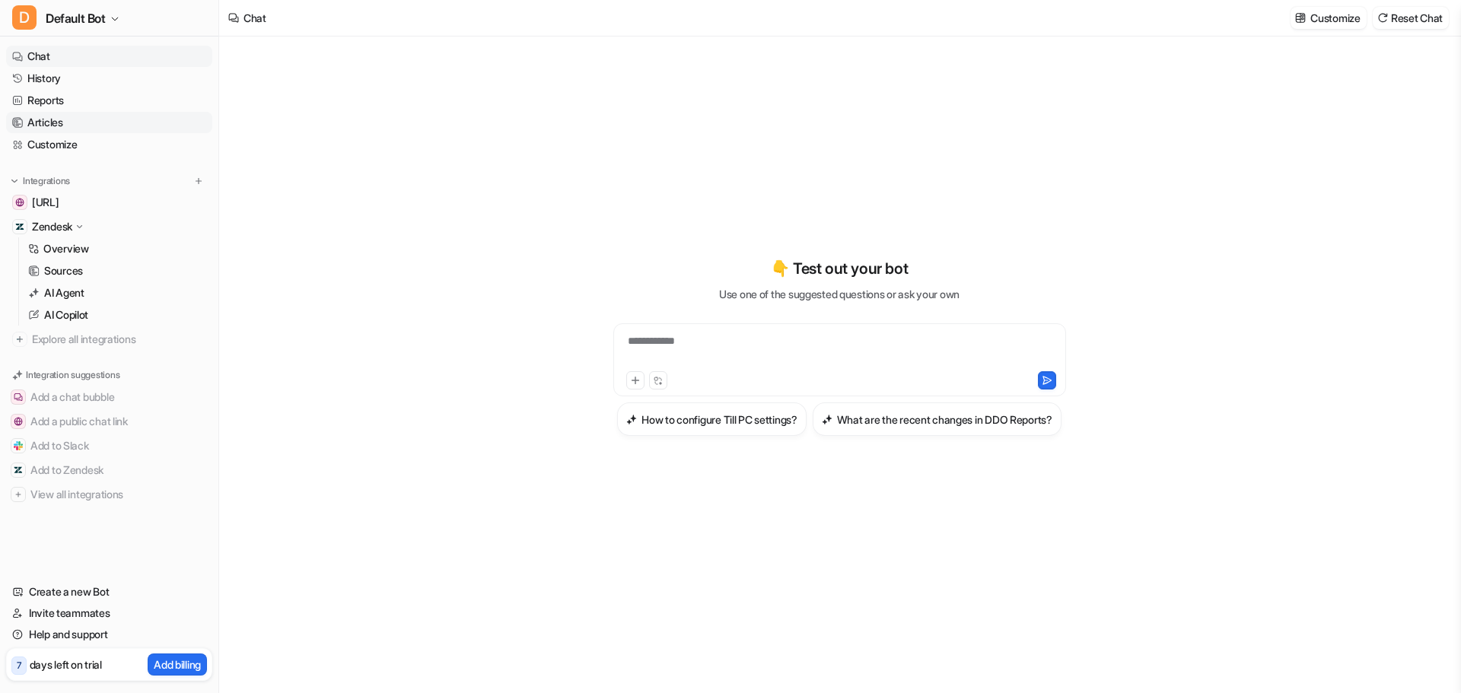
click at [56, 129] on link "Articles" at bounding box center [109, 122] width 206 height 21
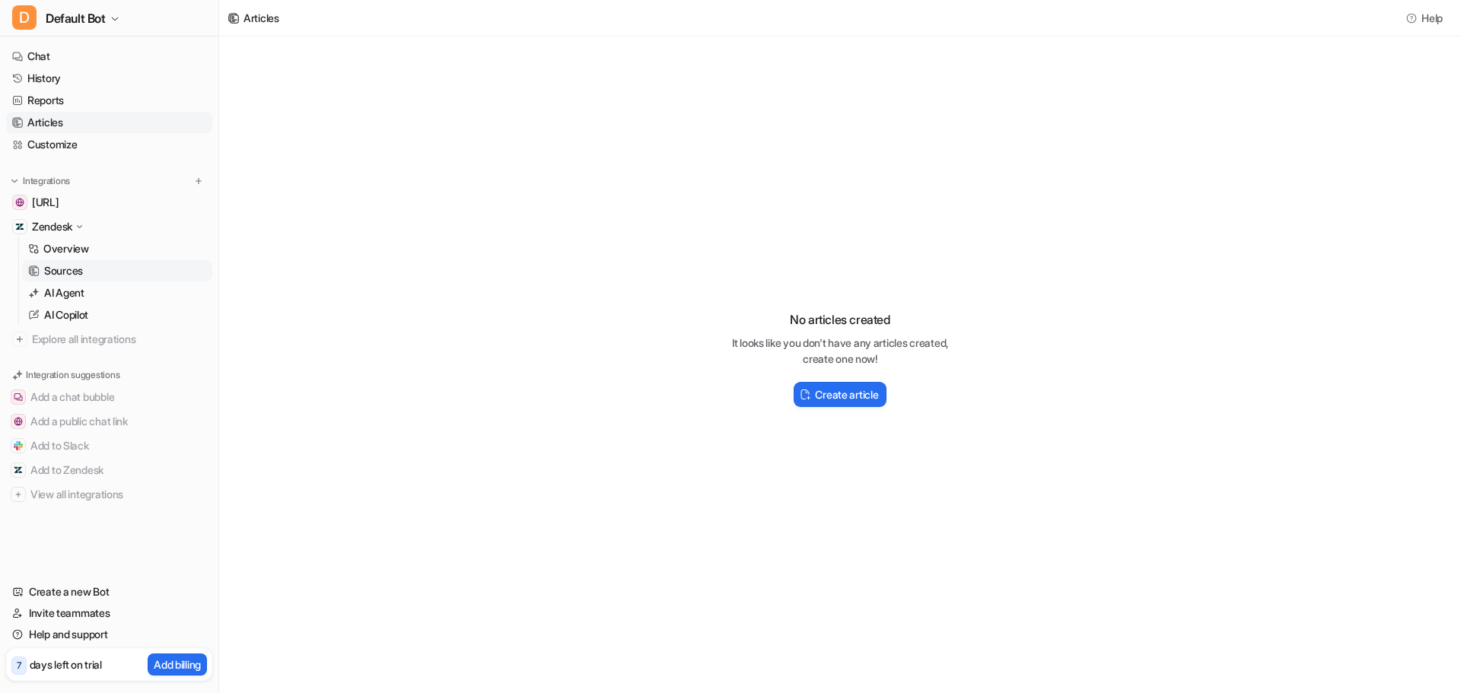
click at [76, 273] on p "Sources" at bounding box center [63, 270] width 39 height 15
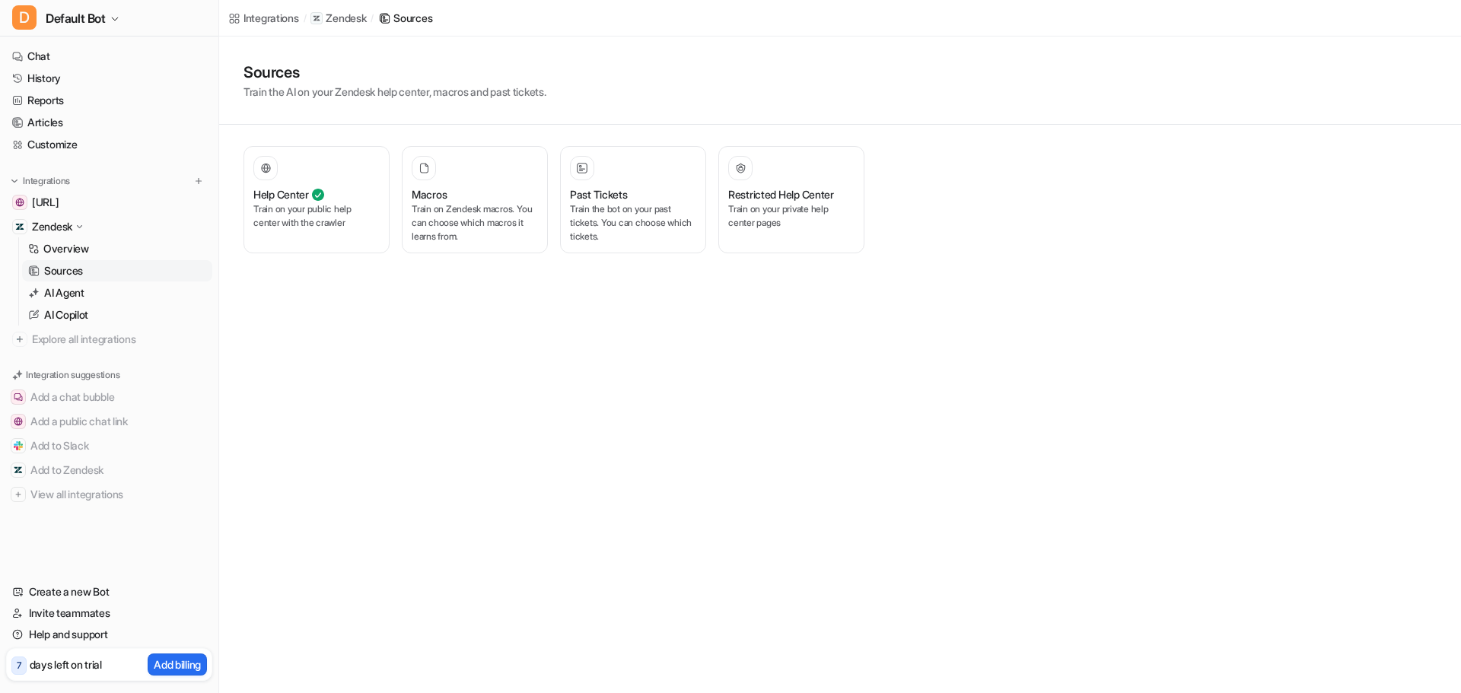
click at [62, 266] on p "Sources" at bounding box center [63, 270] width 39 height 15
click at [65, 296] on p "AI Agent" at bounding box center [64, 292] width 40 height 15
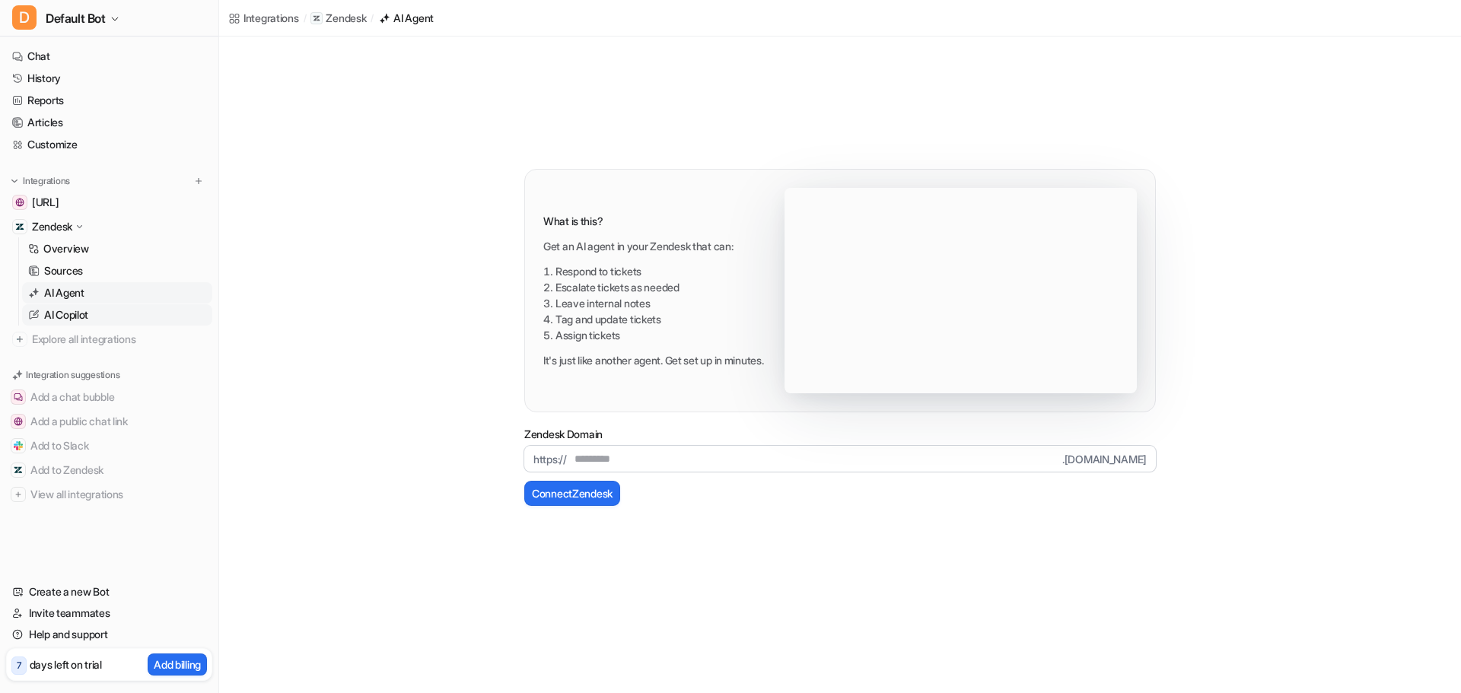
click at [65, 312] on p "AI Copilot" at bounding box center [66, 314] width 44 height 15
click at [60, 245] on p "Overview" at bounding box center [66, 248] width 46 height 15
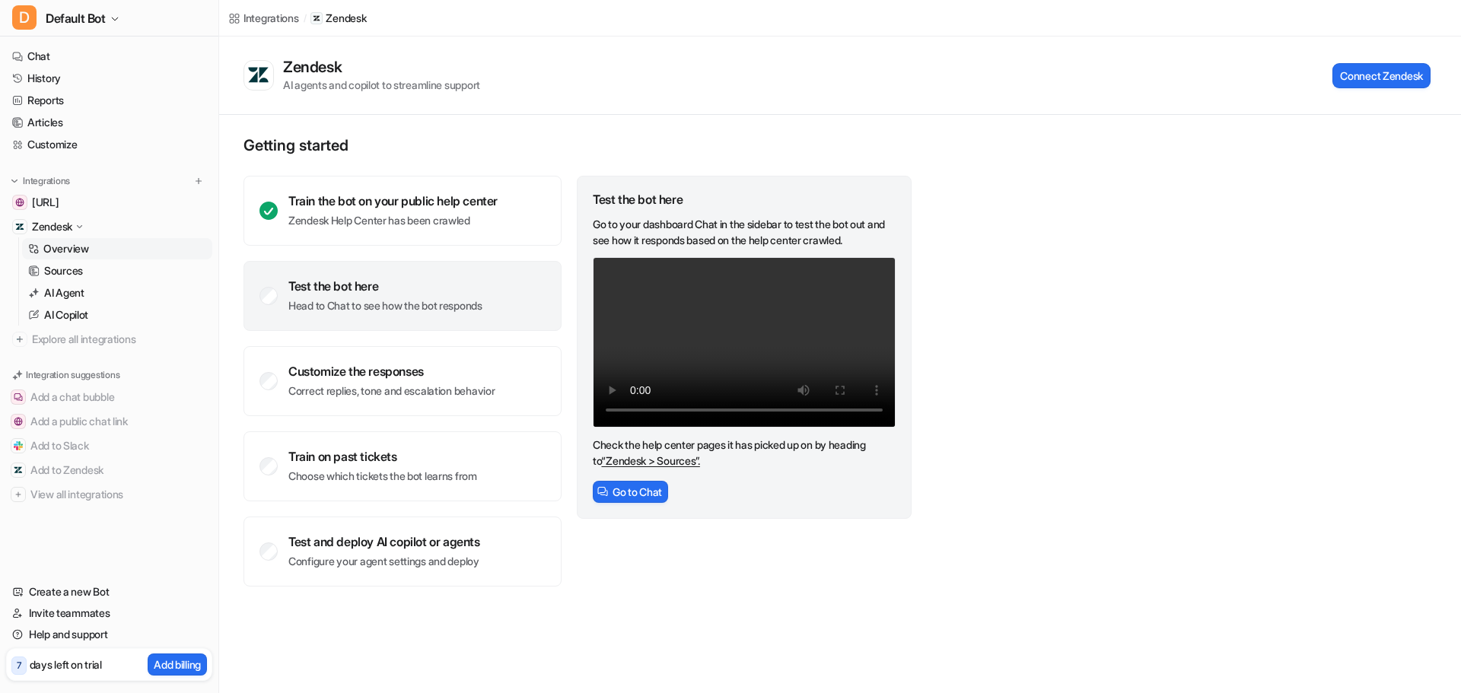
click at [324, 310] on p "Head to Chat to see how the bot responds" at bounding box center [385, 305] width 194 height 15
click at [278, 291] on div "Test the bot here Head to Chat to see how the bot responds" at bounding box center [402, 296] width 318 height 70
click at [641, 491] on button "Go to Chat" at bounding box center [630, 492] width 75 height 22
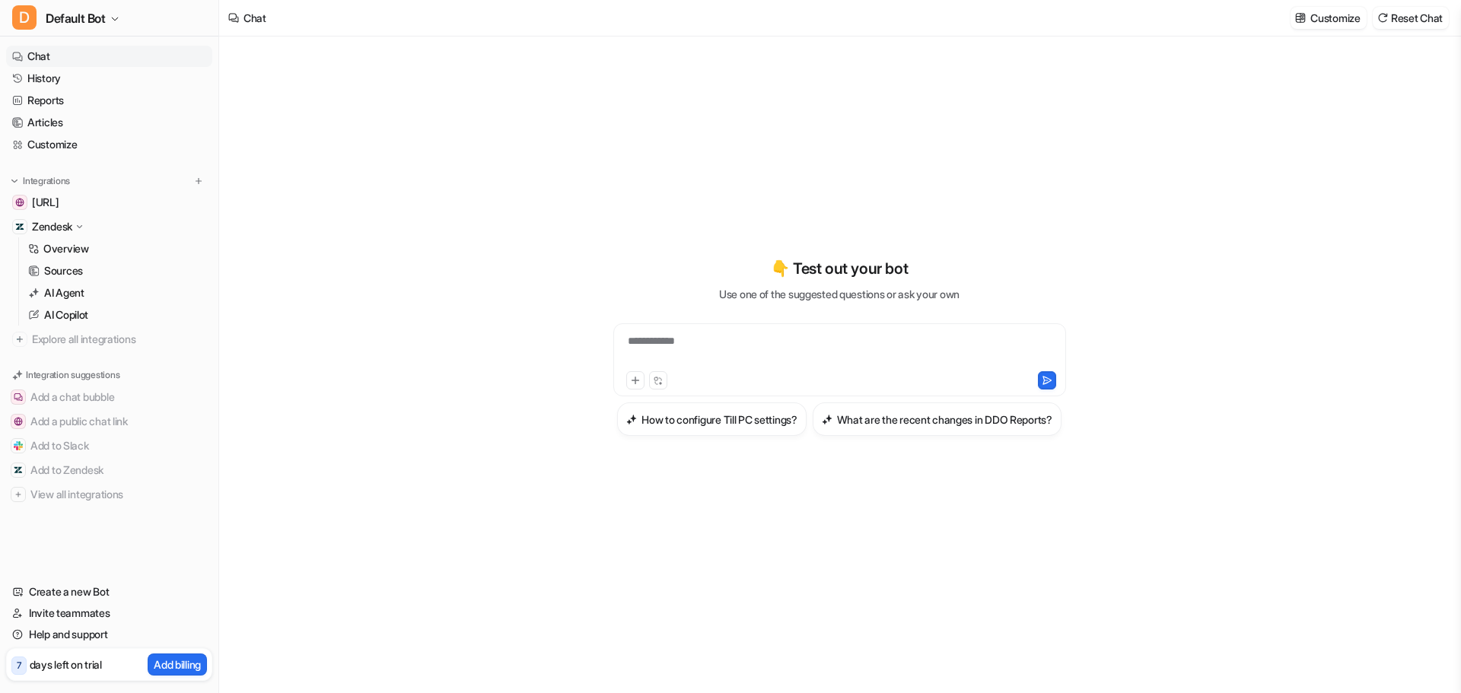
click at [690, 333] on div "**********" at bounding box center [839, 350] width 445 height 35
click at [1042, 375] on icon at bounding box center [1046, 380] width 11 height 11
click at [796, 333] on div "**********" at bounding box center [839, 350] width 445 height 35
click at [797, 412] on h3 "How to configure Till PC settings?" at bounding box center [718, 420] width 155 height 16
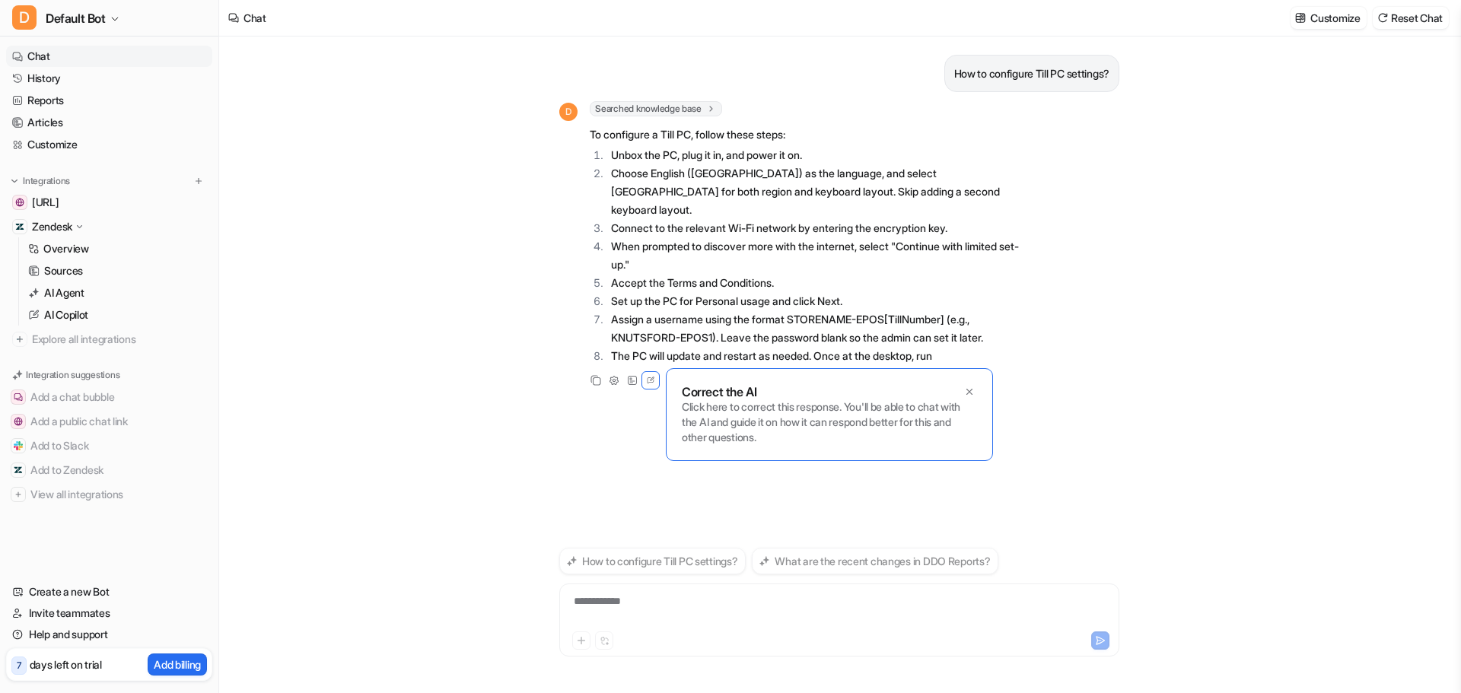
click at [971, 373] on div "Correct the AI Click here to correct this response. You'll be able to chat with…" at bounding box center [829, 414] width 327 height 93
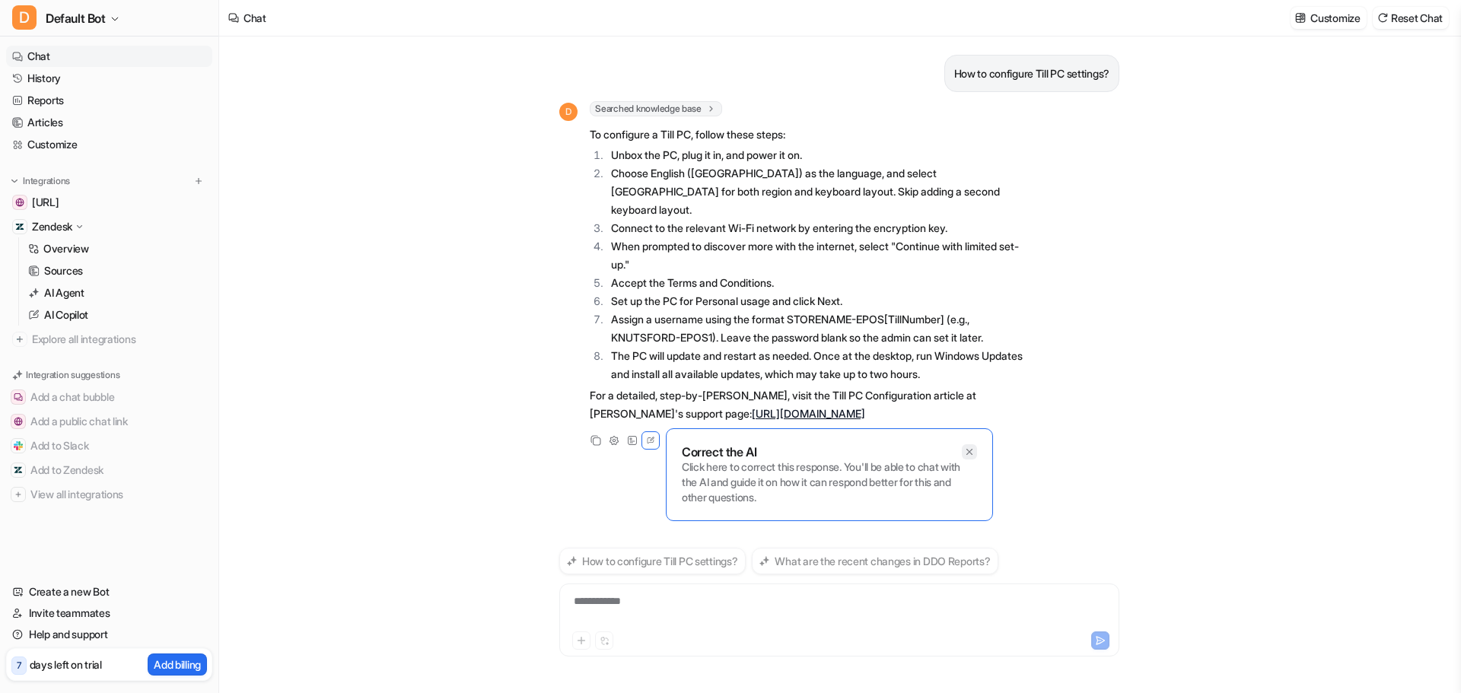
click at [972, 447] on icon at bounding box center [969, 452] width 11 height 11
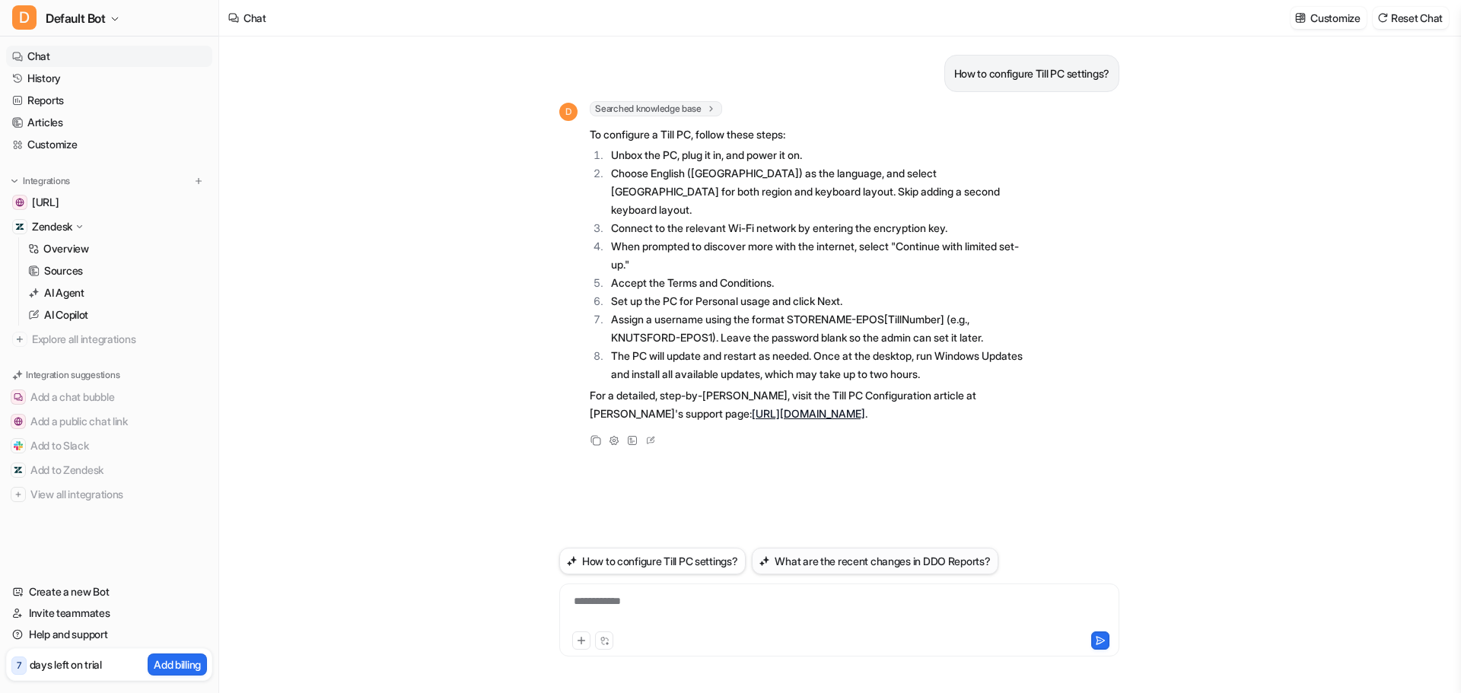
click at [825, 554] on button "What are the recent changes in DDO Reports?" at bounding box center [875, 561] width 246 height 27
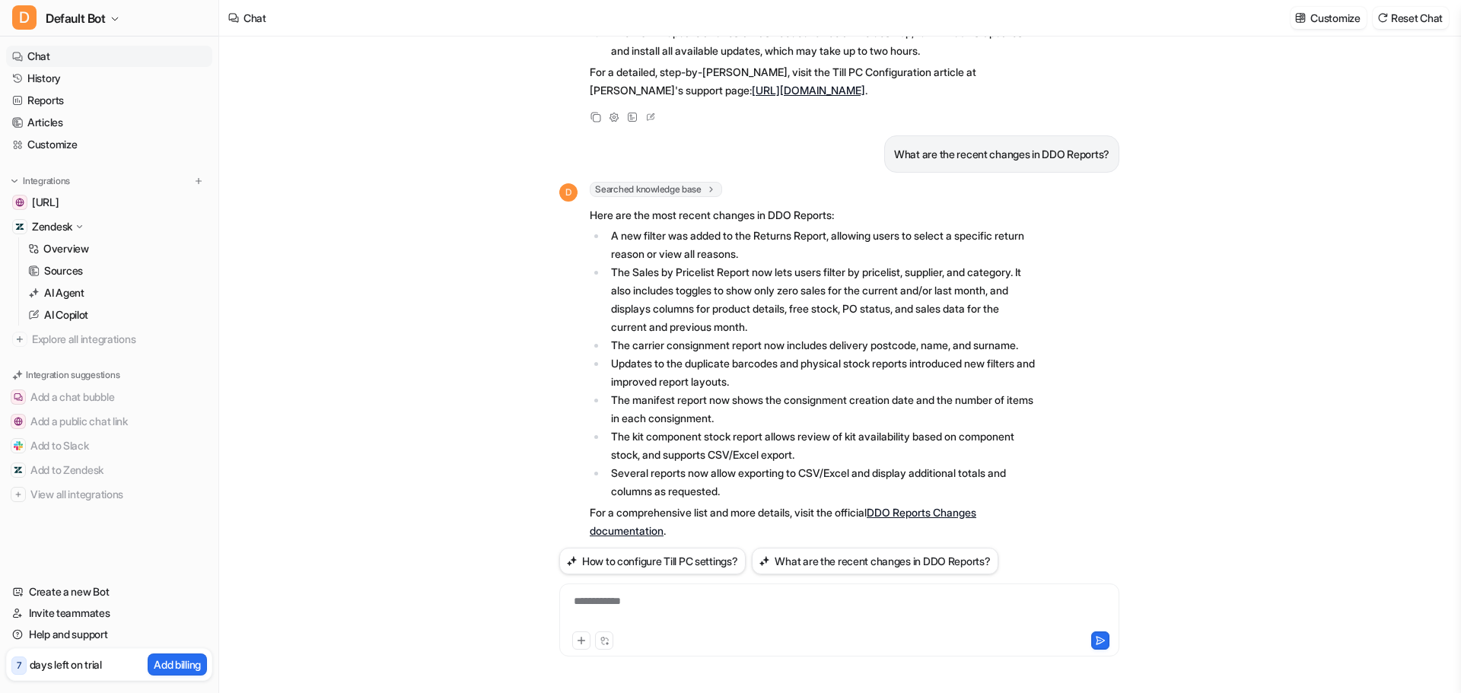
scroll to position [383, 0]
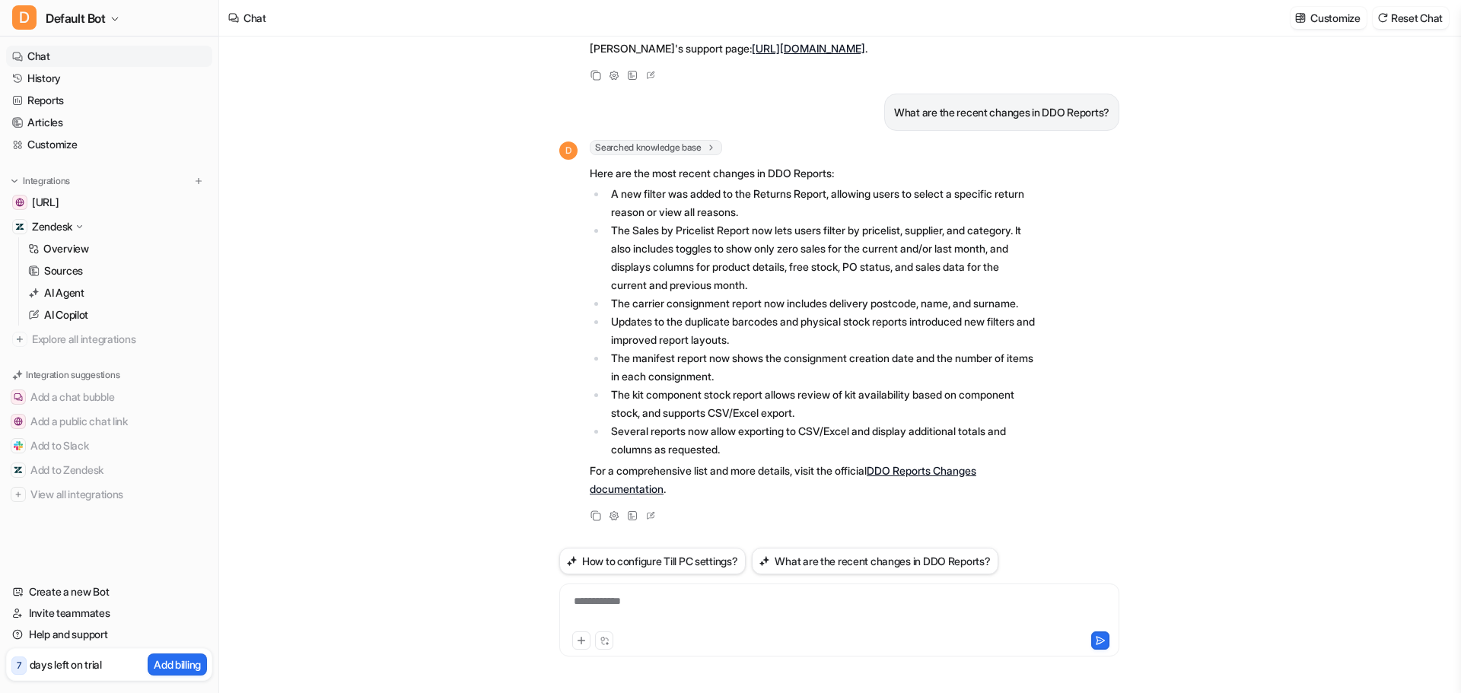
click at [935, 468] on link "DDO Reports Changes documentation" at bounding box center [783, 479] width 386 height 31
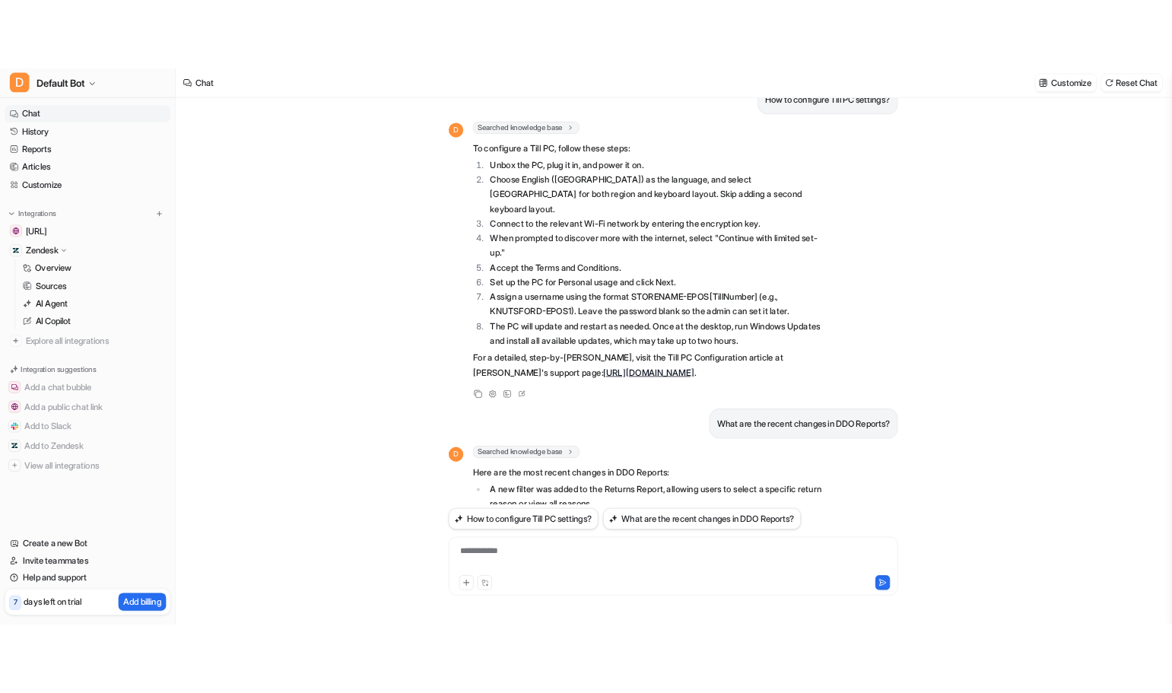
scroll to position [0, 0]
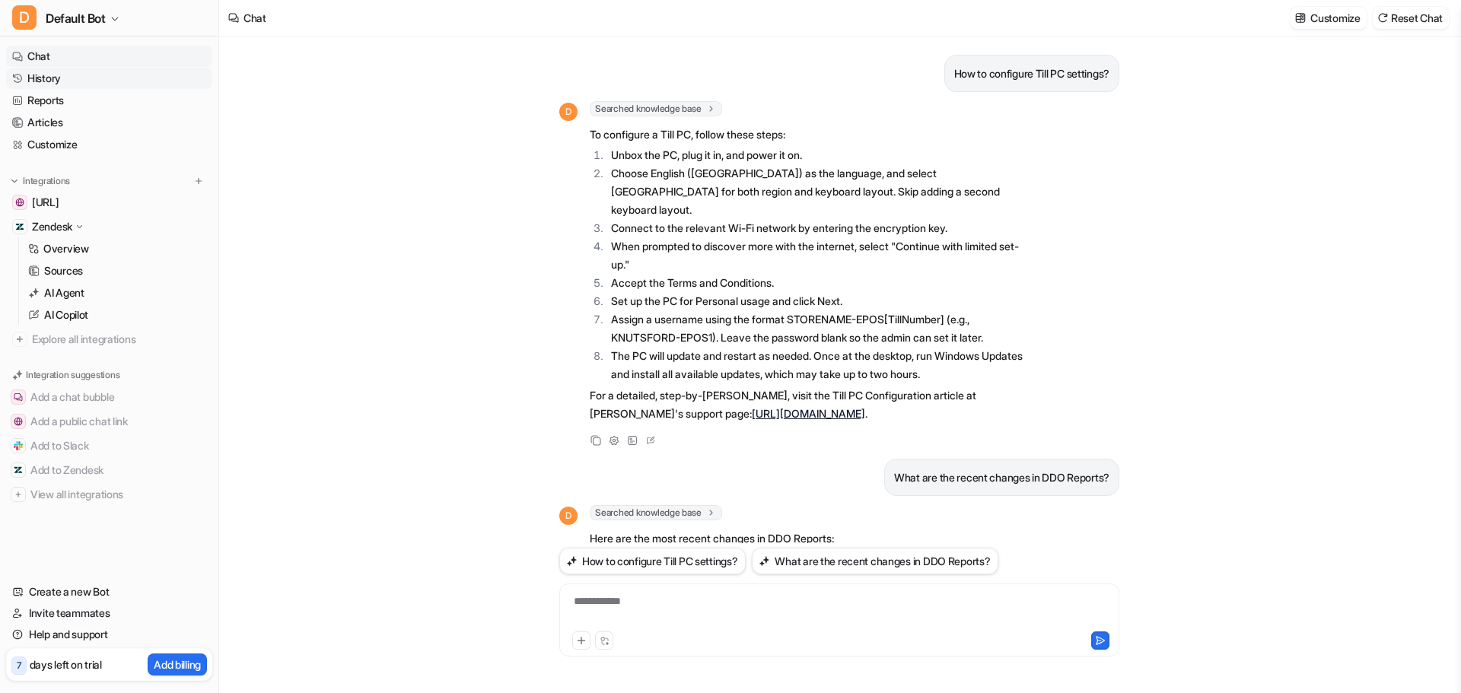
click at [60, 70] on link "History" at bounding box center [109, 78] width 206 height 21
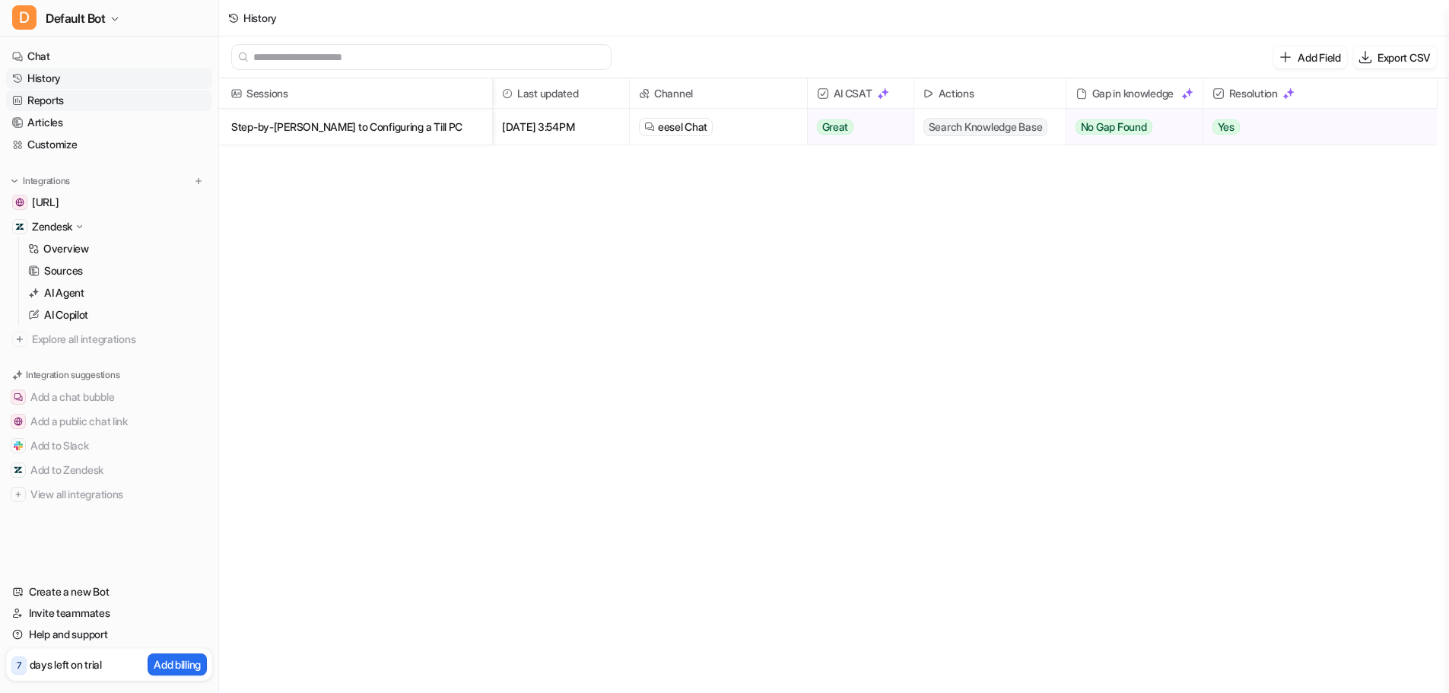
click at [53, 104] on link "Reports" at bounding box center [109, 100] width 206 height 21
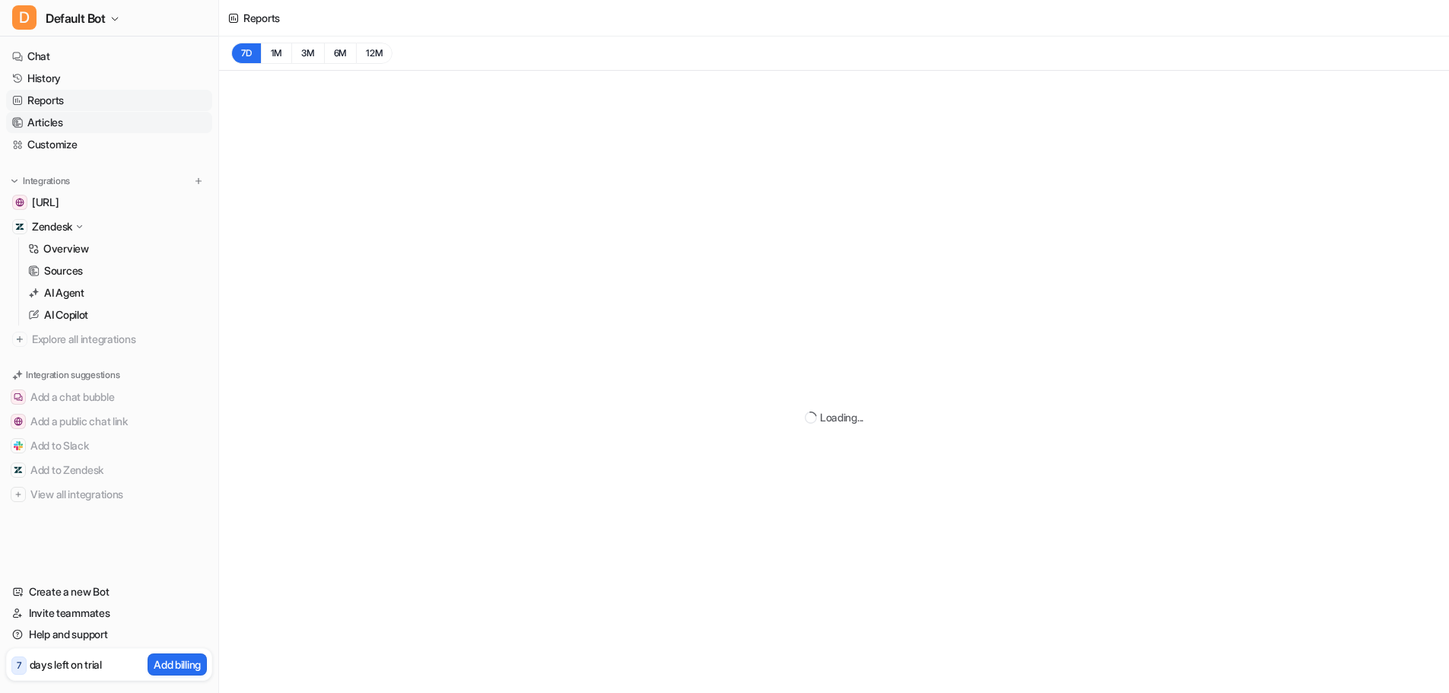
click at [51, 119] on link "Articles" at bounding box center [109, 122] width 206 height 21
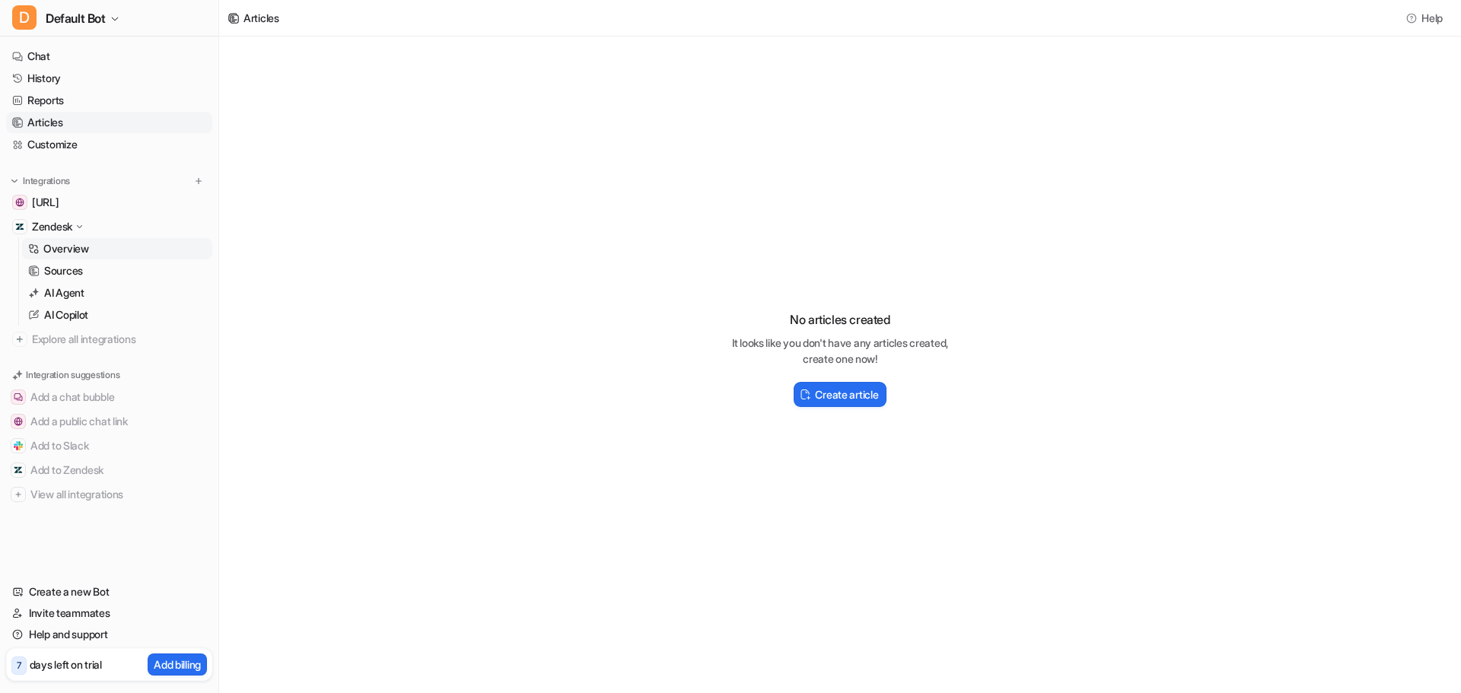
click at [65, 243] on p "Overview" at bounding box center [66, 248] width 46 height 15
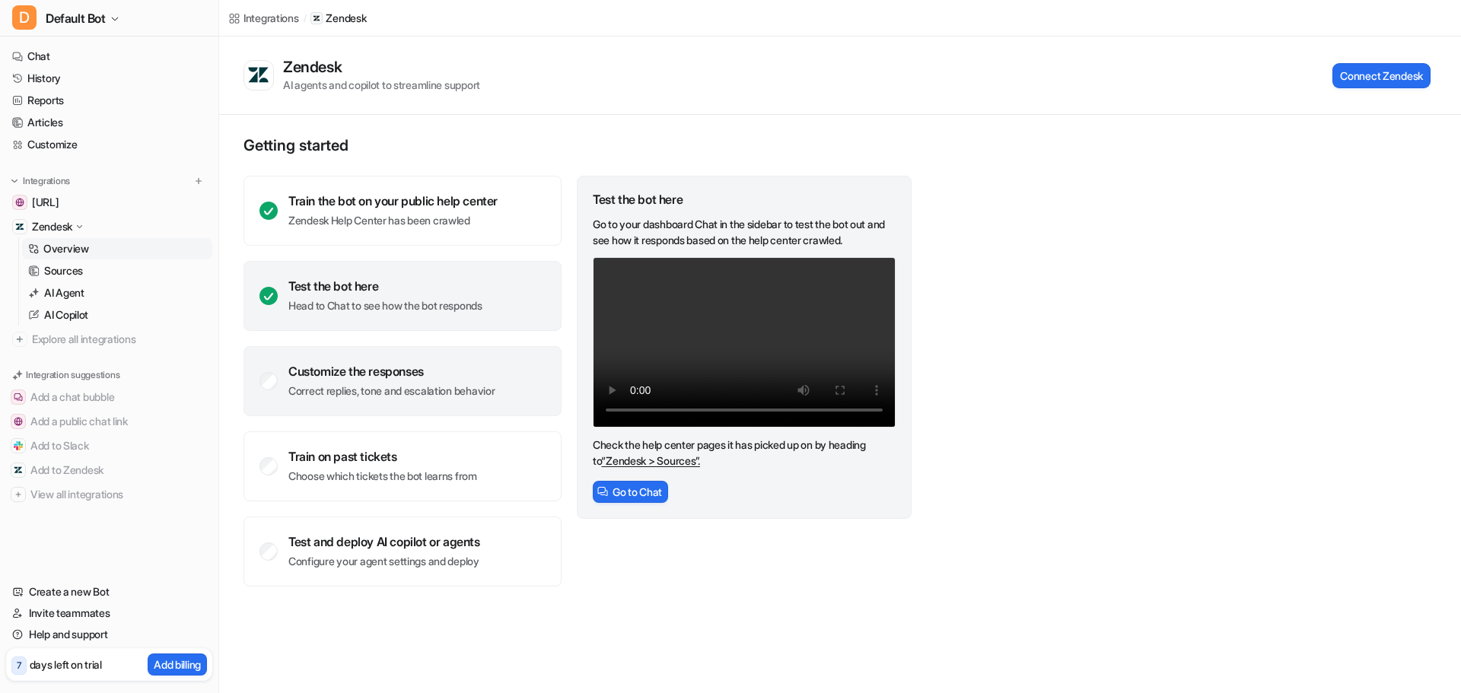
click at [367, 379] on div "Customize the responses Correct replies, tone and escalation behavior" at bounding box center [391, 381] width 206 height 35
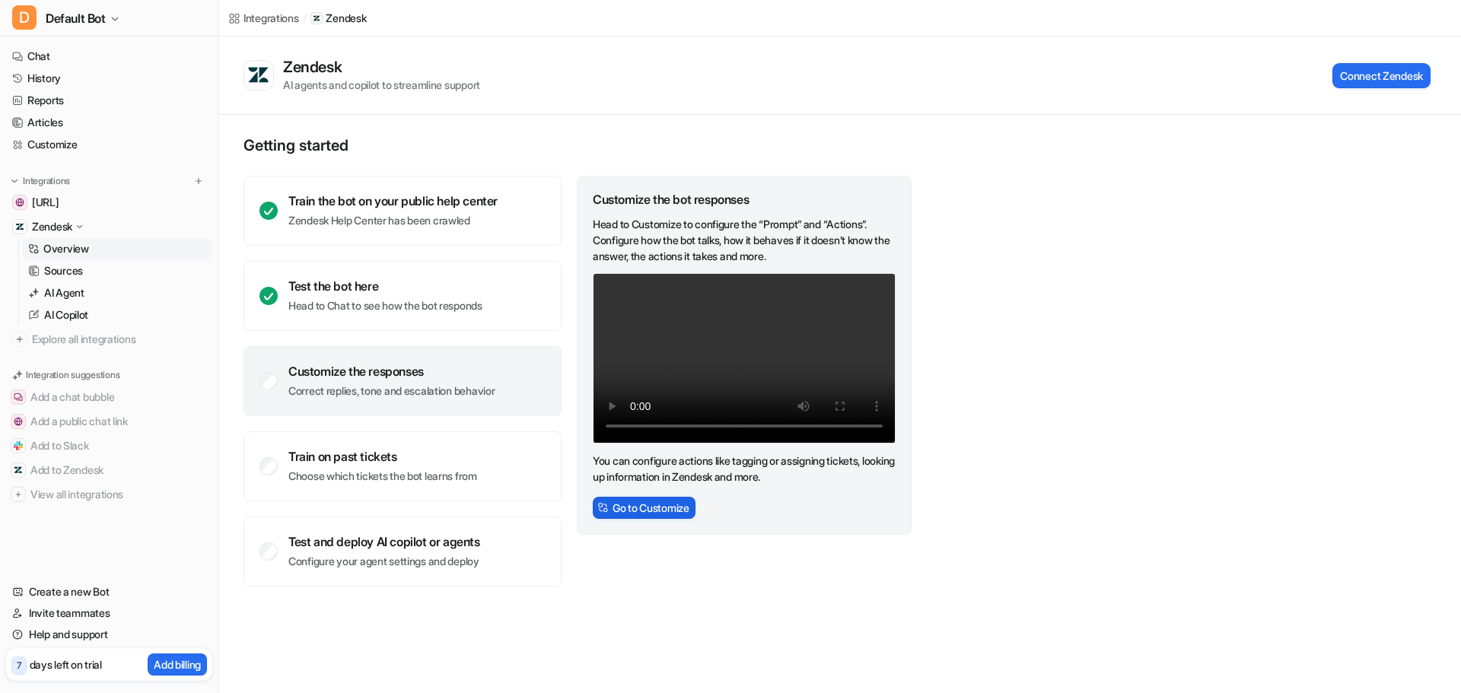
click at [644, 502] on button "Go to Customize" at bounding box center [644, 508] width 103 height 22
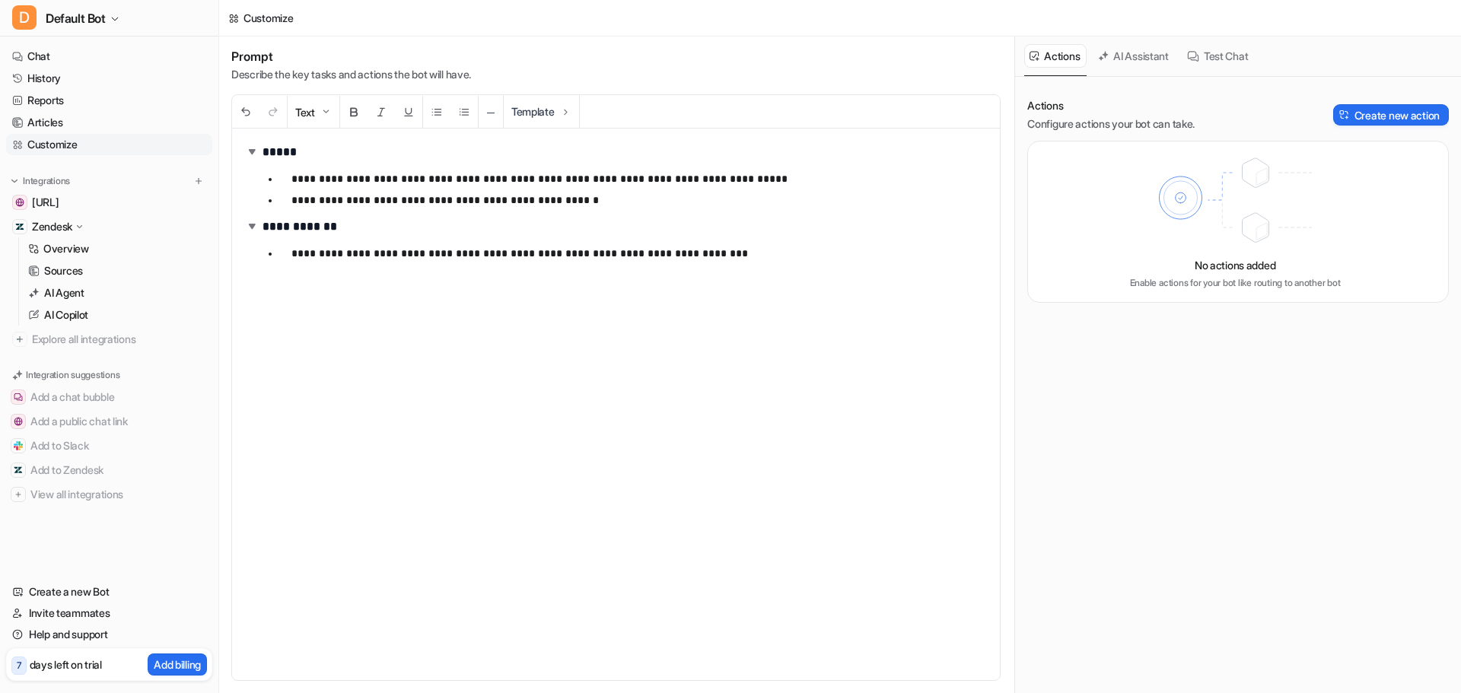
click at [1159, 60] on button "AI Assistant" at bounding box center [1133, 56] width 83 height 24
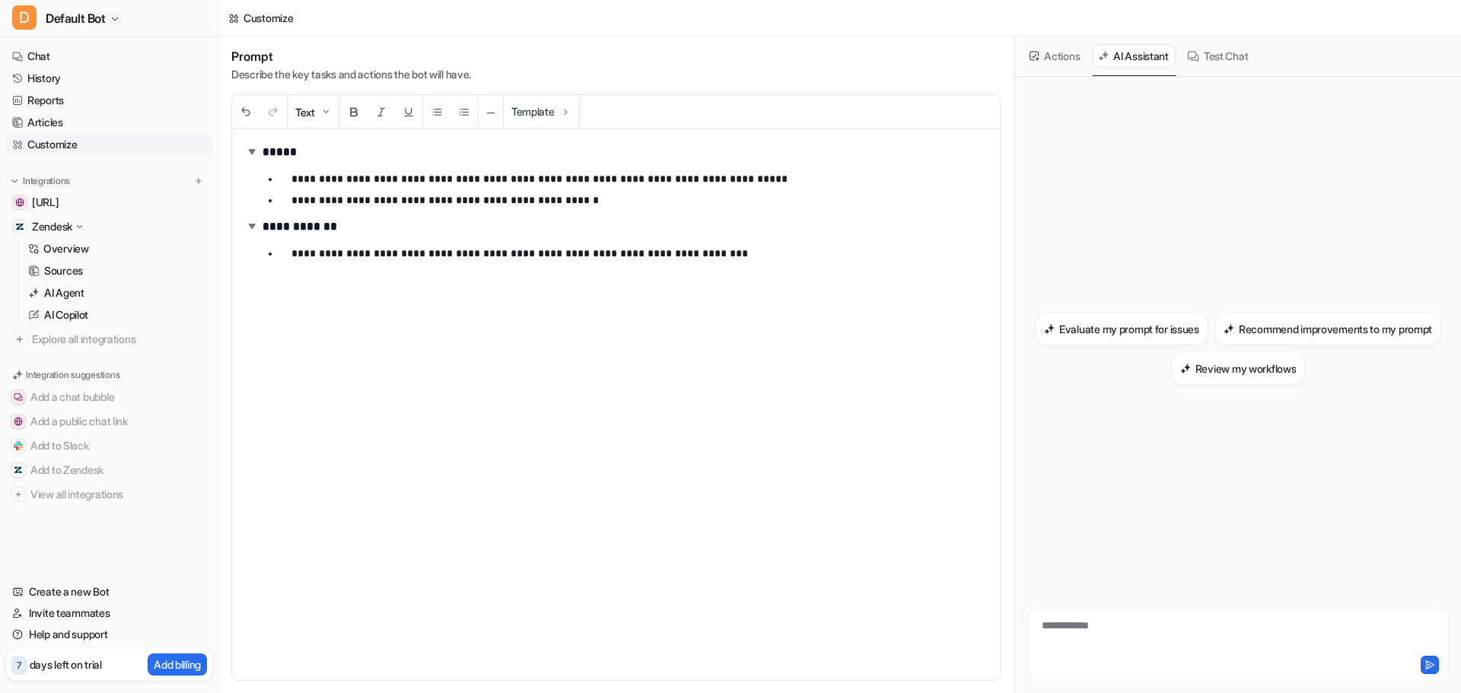
click at [1030, 52] on icon at bounding box center [1034, 55] width 10 height 9
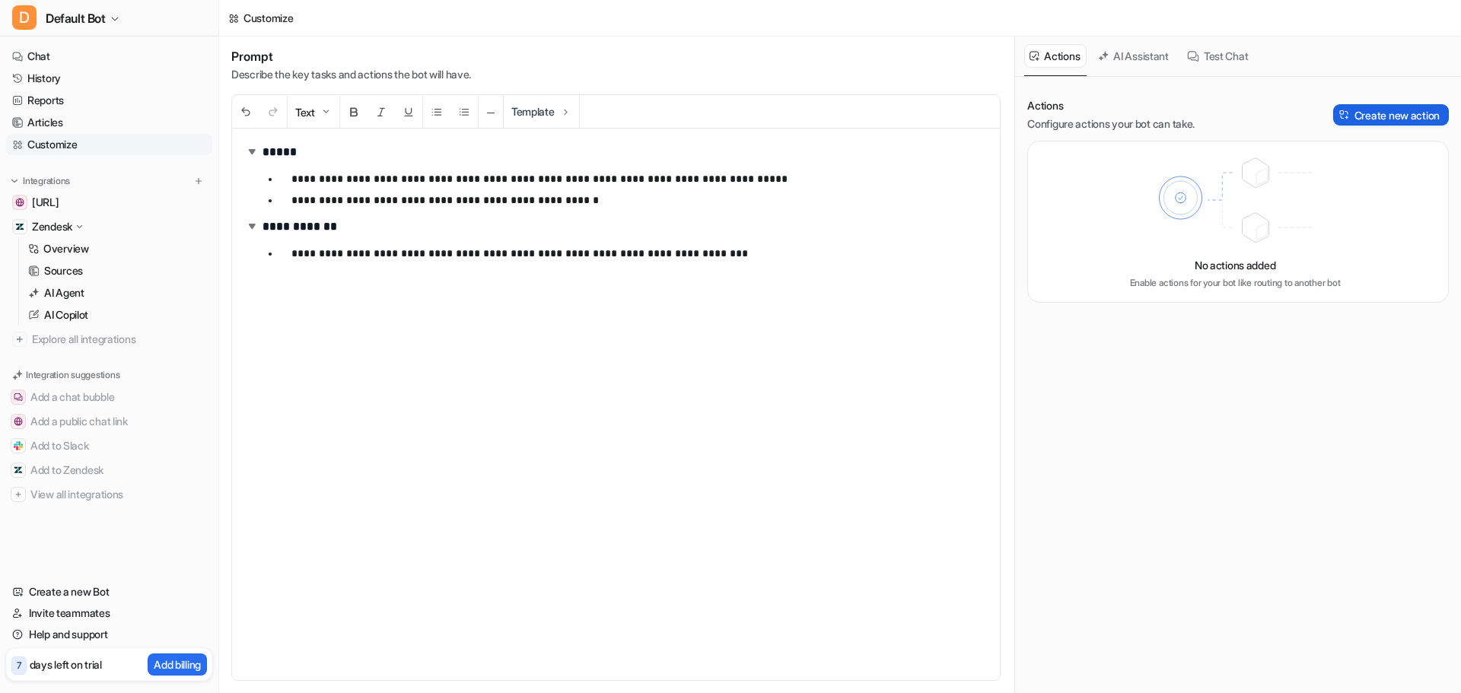
click at [1357, 111] on button "Create new action" at bounding box center [1391, 114] width 116 height 21
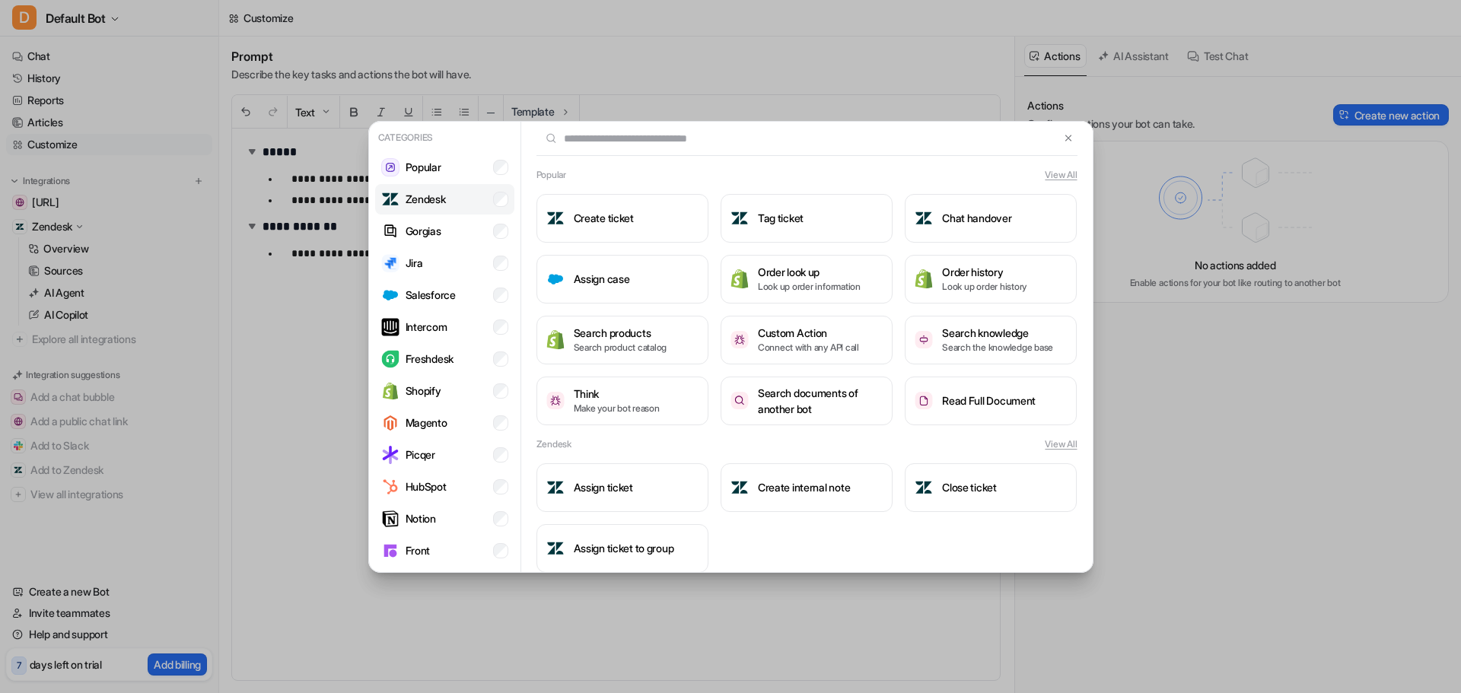
click at [434, 196] on p "Zendesk" at bounding box center [425, 199] width 40 height 16
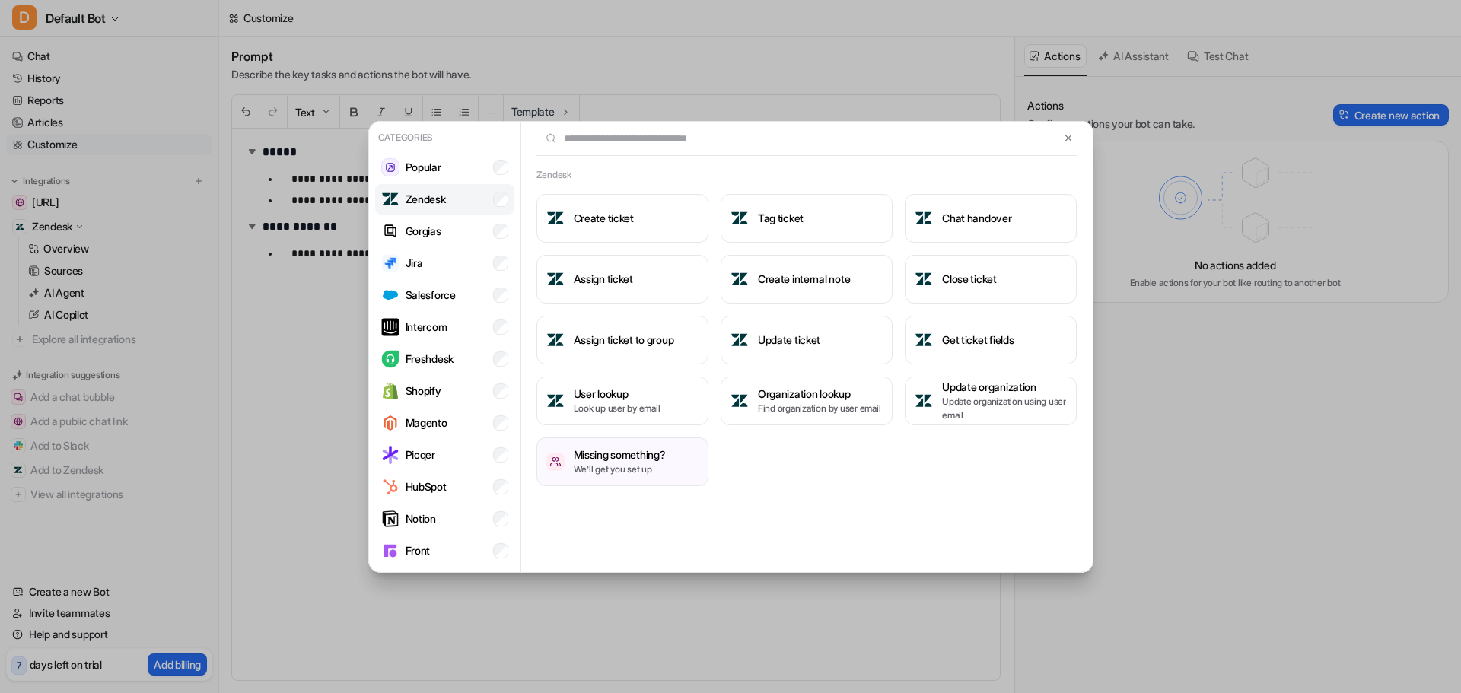
click at [434, 196] on p "Zendesk" at bounding box center [425, 199] width 40 height 16
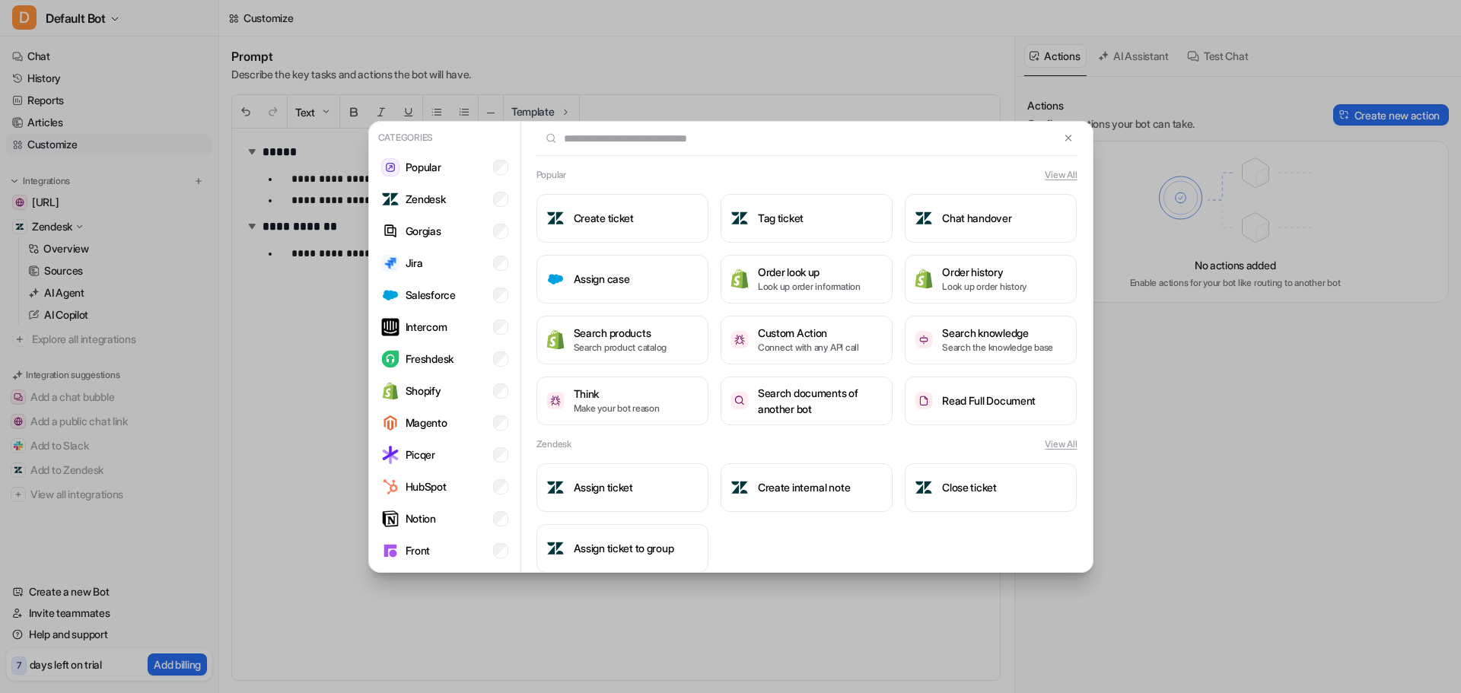
click at [1219, 382] on div "Categories Popular Zendesk Gorgias Jira Salesforce Intercom Freshdesk Shopify M…" at bounding box center [730, 346] width 1461 height 693
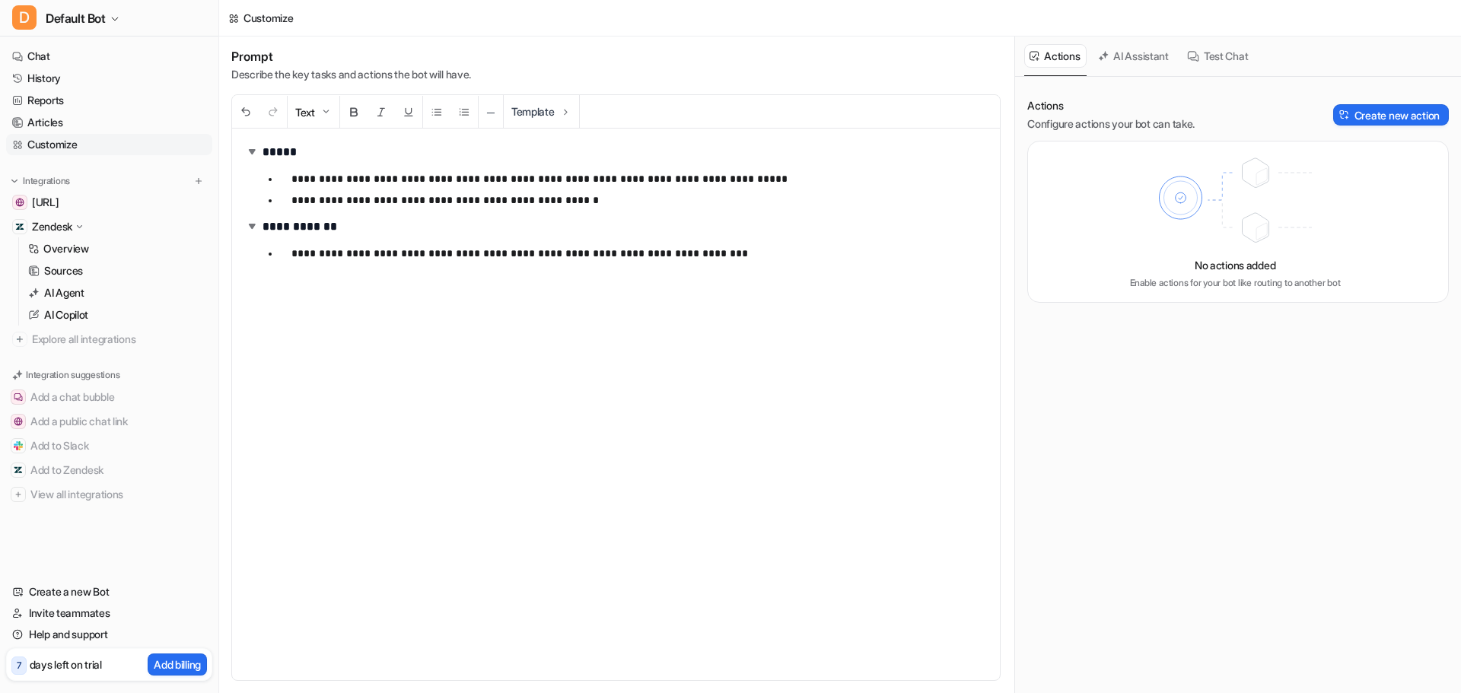
click at [358, 269] on div "**********" at bounding box center [616, 405] width 768 height 552
click at [379, 254] on p "**********" at bounding box center [633, 253] width 685 height 18
click at [89, 242] on p "Overview" at bounding box center [66, 248] width 46 height 15
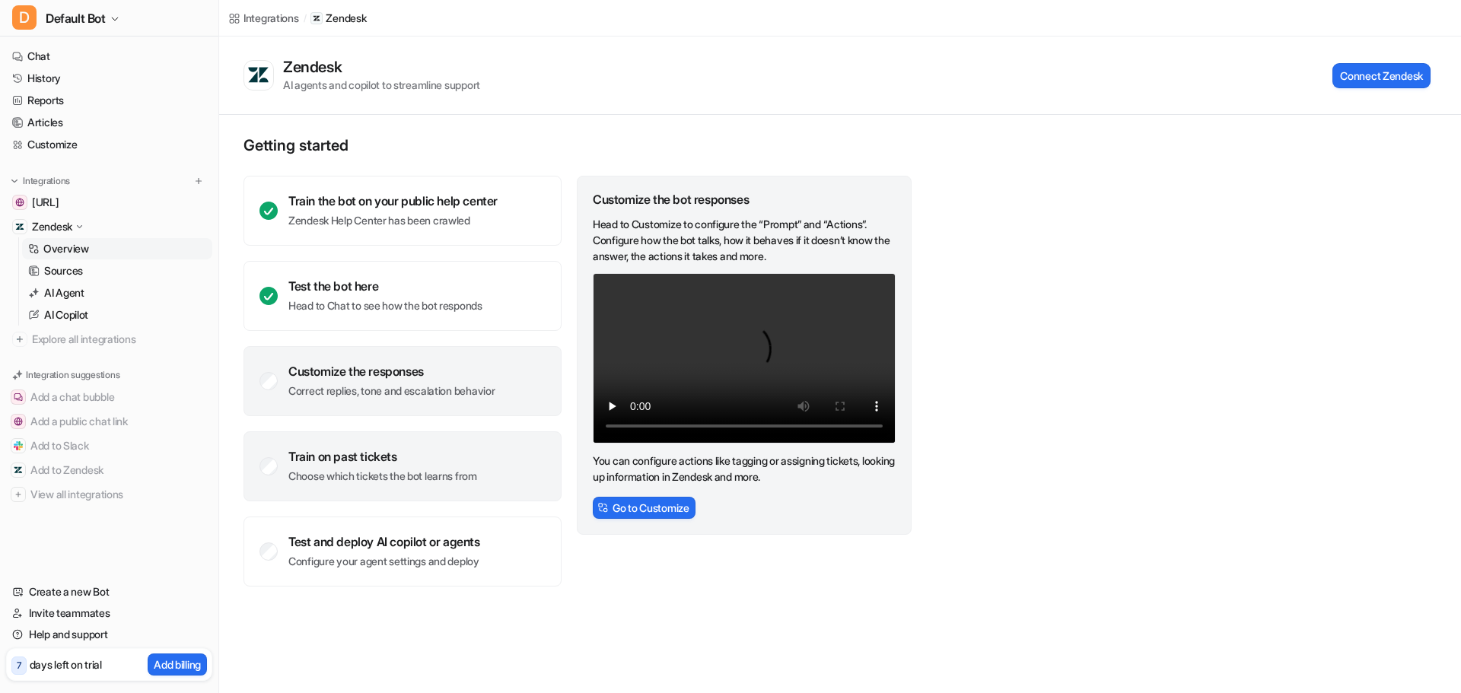
click at [477, 476] on p "Choose which tickets the bot learns from" at bounding box center [382, 476] width 189 height 15
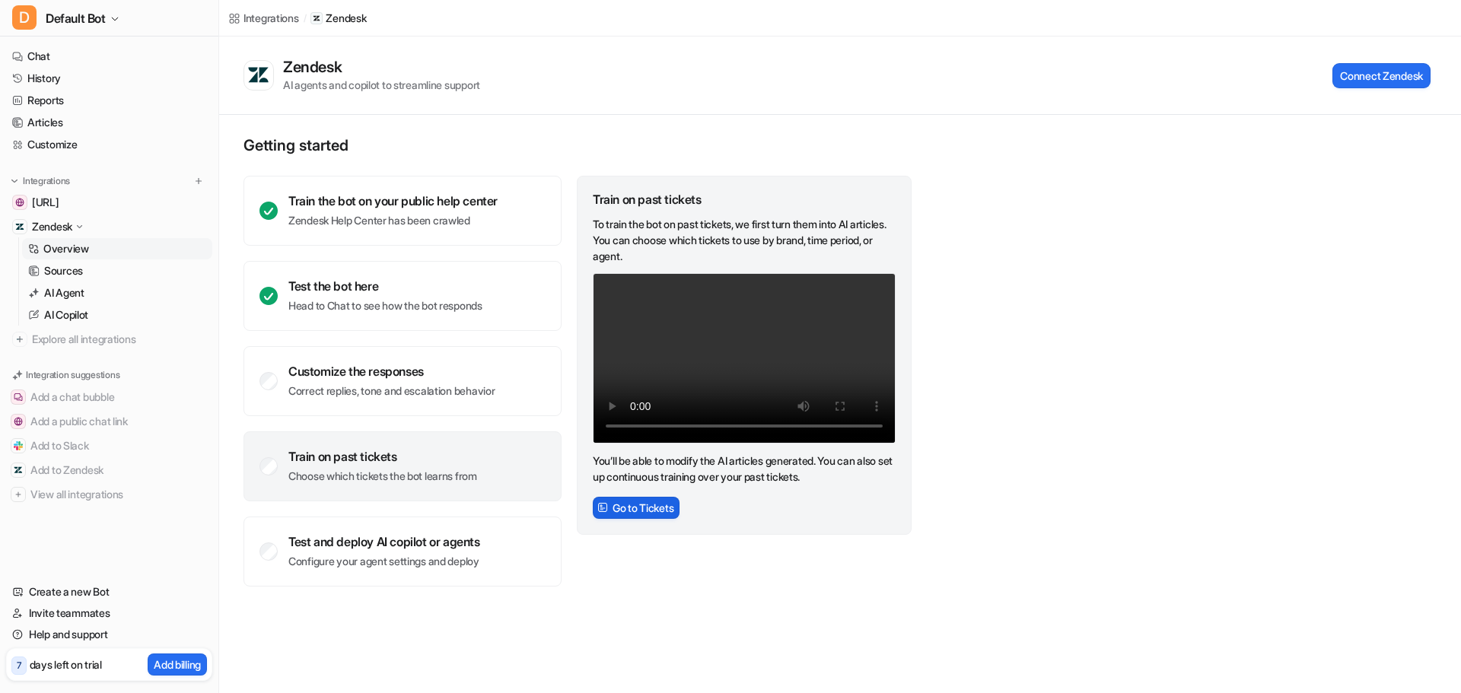
click at [640, 506] on button "Go to Tickets" at bounding box center [636, 508] width 87 height 22
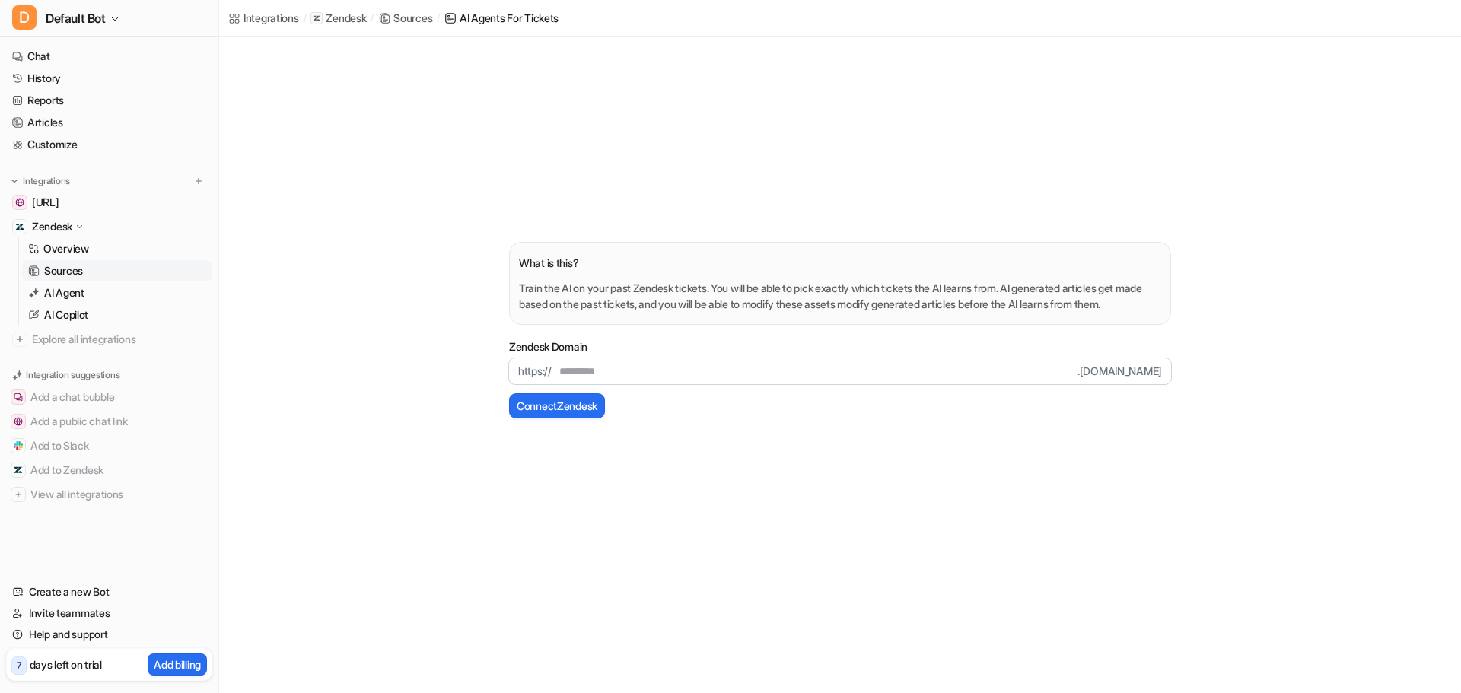
click at [593, 380] on input "text" at bounding box center [815, 371] width 526 height 26
click at [581, 379] on input "text" at bounding box center [815, 371] width 526 height 26
type input "******"
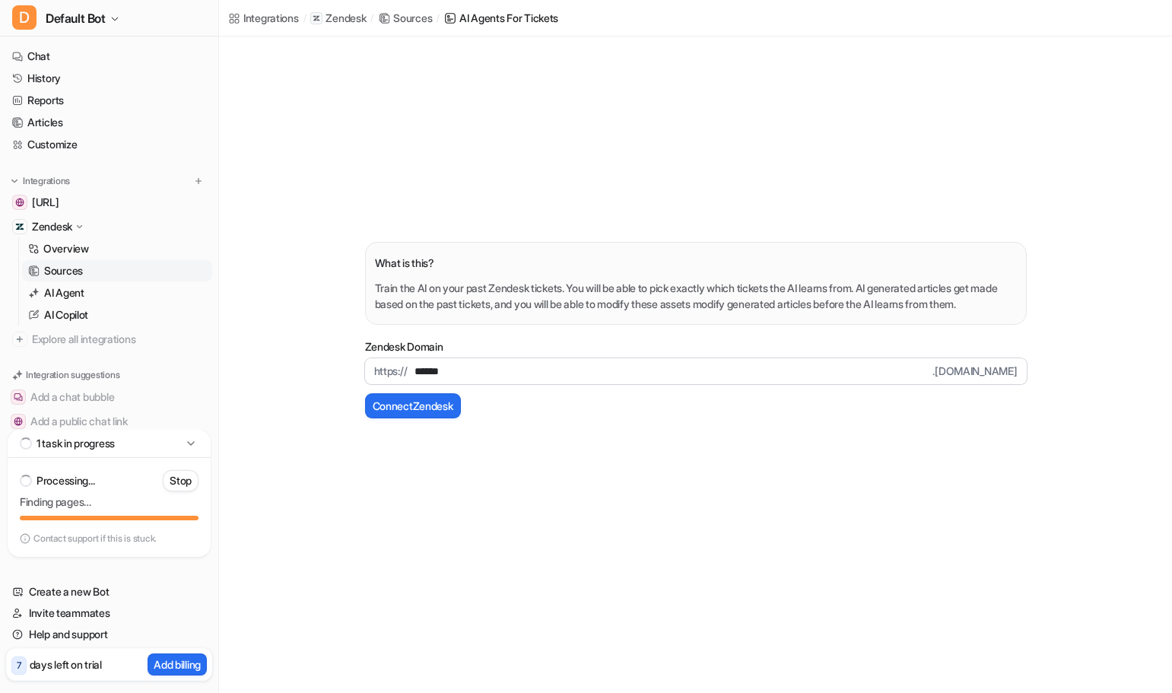
click at [496, 381] on input "******" at bounding box center [670, 371] width 526 height 26
click at [79, 278] on link "Sources" at bounding box center [117, 270] width 190 height 21
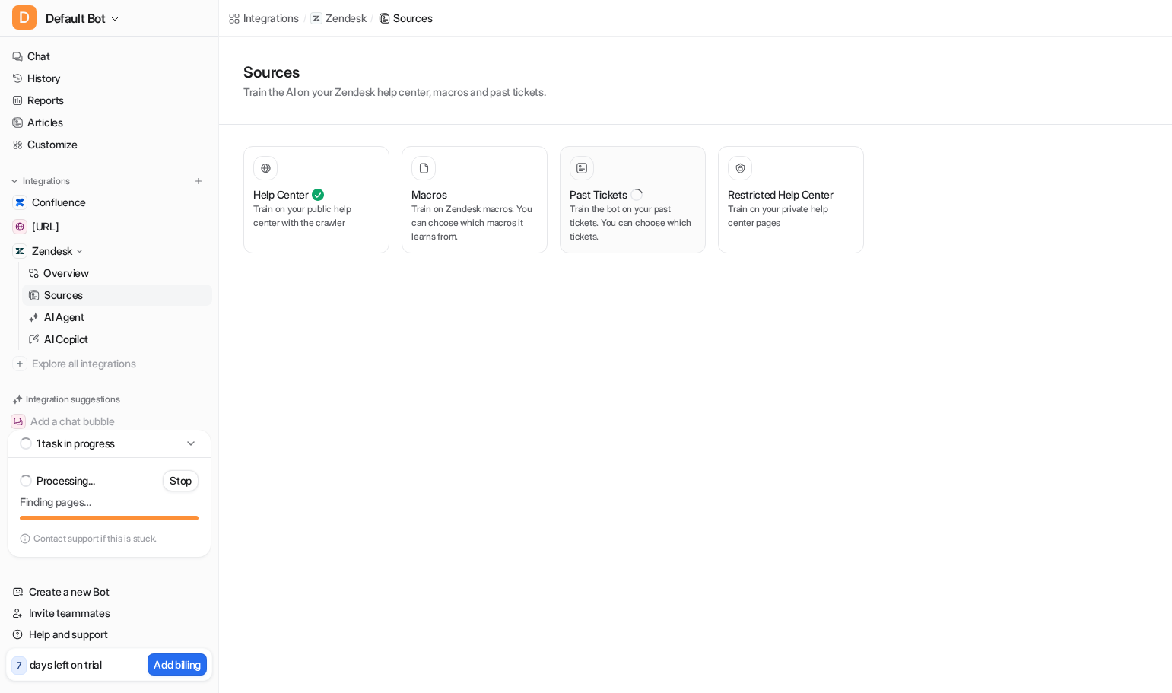
click at [657, 234] on p "Train the bot on your past tickets. You can choose which tickets." at bounding box center [633, 222] width 126 height 41
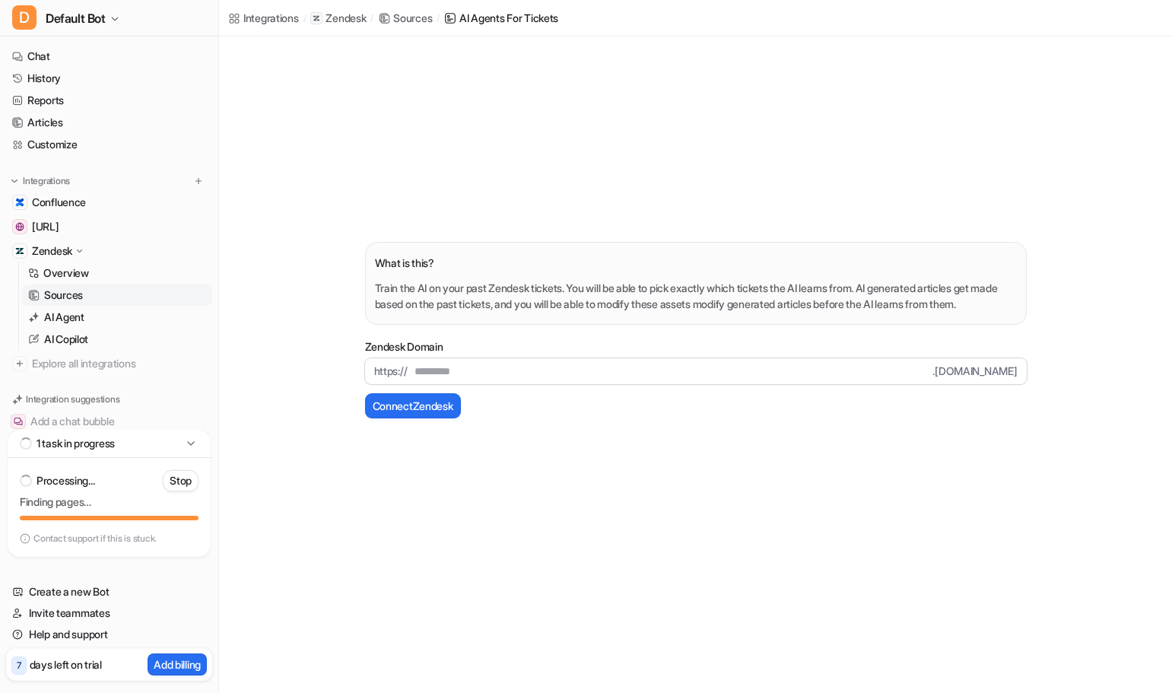
click at [498, 376] on input "text" at bounding box center [670, 371] width 526 height 26
type input "******"
click at [440, 415] on button "Connect Zendesk" at bounding box center [413, 405] width 96 height 25
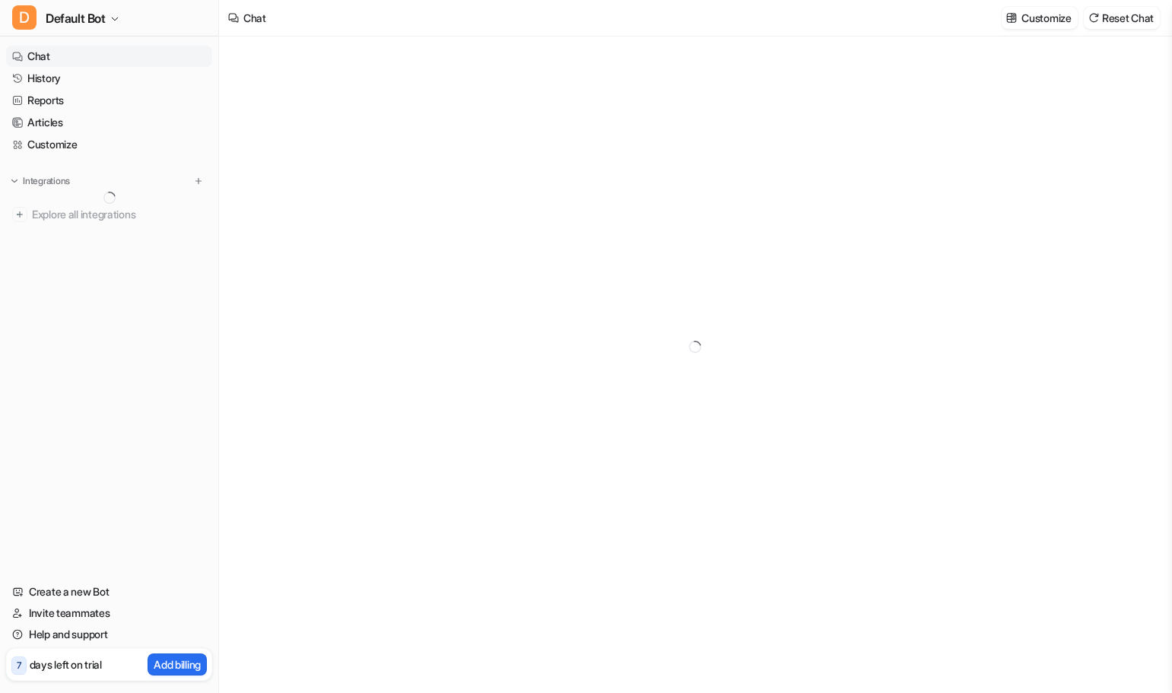
type textarea "**********"
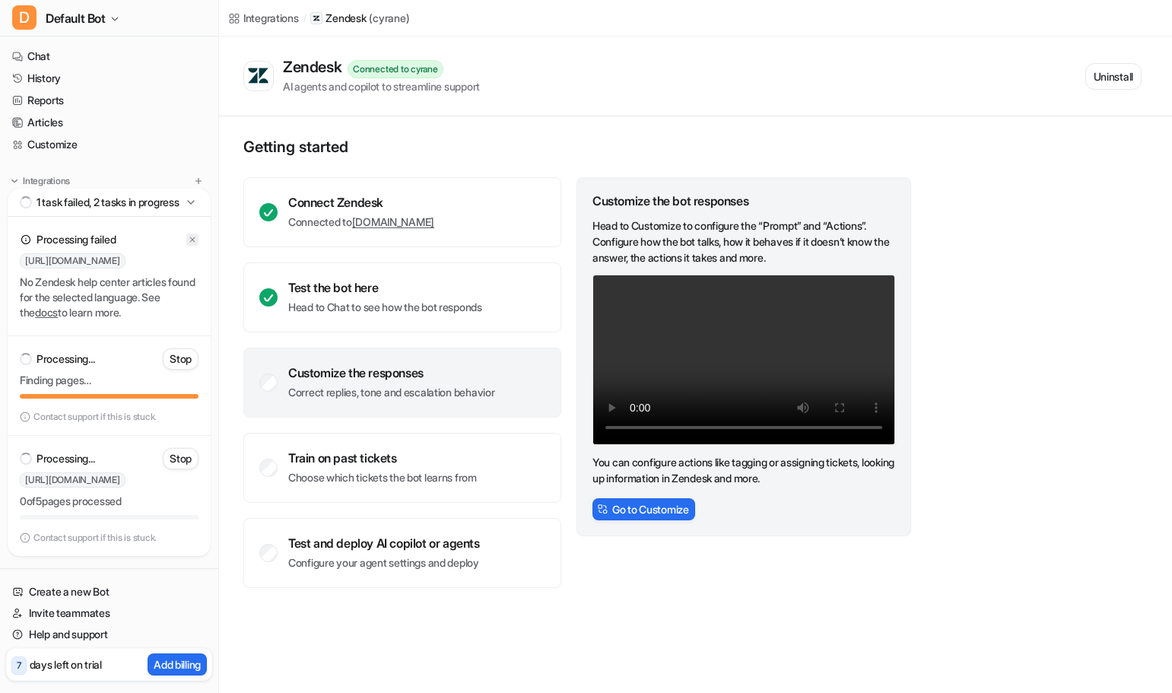
click at [192, 238] on icon at bounding box center [192, 239] width 9 height 9
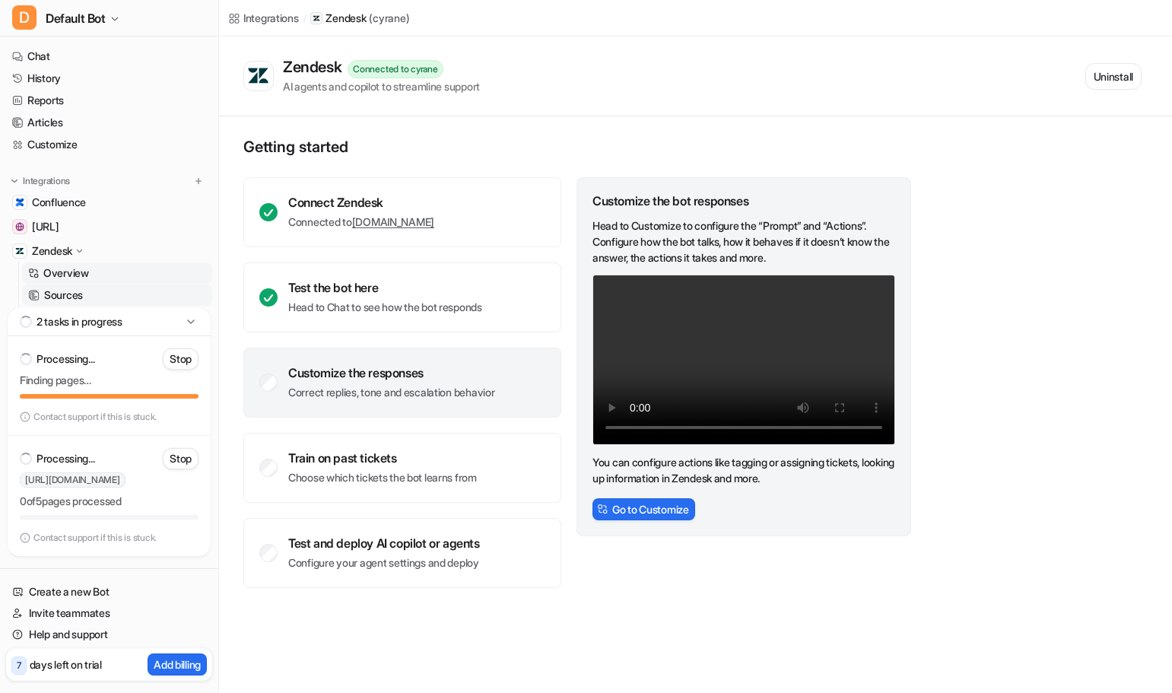
scroll to position [109, 0]
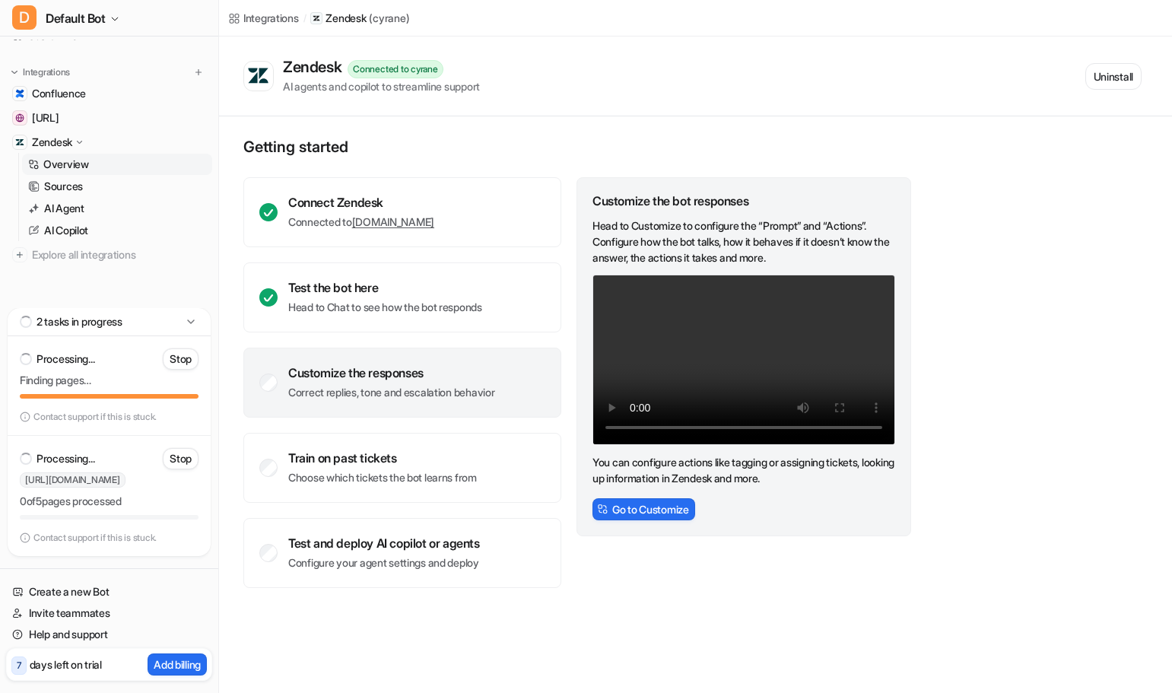
click at [74, 167] on p "Overview" at bounding box center [66, 164] width 46 height 15
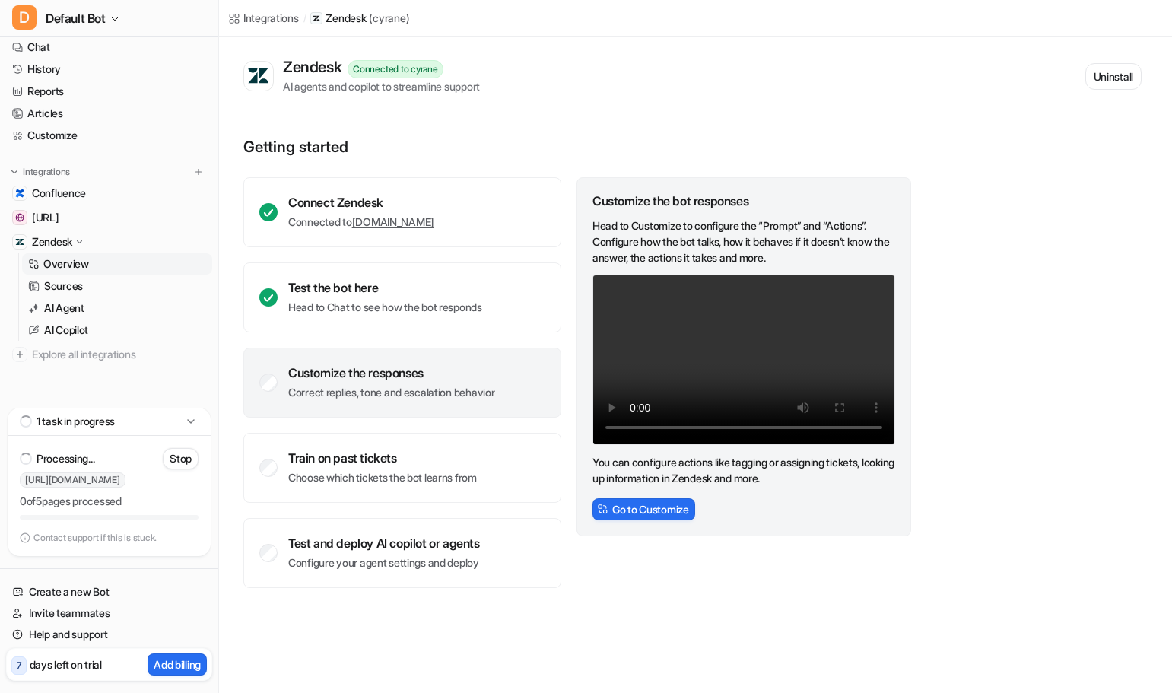
scroll to position [9, 0]
click at [89, 269] on p "Overview" at bounding box center [66, 263] width 46 height 15
click at [78, 284] on p "Sources" at bounding box center [63, 285] width 39 height 15
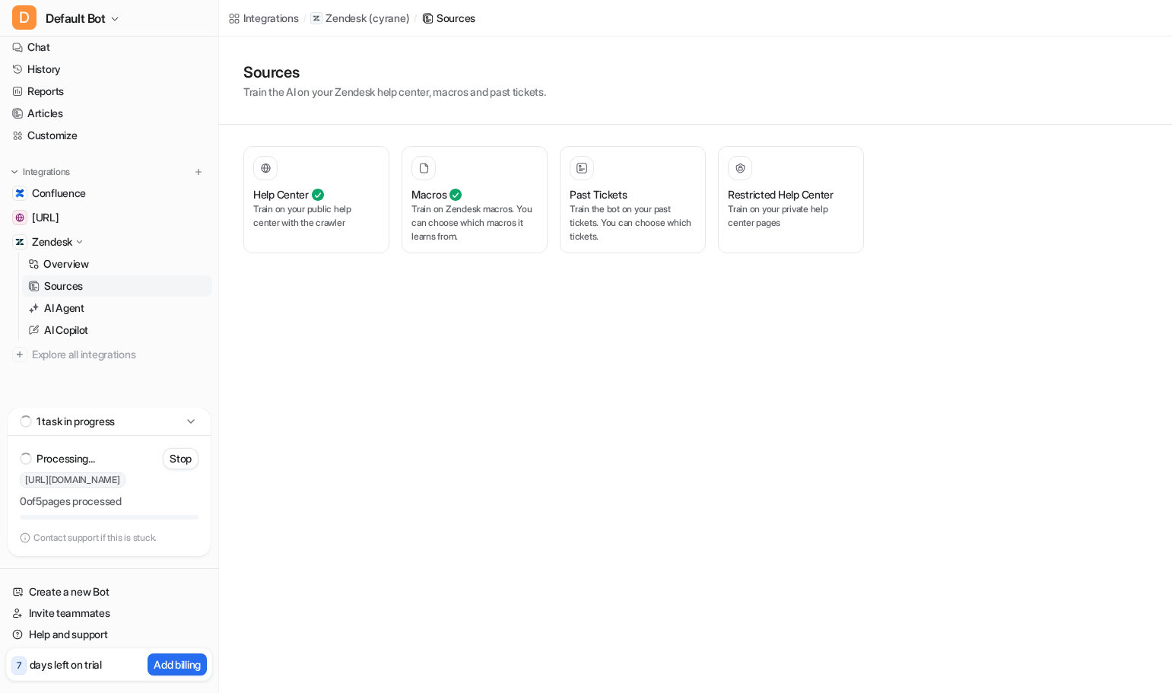
click at [75, 253] on div "Overview Sources AI Agent AI Copilot" at bounding box center [115, 297] width 194 height 88
click at [70, 256] on p "Overview" at bounding box center [66, 263] width 46 height 15
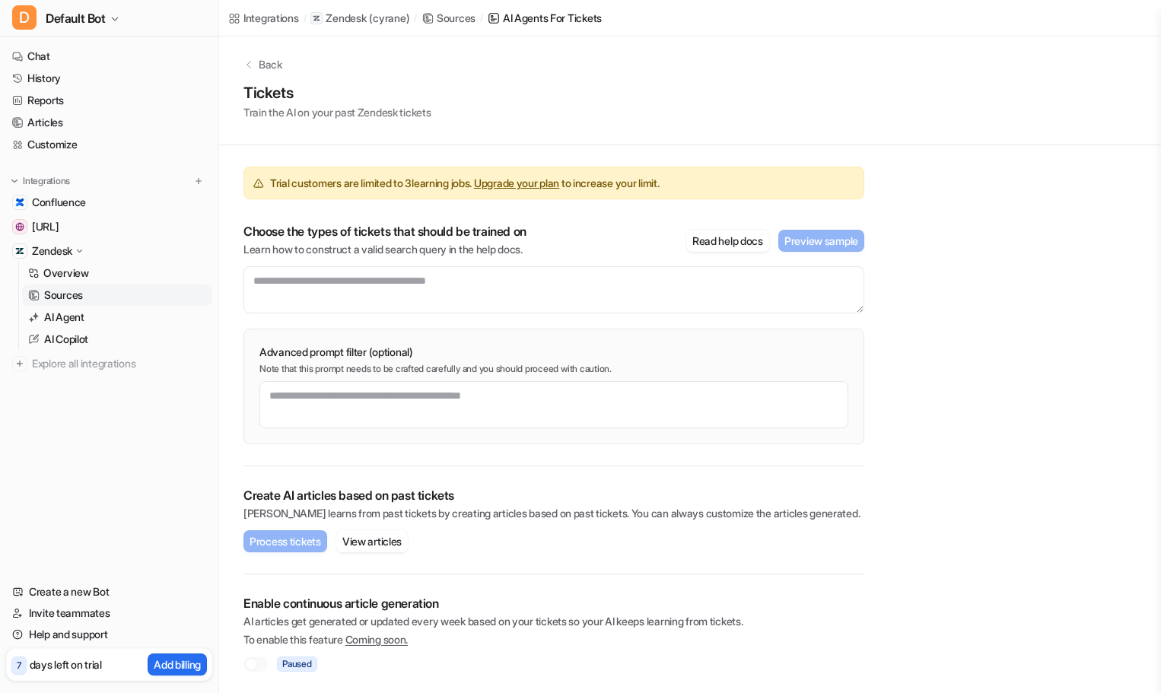
scroll to position [5, 0]
click at [374, 536] on button "View articles" at bounding box center [372, 540] width 72 height 22
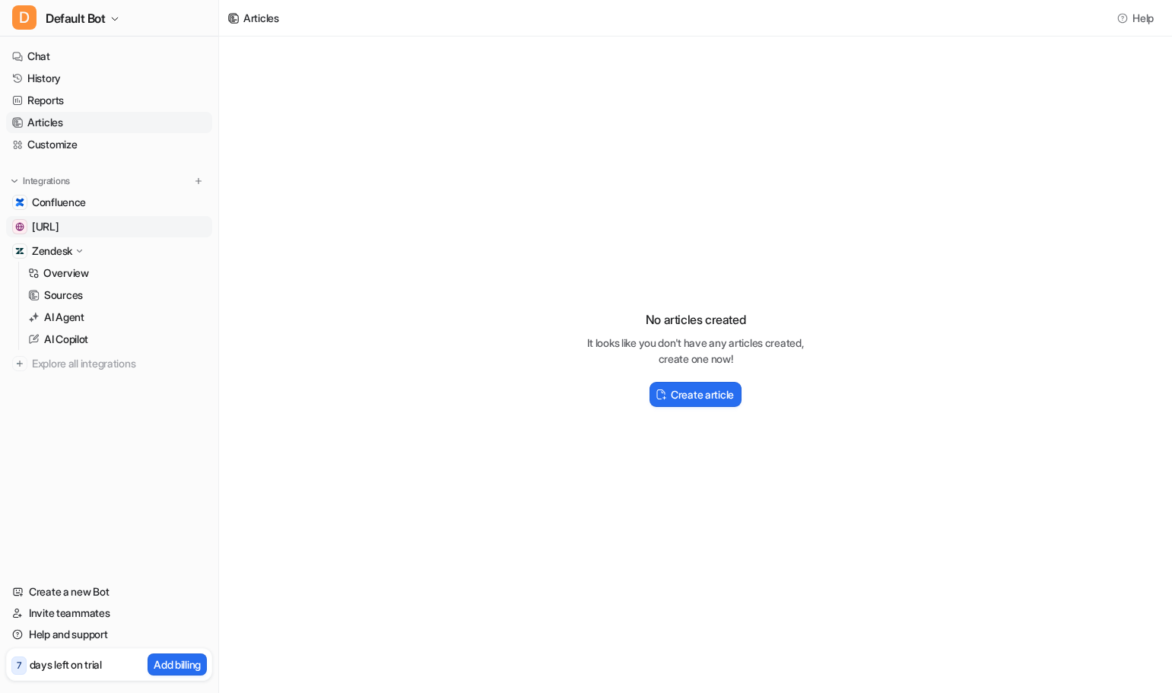
click at [59, 232] on span "[URL]" at bounding box center [45, 226] width 27 height 15
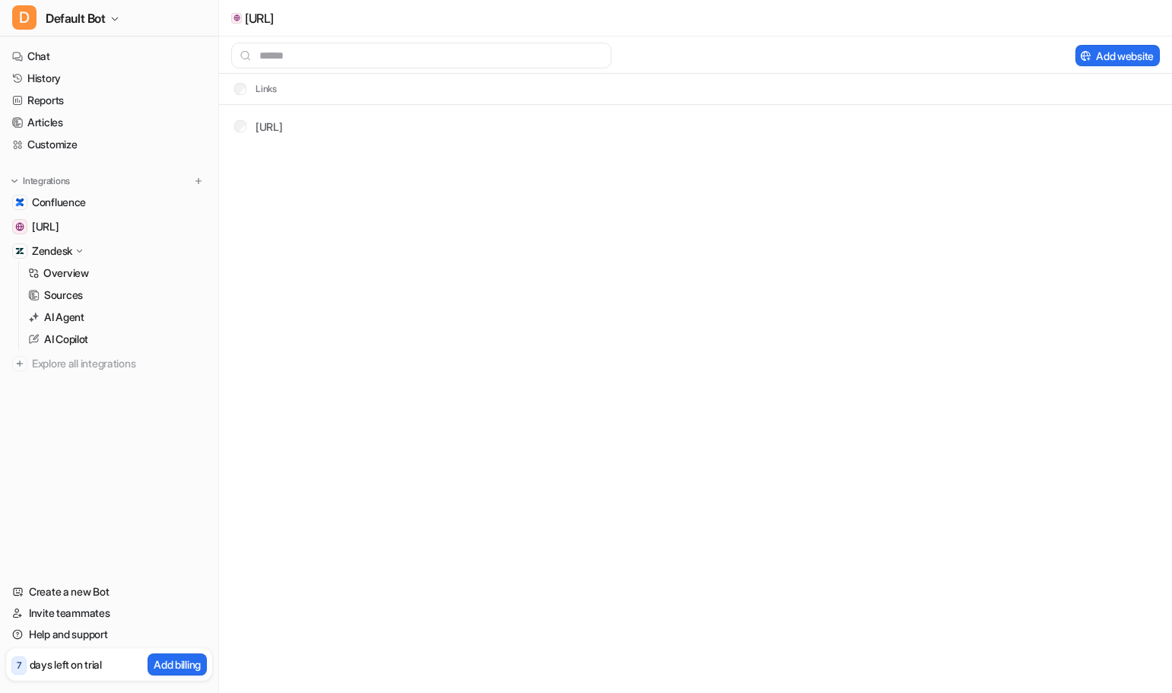
click at [54, 254] on p "Zendesk" at bounding box center [52, 250] width 40 height 15
click at [62, 282] on link "Overview" at bounding box center [117, 272] width 190 height 21
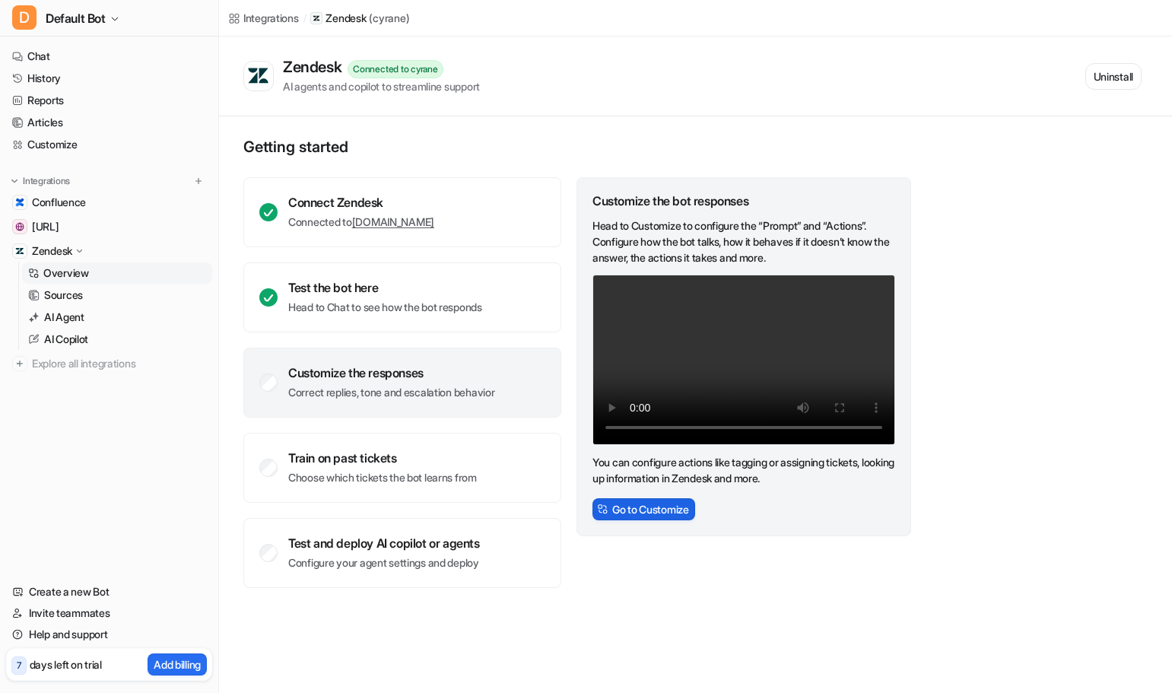
click at [654, 514] on button "Go to Customize" at bounding box center [644, 509] width 103 height 22
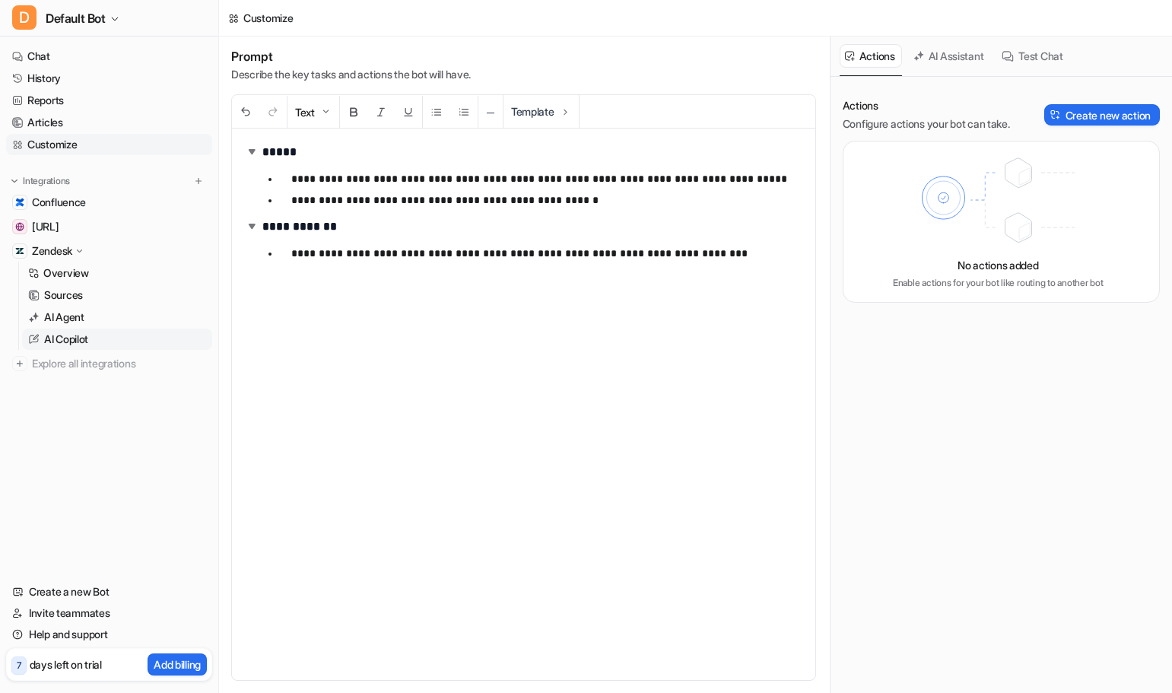
click at [66, 335] on p "AI Copilot" at bounding box center [66, 339] width 44 height 15
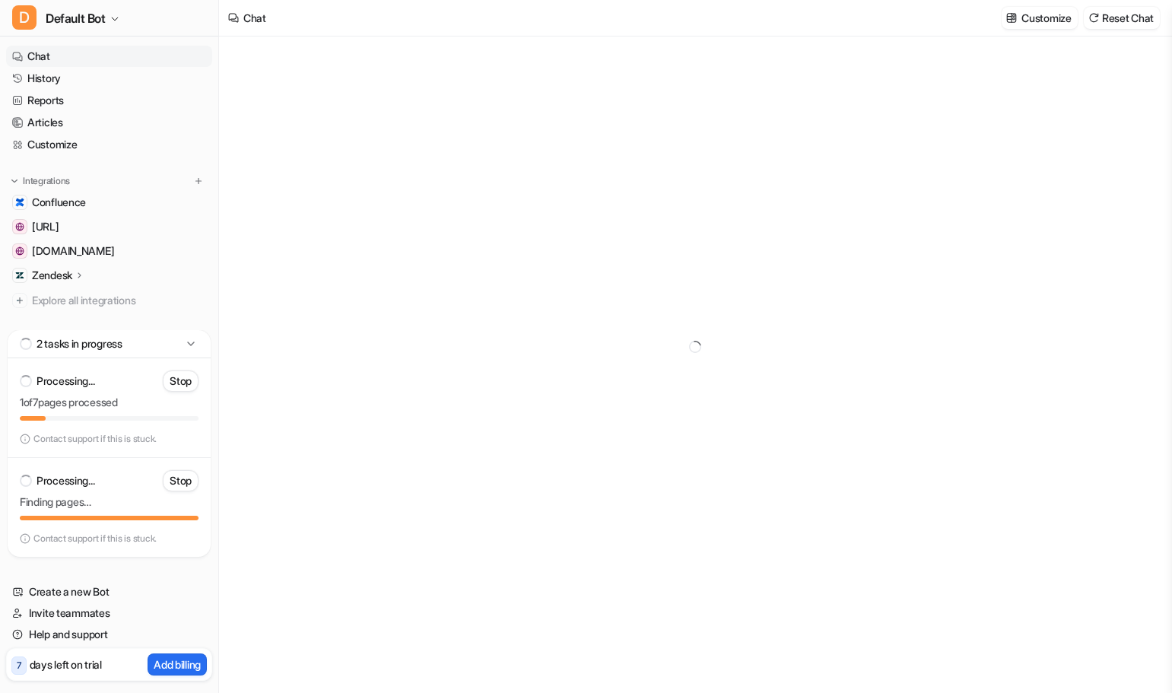
type textarea "**********"
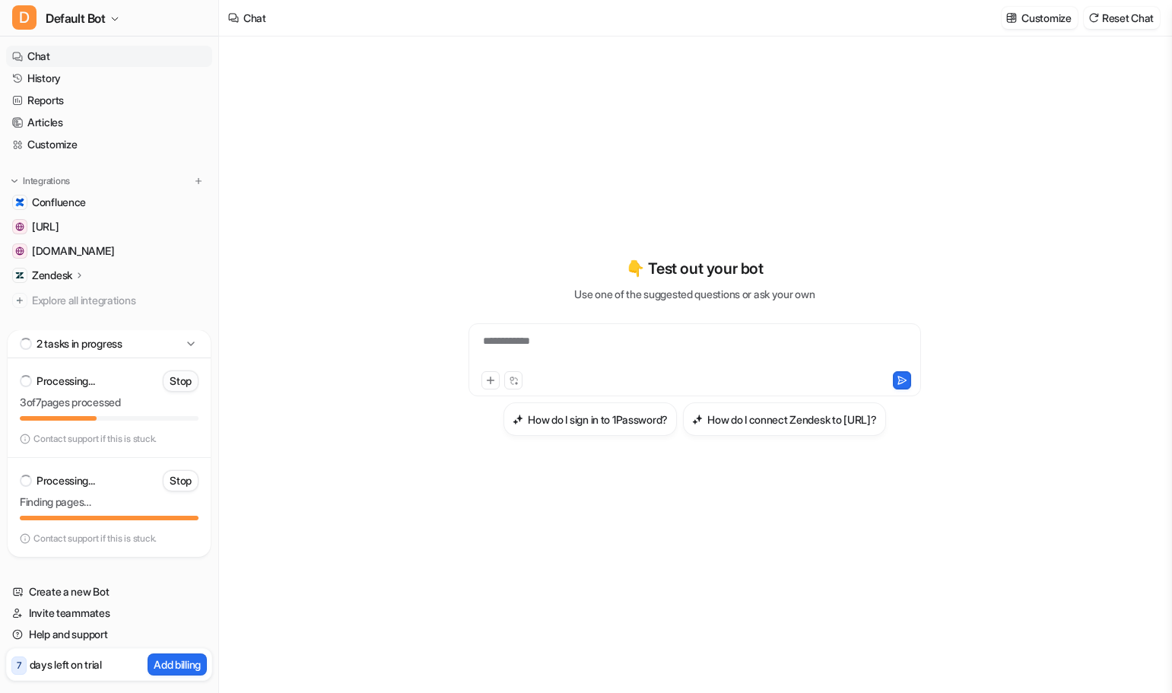
click at [182, 383] on p "Stop" at bounding box center [181, 381] width 22 height 15
click at [194, 472] on button "Stop" at bounding box center [181, 480] width 36 height 21
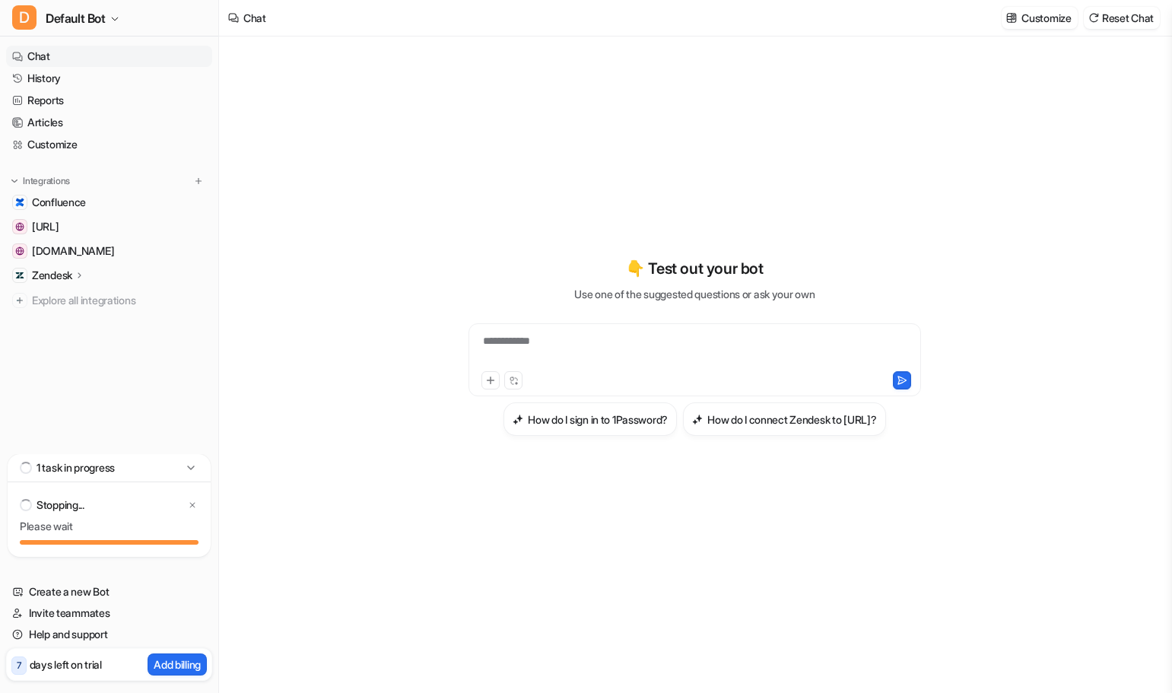
click at [56, 281] on p "Zendesk" at bounding box center [52, 275] width 40 height 15
click at [73, 381] on span "Explore all integrations" at bounding box center [119, 388] width 174 height 24
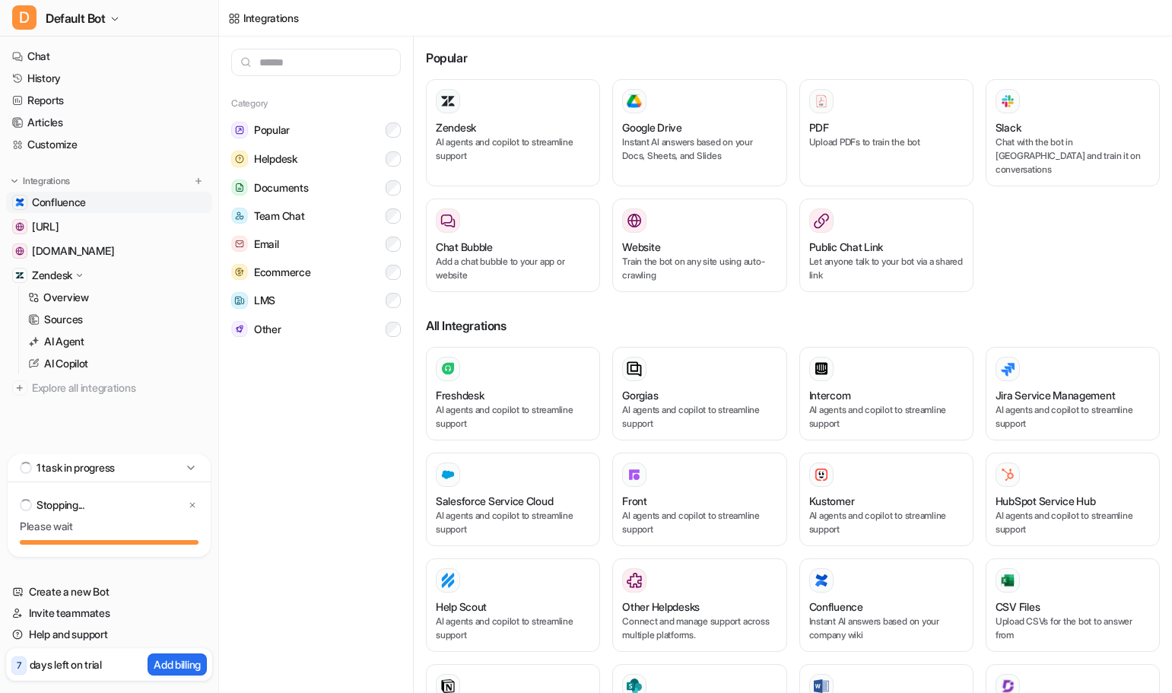
click at [63, 208] on span "Confluence" at bounding box center [59, 202] width 54 height 15
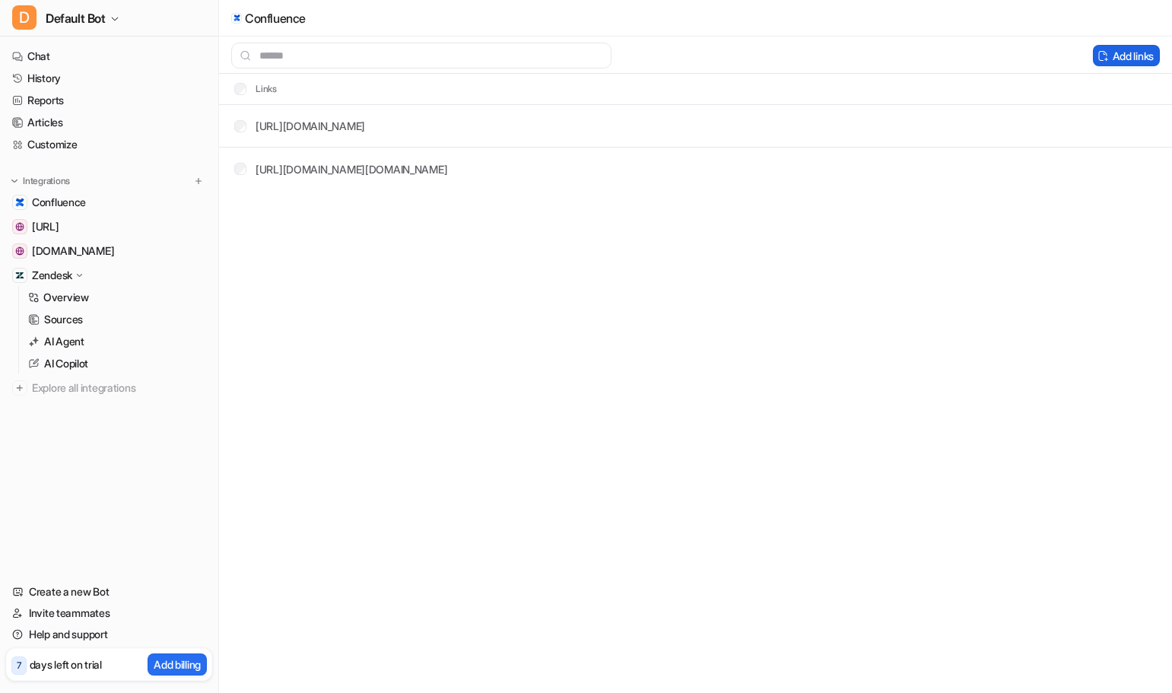
click at [1102, 59] on img at bounding box center [1103, 55] width 11 height 11
click at [1116, 55] on button "Add links" at bounding box center [1126, 55] width 67 height 21
click at [421, 58] on input "text" at bounding box center [421, 56] width 380 height 26
click at [81, 346] on p "AI Agent" at bounding box center [64, 341] width 40 height 15
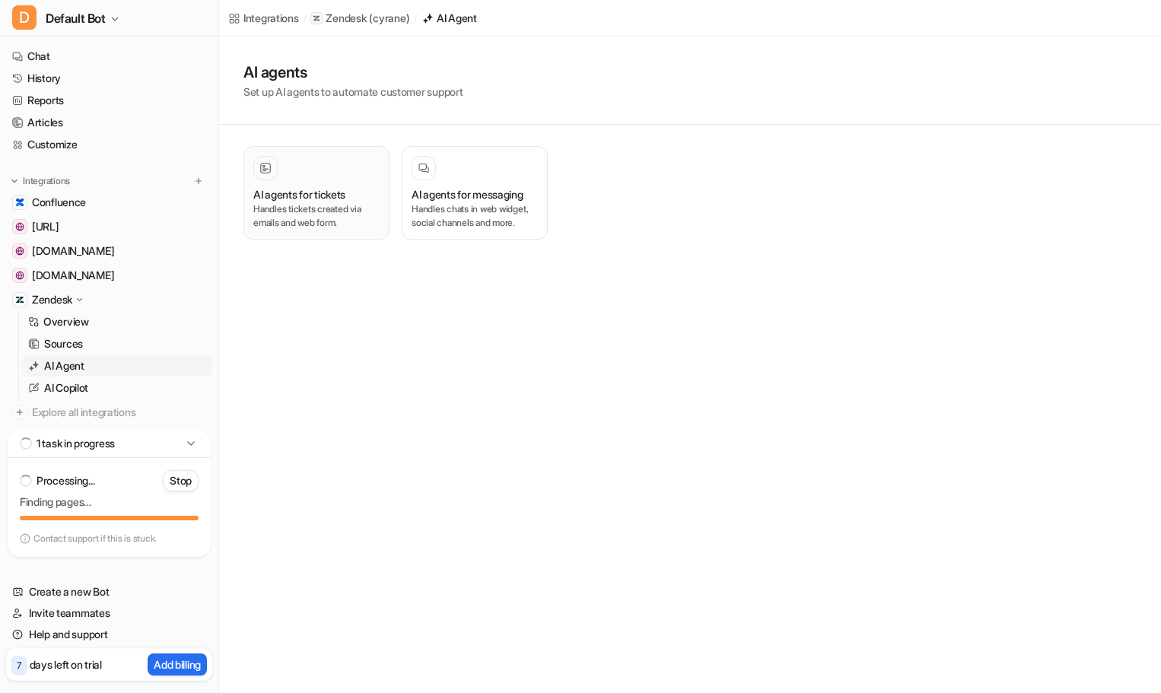
click at [347, 168] on div at bounding box center [316, 168] width 126 height 24
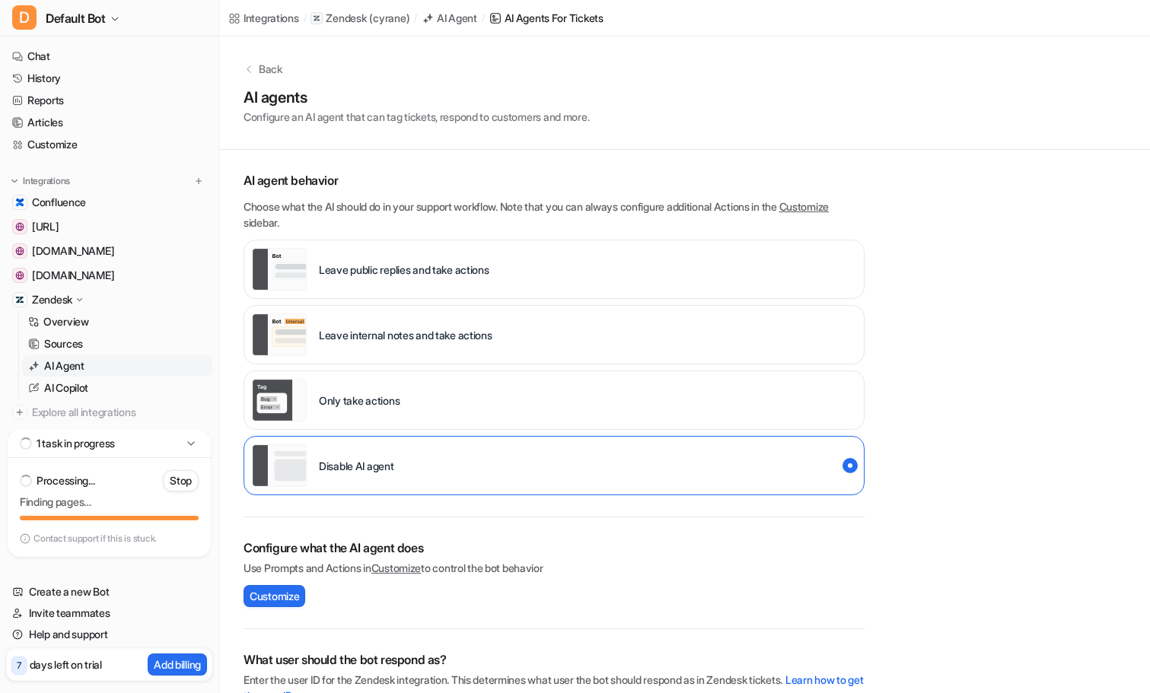
click at [250, 68] on icon at bounding box center [248, 69] width 11 height 11
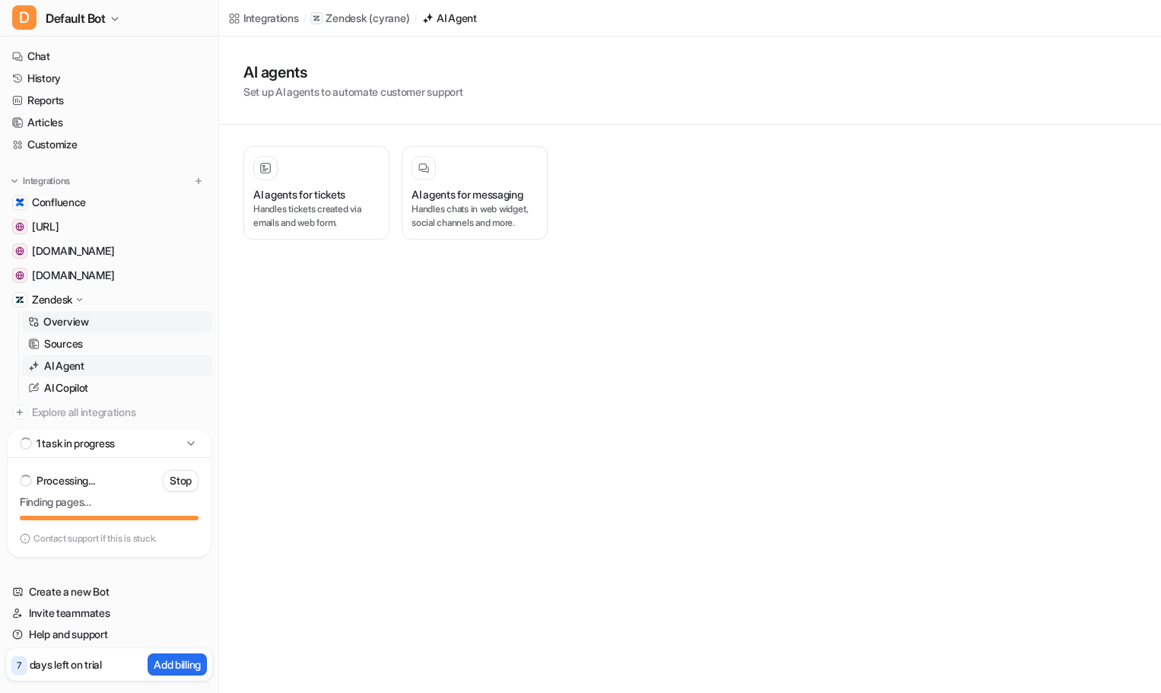
click at [75, 314] on p "Overview" at bounding box center [66, 321] width 46 height 15
click at [71, 343] on p "Sources" at bounding box center [63, 343] width 39 height 15
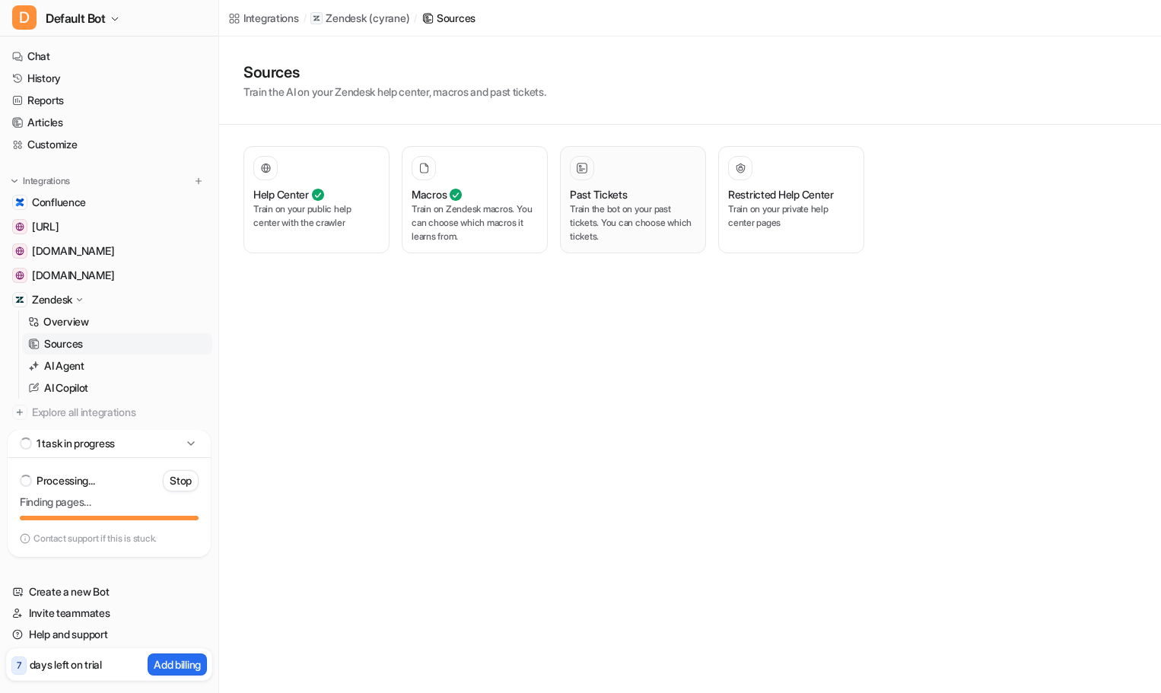
click at [681, 211] on p "Train the bot on your past tickets. You can choose which tickets." at bounding box center [633, 222] width 126 height 41
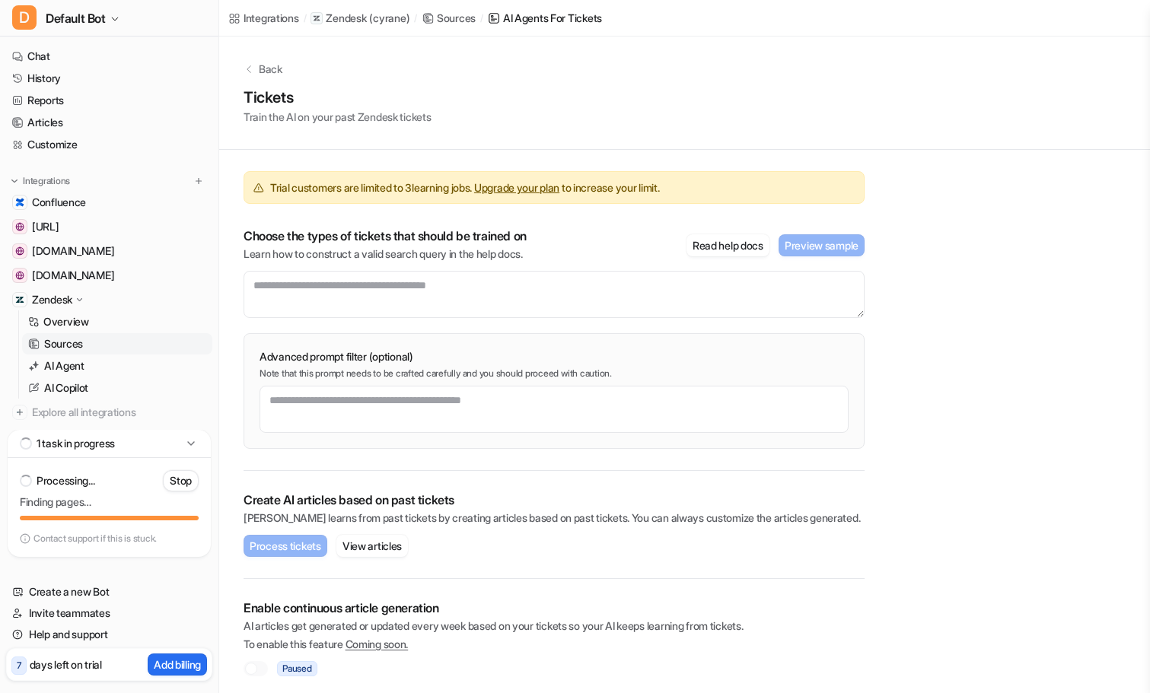
click at [627, 187] on span "Trial customers are limited to 3 learning jobs. Upgrade your plan to increase y…" at bounding box center [464, 188] width 389 height 16
click at [554, 189] on link "Upgrade your plan" at bounding box center [516, 187] width 85 height 13
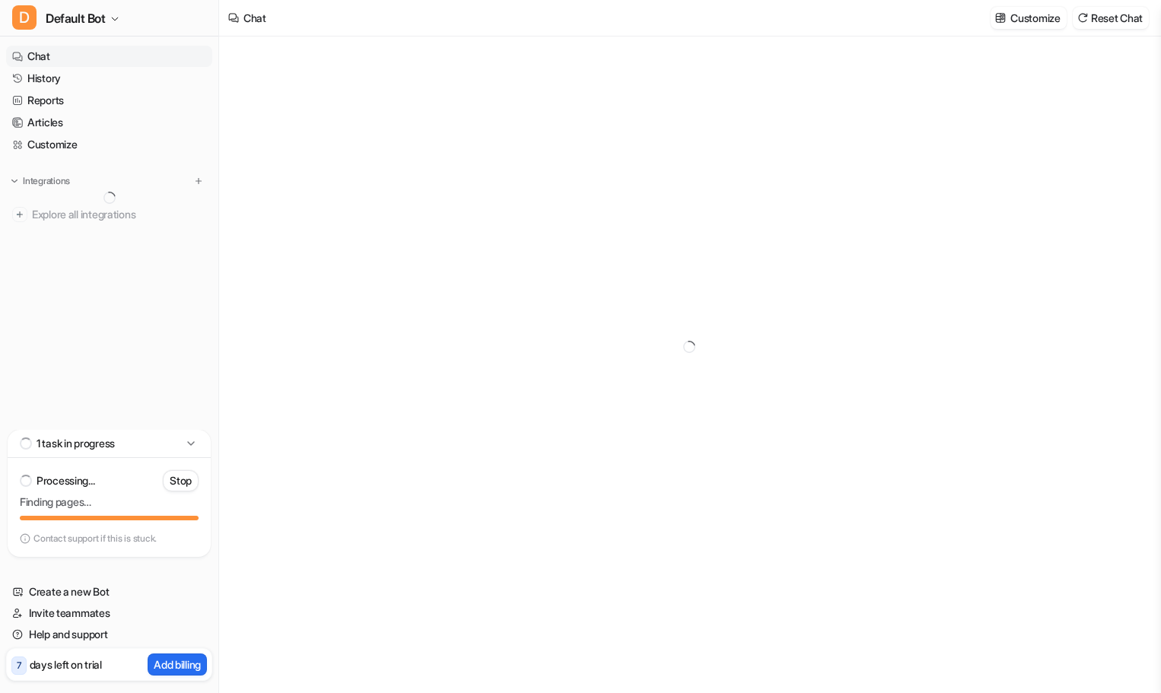
type textarea "**********"
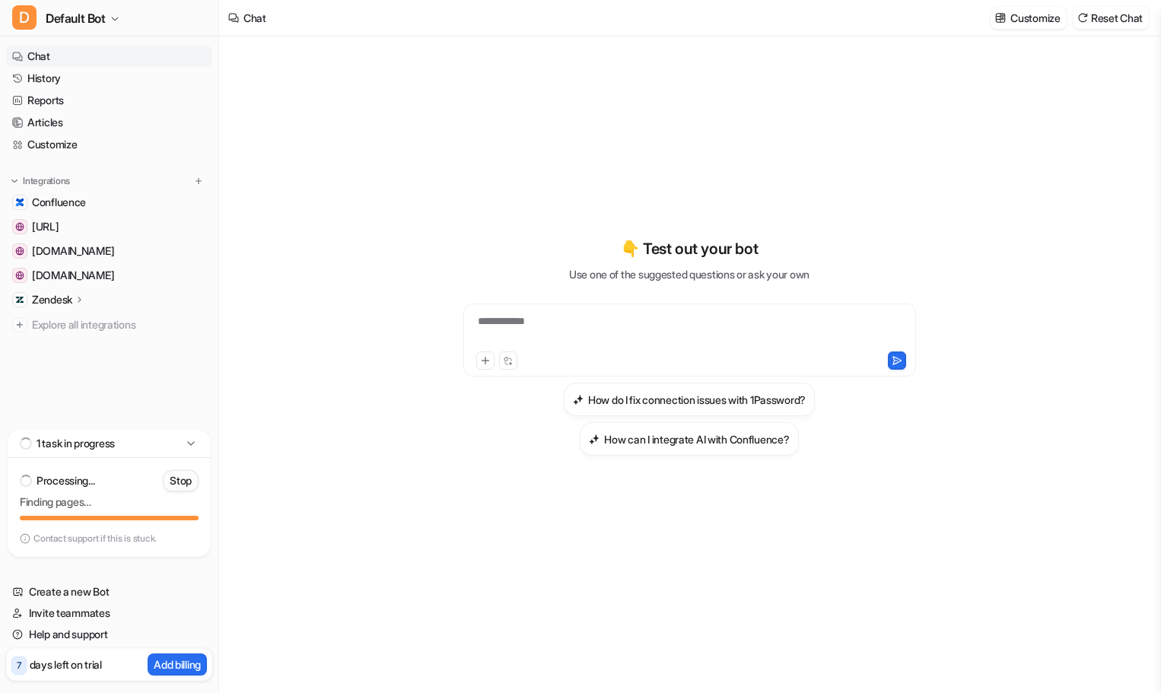
click at [175, 479] on p "Stop" at bounding box center [181, 480] width 22 height 15
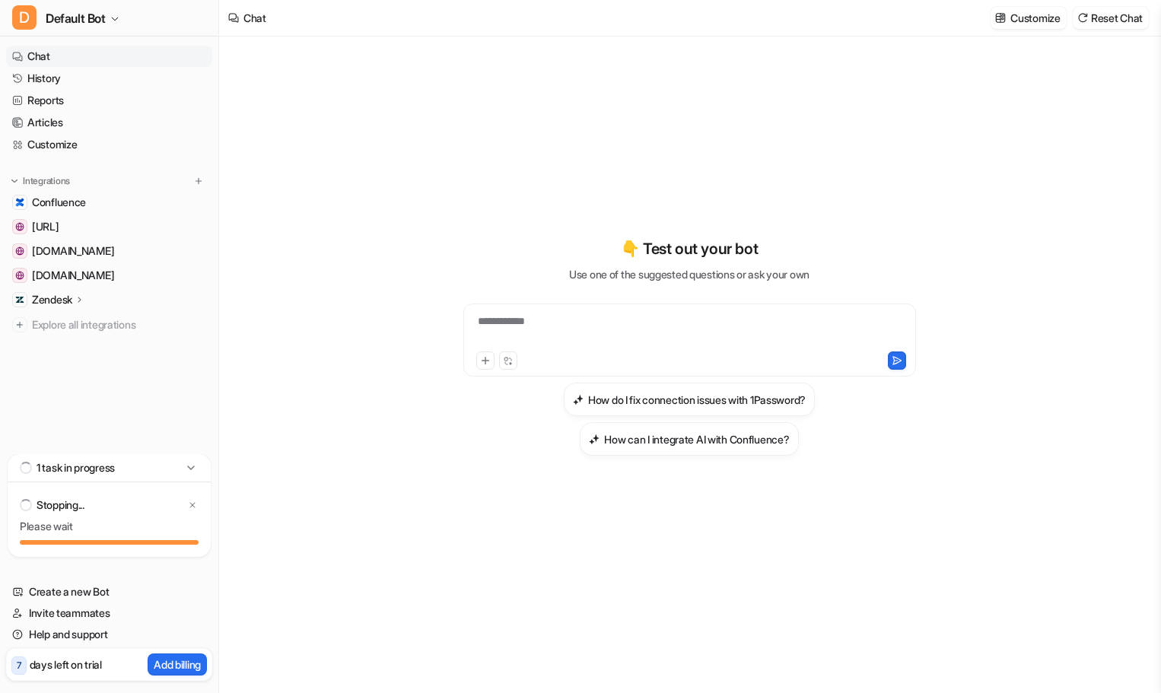
click at [52, 305] on p "Zendesk" at bounding box center [52, 299] width 40 height 15
click at [56, 316] on p "Overview" at bounding box center [66, 321] width 46 height 15
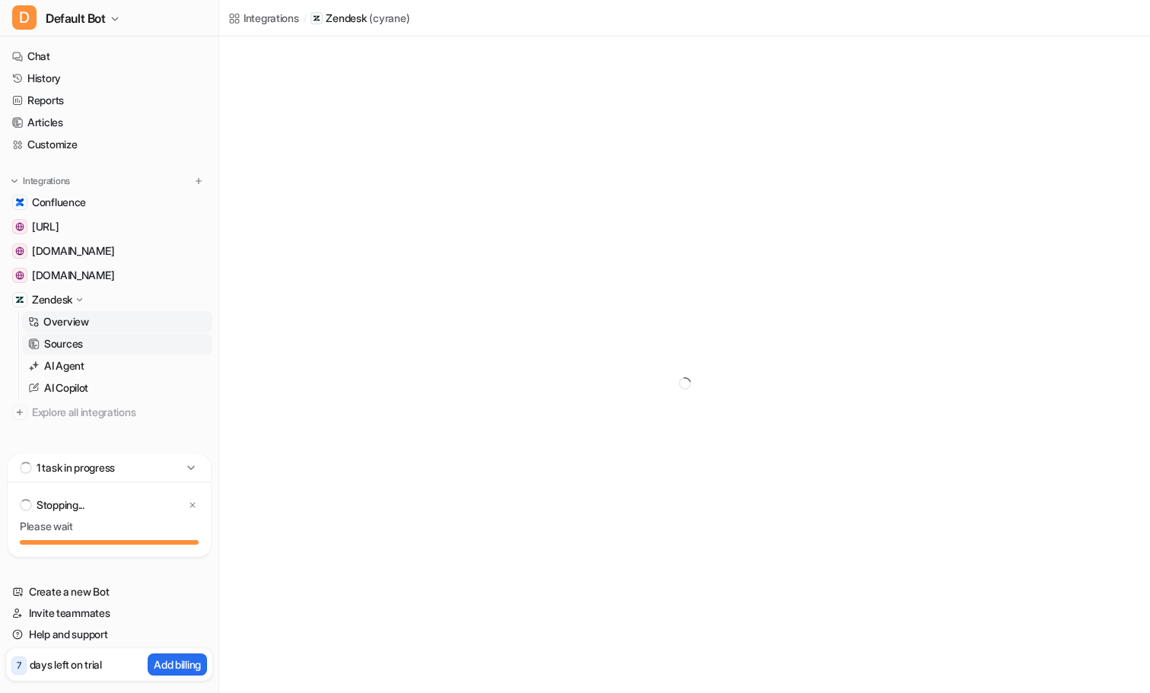
click at [70, 342] on p "Sources" at bounding box center [63, 343] width 39 height 15
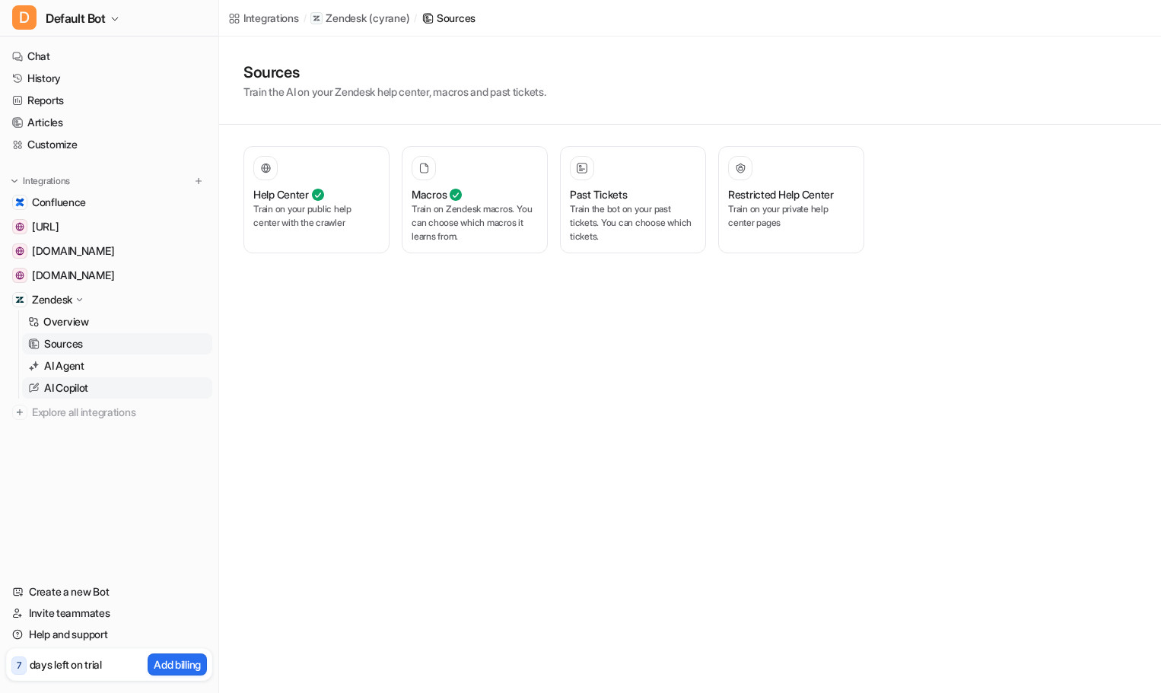
click at [69, 383] on p "AI Copilot" at bounding box center [66, 387] width 44 height 15
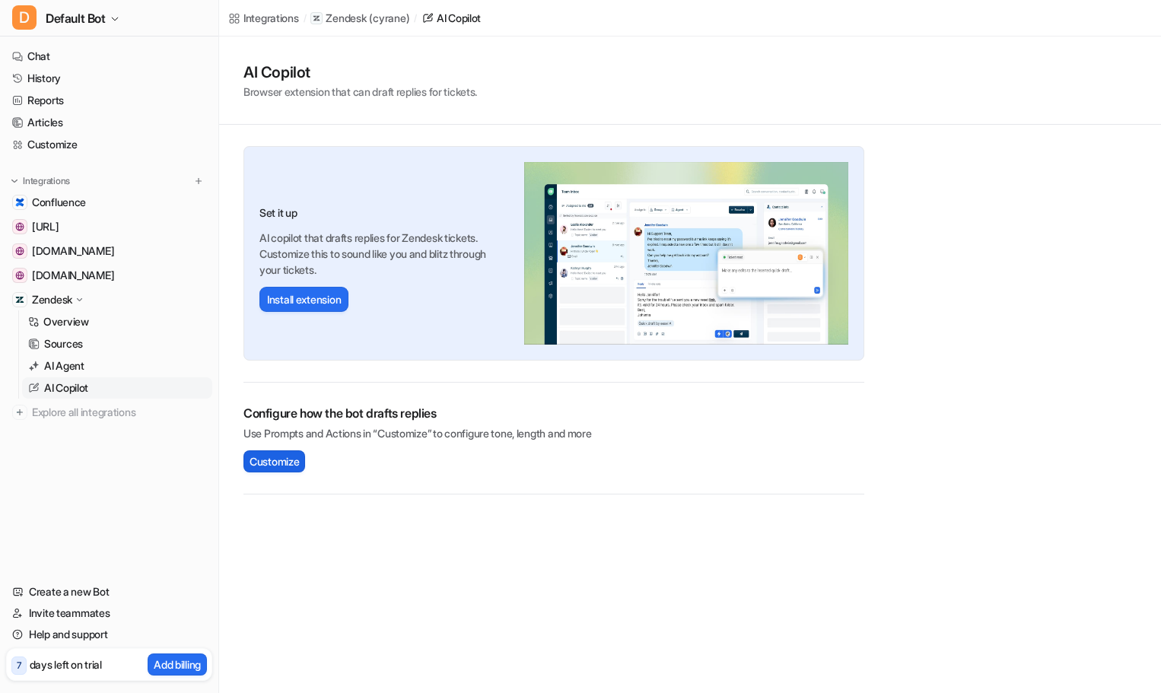
click at [282, 452] on button "Customize" at bounding box center [274, 461] width 62 height 22
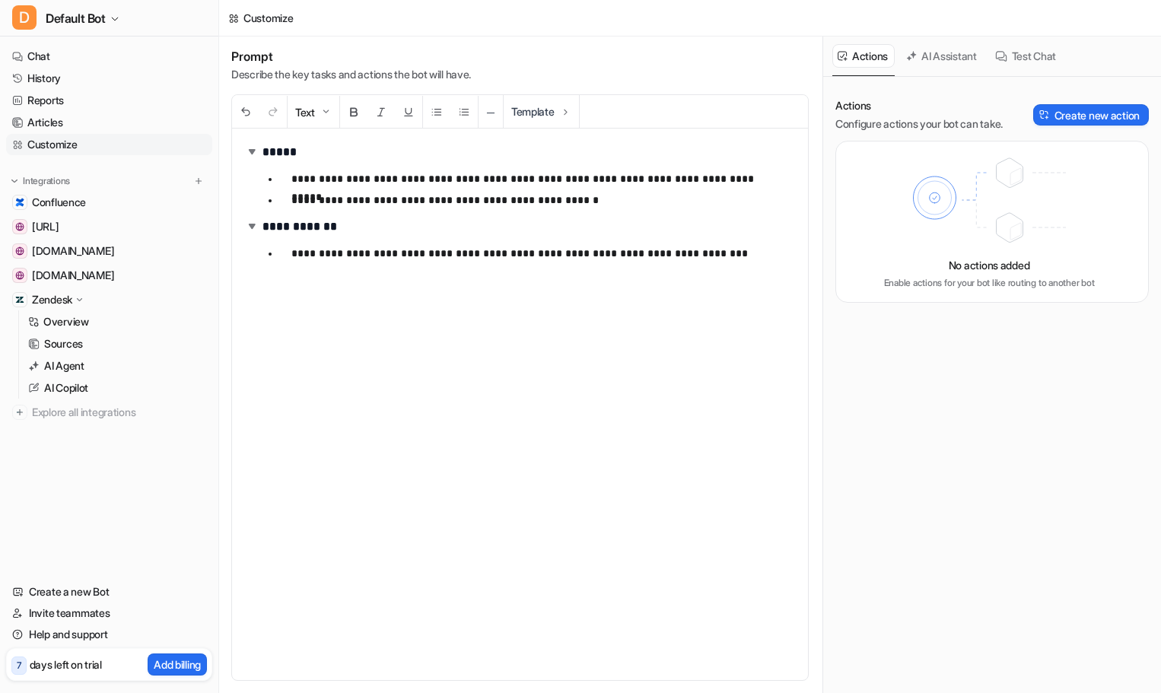
click at [971, 60] on button "AI Assistant" at bounding box center [942, 56] width 83 height 24
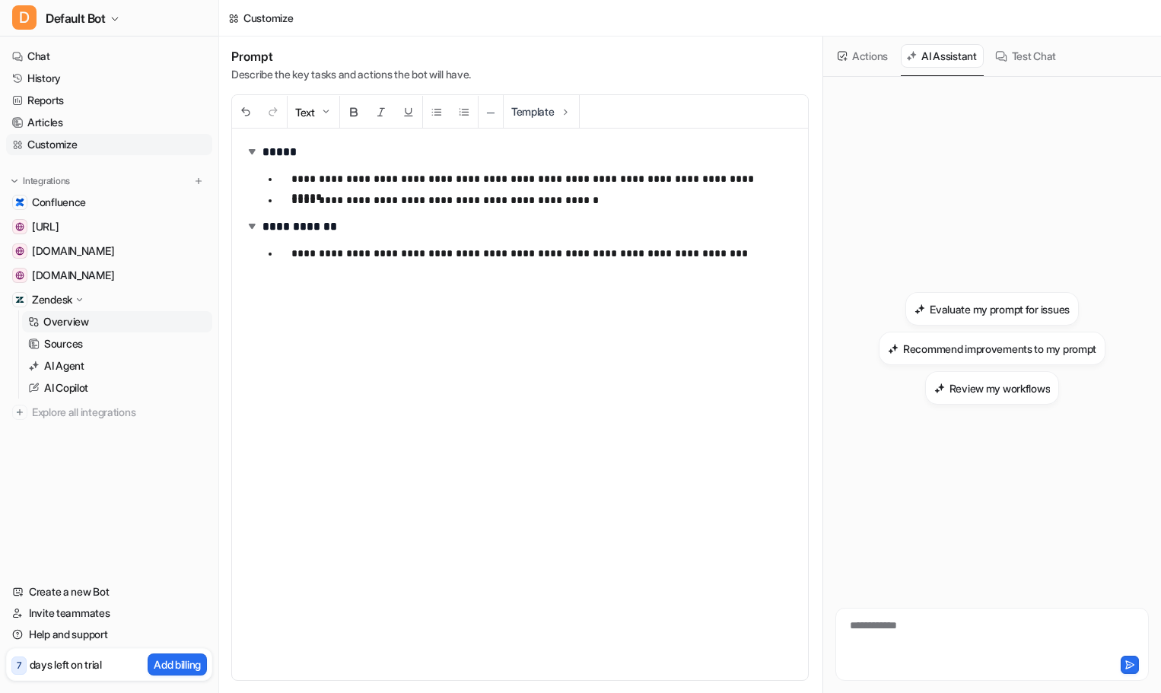
click at [94, 324] on link "Overview" at bounding box center [117, 321] width 190 height 21
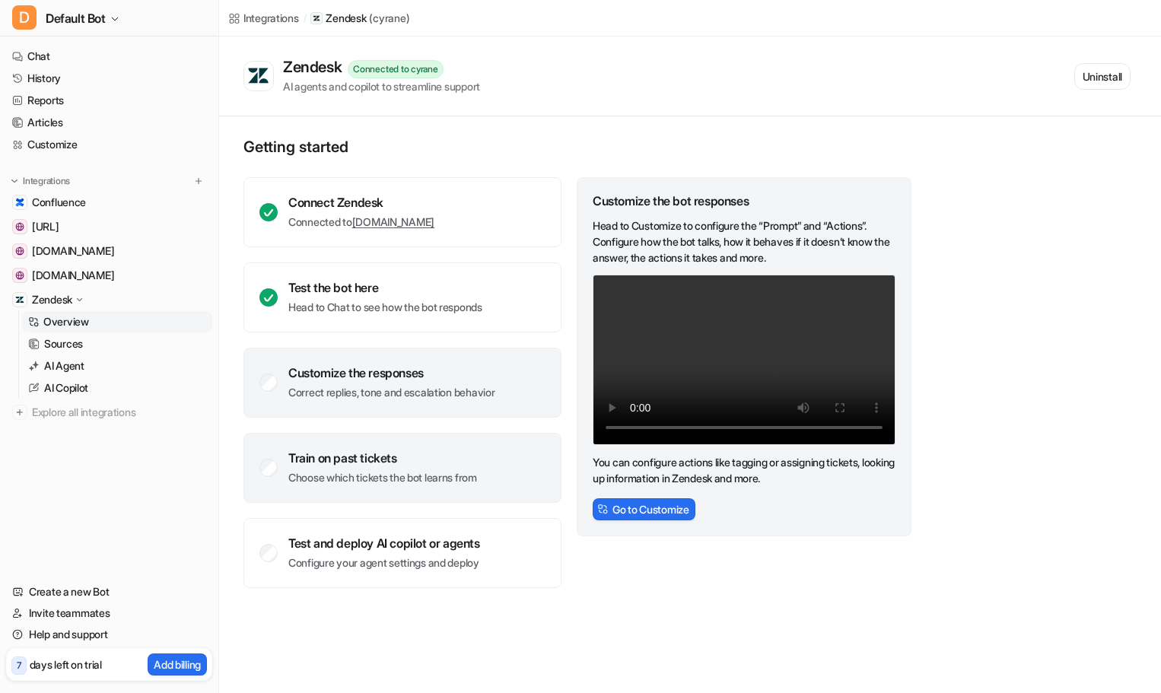
click at [400, 481] on p "Choose which tickets the bot learns from" at bounding box center [382, 477] width 189 height 15
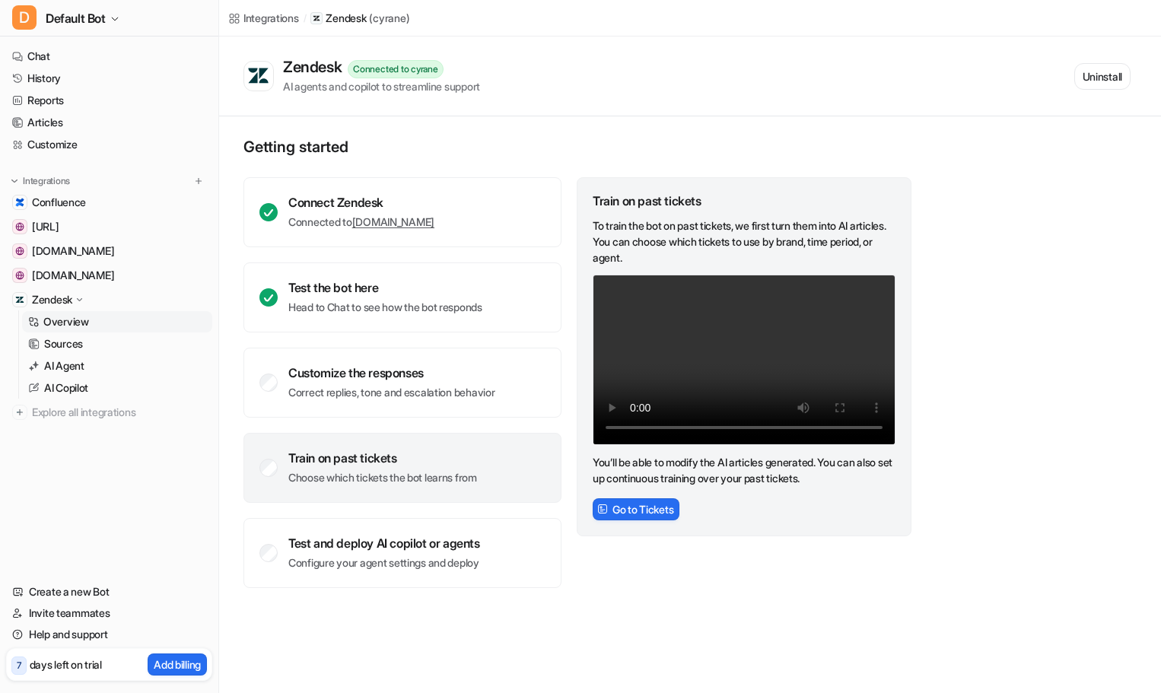
click at [696, 374] on video "Your browser does not support the video tag." at bounding box center [744, 360] width 303 height 170
click at [647, 504] on button "Go to Tickets" at bounding box center [636, 509] width 87 height 22
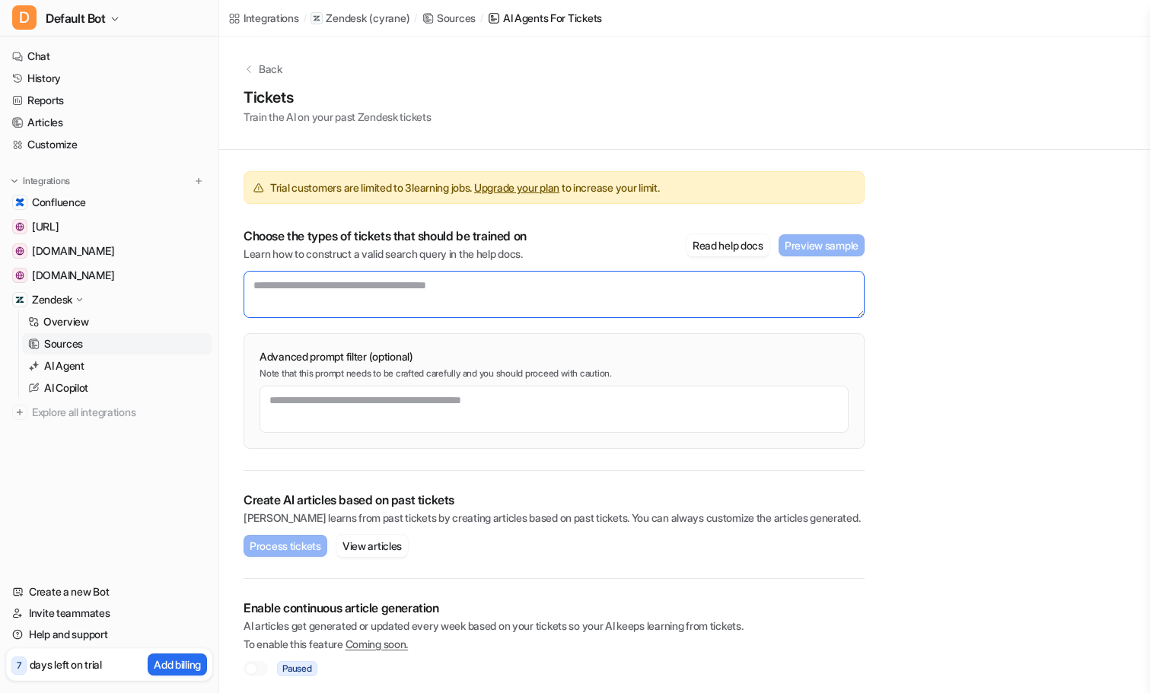
click at [351, 290] on textarea at bounding box center [553, 294] width 621 height 47
click at [510, 289] on textarea at bounding box center [553, 294] width 621 height 47
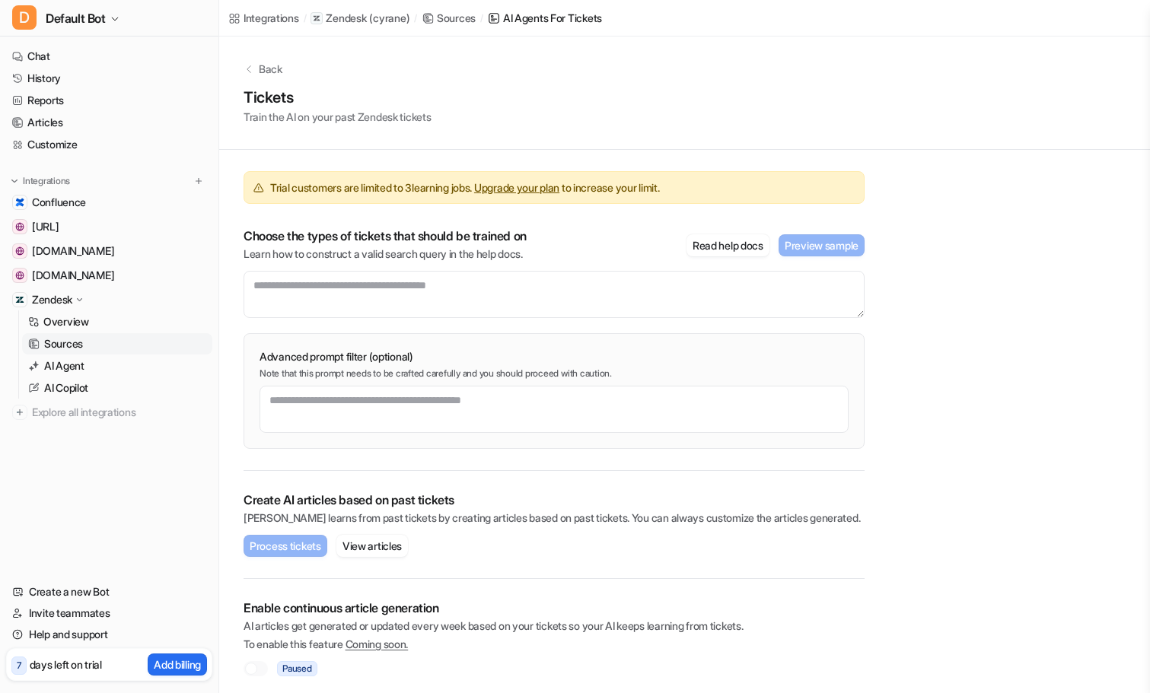
click at [345, 14] on p "Zendesk" at bounding box center [346, 18] width 40 height 15
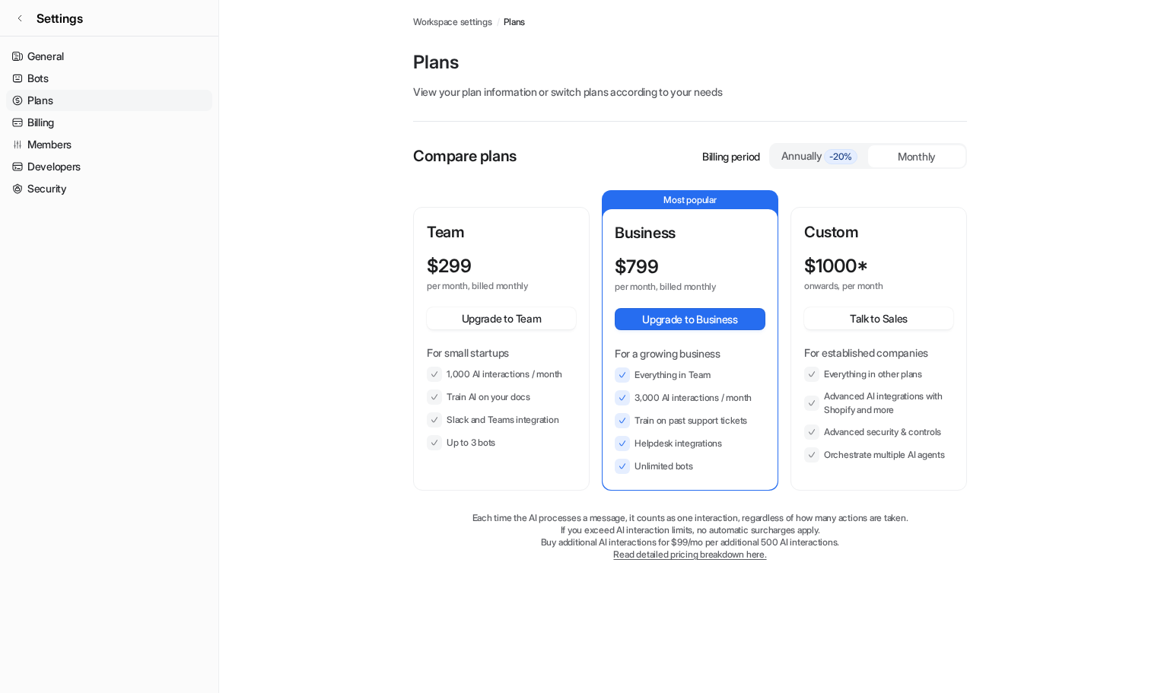
click at [489, 285] on p "per month, billed monthly" at bounding box center [488, 286] width 122 height 12
click at [803, 152] on div "Annually -20%" at bounding box center [819, 156] width 85 height 17
click at [506, 320] on button "Upgrade to Team" at bounding box center [501, 318] width 149 height 22
click at [822, 159] on div "Annually -20%" at bounding box center [819, 156] width 85 height 17
click at [62, 76] on link "Bots" at bounding box center [109, 78] width 206 height 21
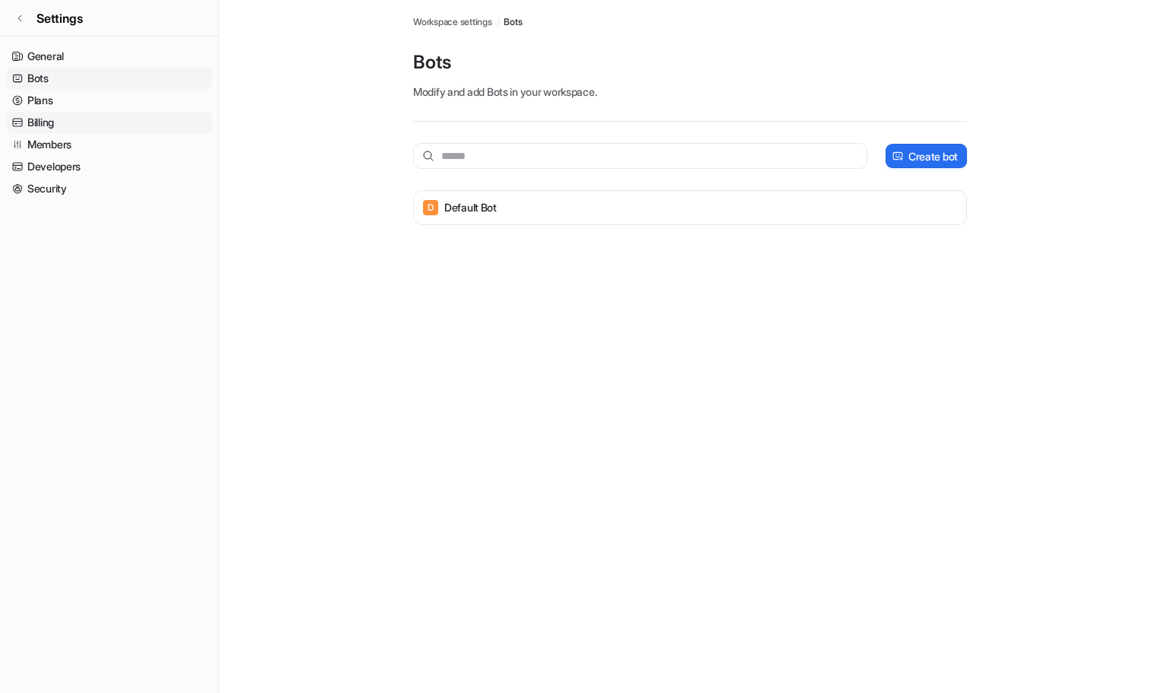
click at [63, 116] on link "Billing" at bounding box center [109, 122] width 206 height 21
